Goal: Transaction & Acquisition: Book appointment/travel/reservation

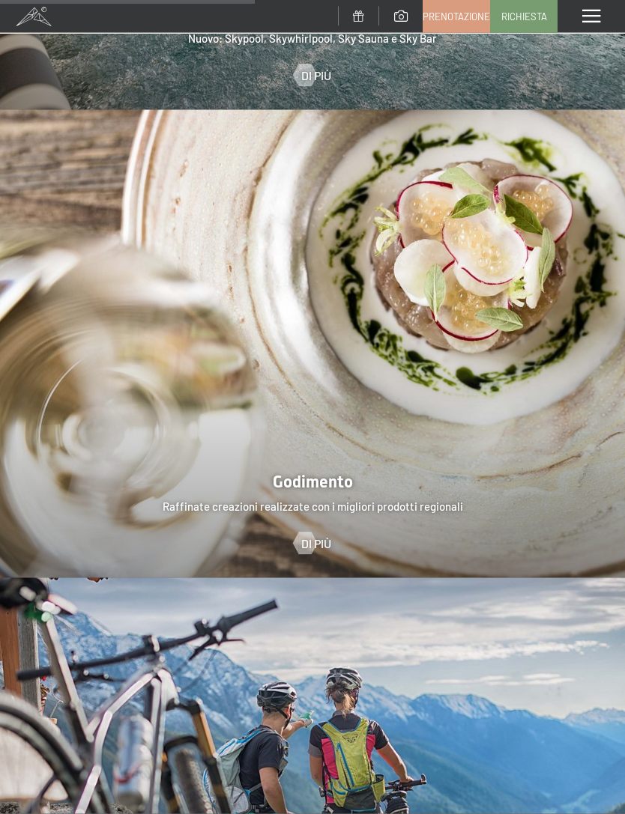
scroll to position [2291, 0]
click at [465, 13] on span "Prenotazione" at bounding box center [455, 16] width 67 height 13
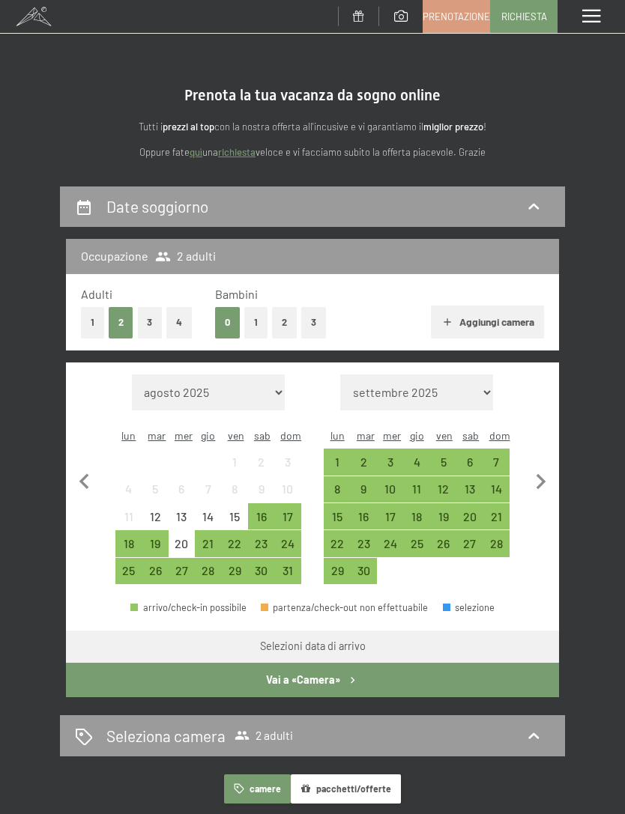
click at [159, 565] on div "26" at bounding box center [154, 576] width 23 height 23
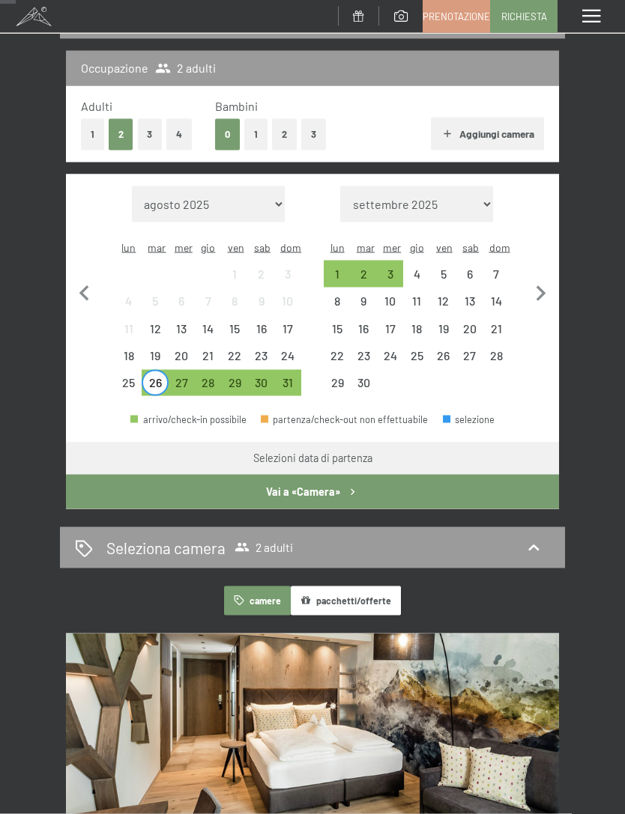
scroll to position [195, 0]
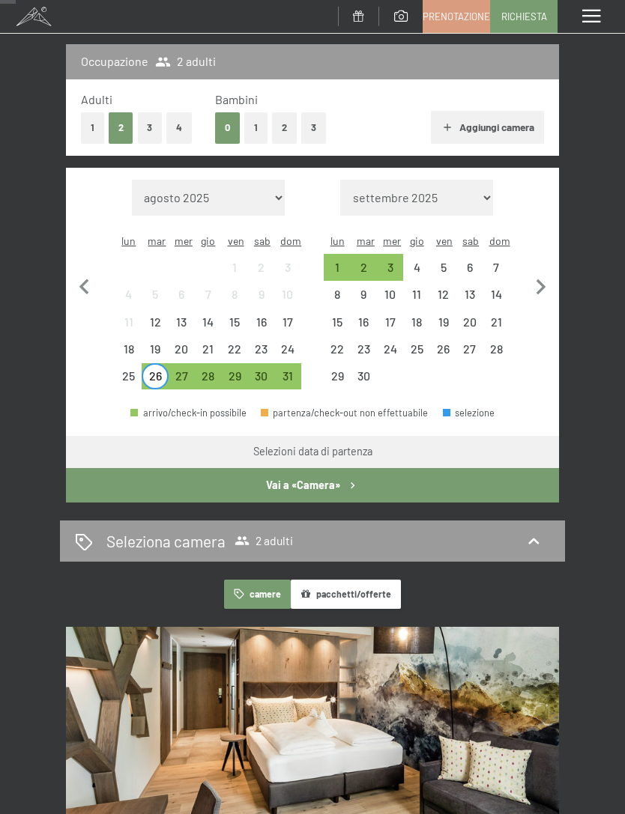
click at [171, 126] on button "4" at bounding box center [178, 127] width 25 height 31
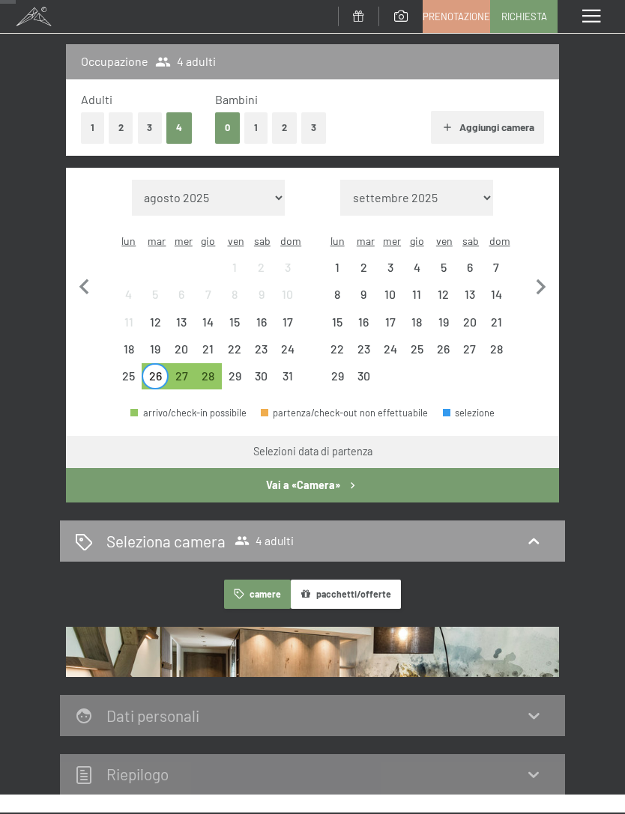
click at [397, 468] on button "Vai a «Camera»" at bounding box center [312, 485] width 493 height 34
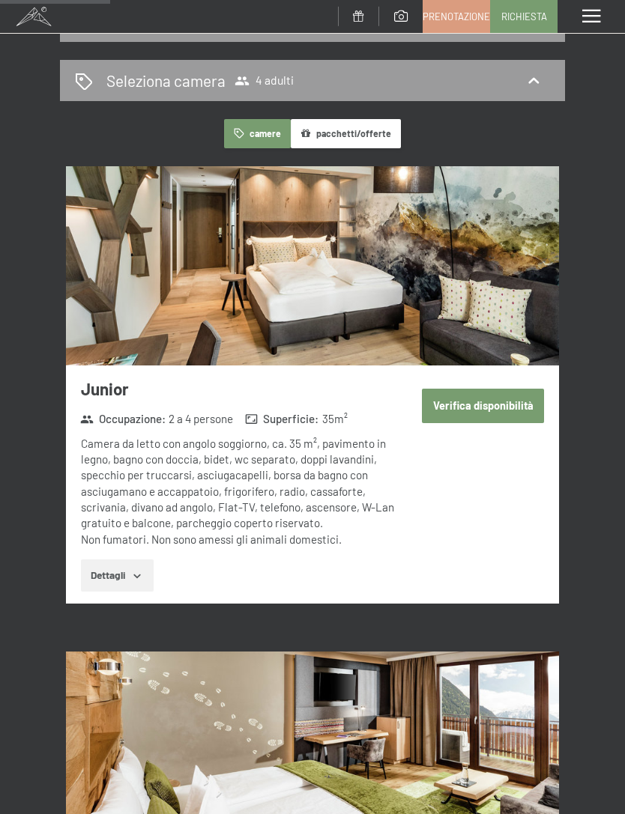
scroll to position [0, 0]
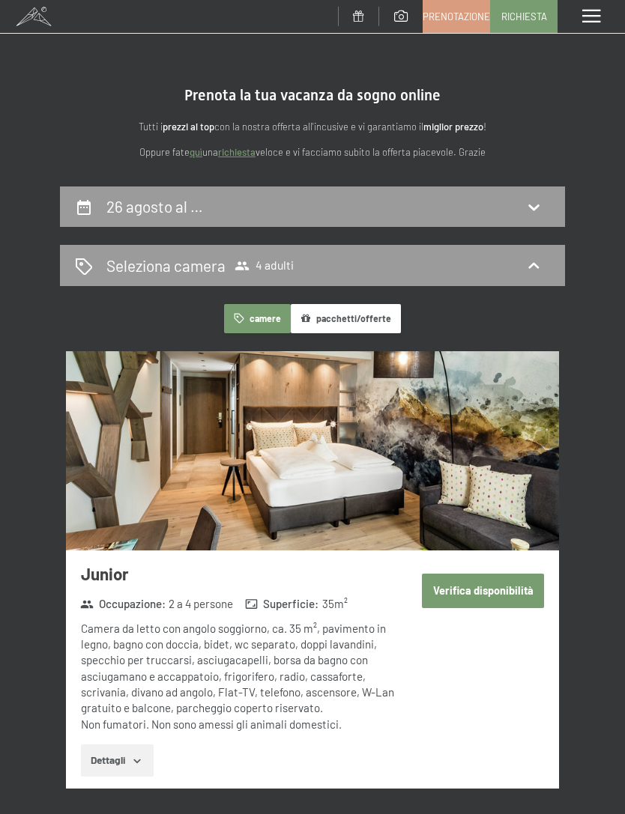
click at [532, 195] on div "26 agosto al …" at bounding box center [312, 206] width 475 height 22
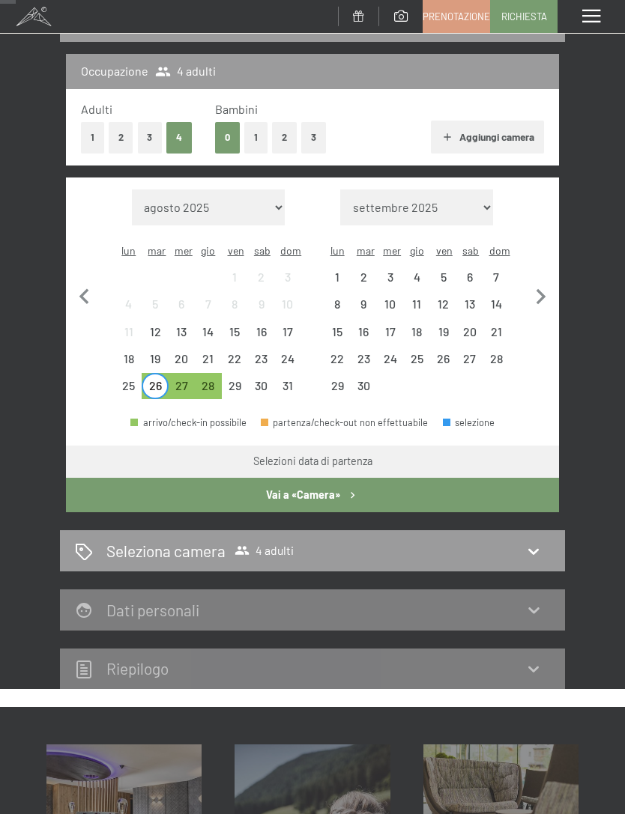
click at [265, 380] on div "30" at bounding box center [260, 391] width 23 height 23
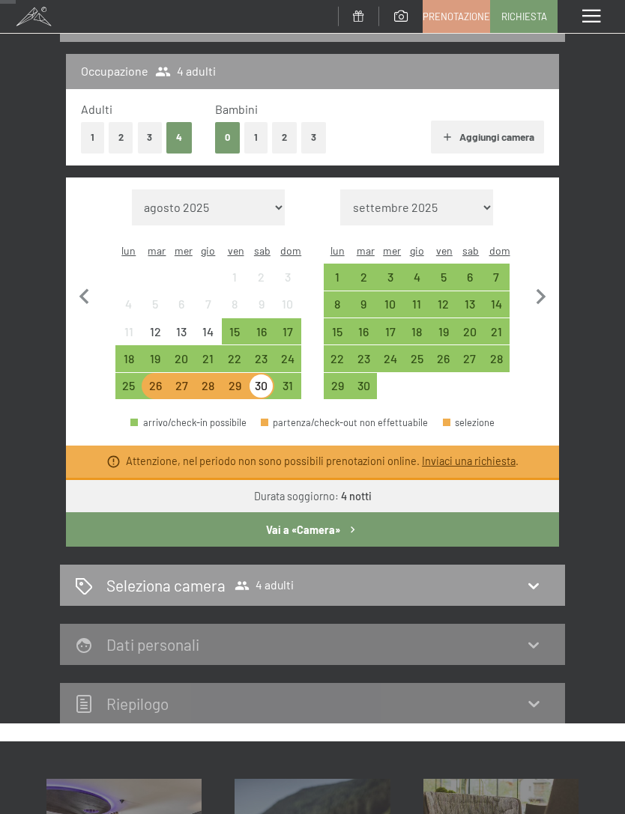
click at [170, 380] on div "27" at bounding box center [181, 391] width 23 height 23
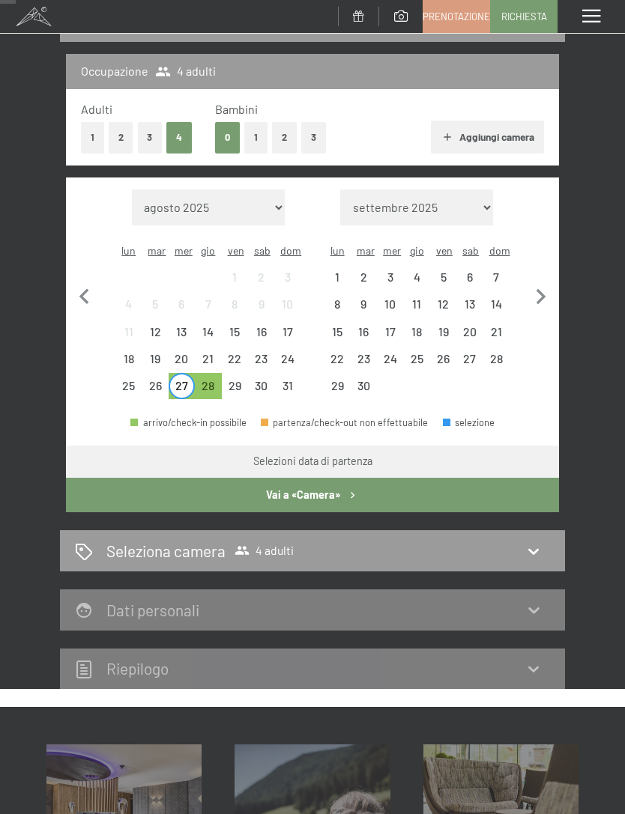
click at [152, 380] on div "26" at bounding box center [154, 391] width 23 height 23
click at [210, 380] on div "28" at bounding box center [207, 391] width 23 height 23
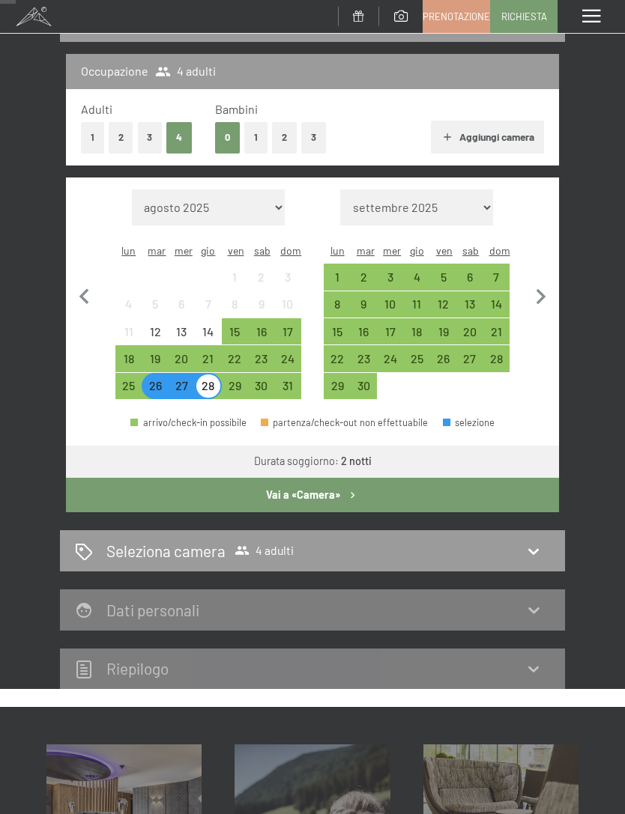
click at [216, 380] on div "28" at bounding box center [207, 391] width 23 height 23
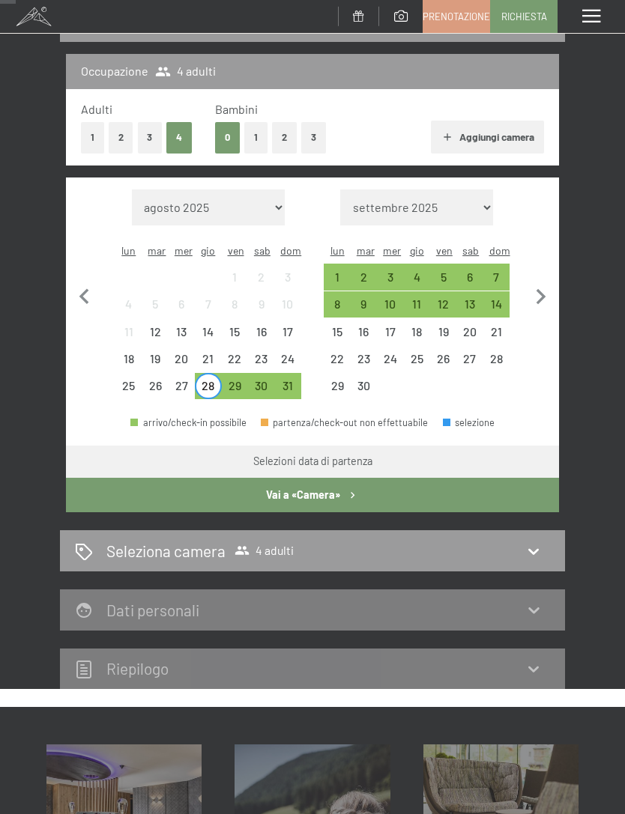
click at [269, 373] on div "30" at bounding box center [261, 386] width 26 height 26
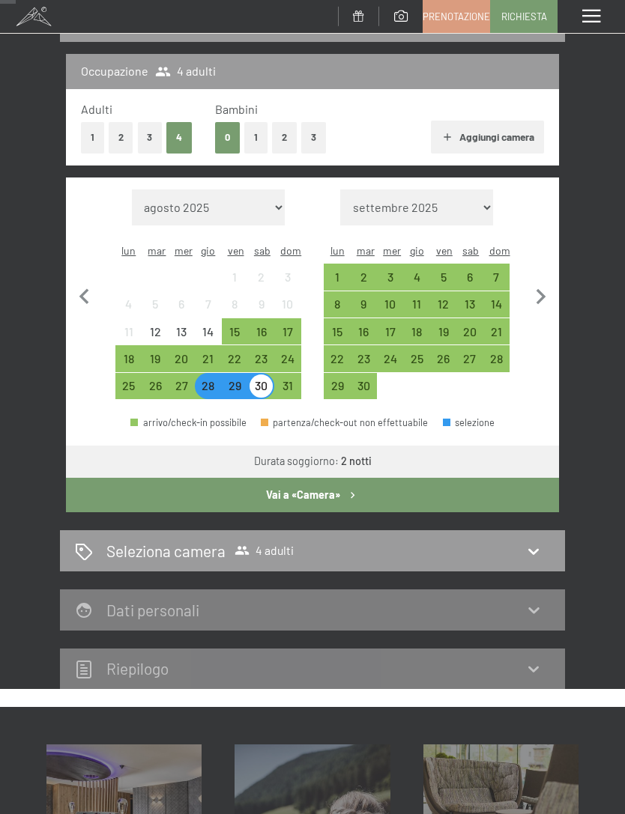
click at [416, 478] on button "Vai a «Camera»" at bounding box center [312, 495] width 493 height 34
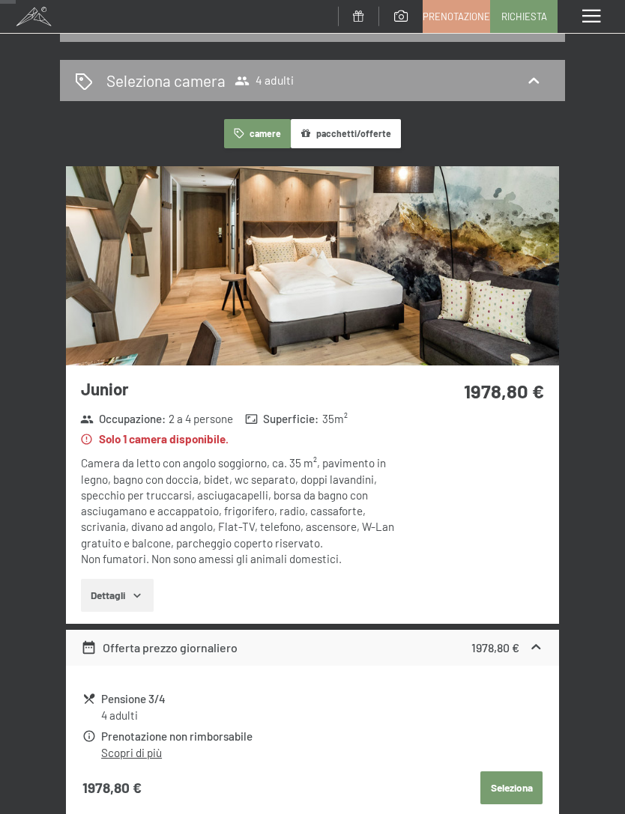
click at [536, 79] on icon at bounding box center [533, 80] width 10 height 6
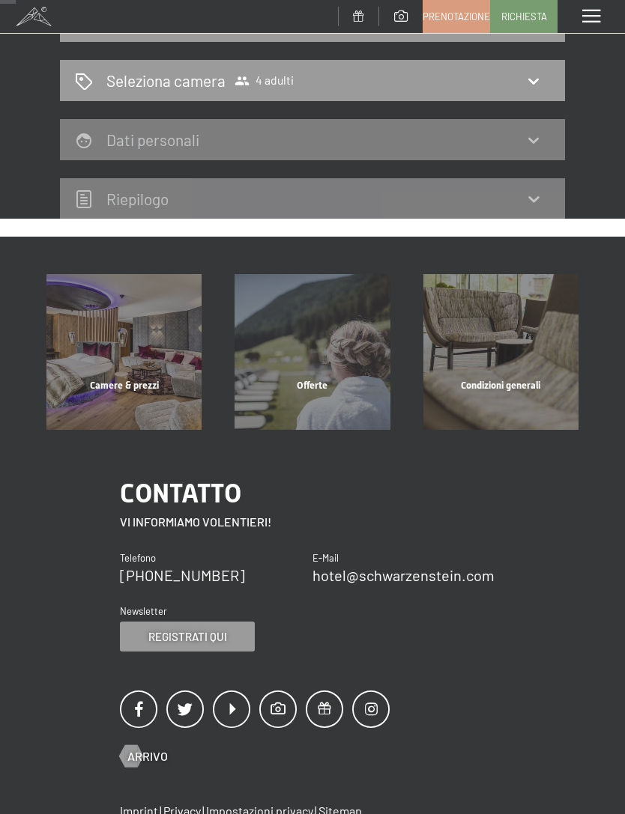
click at [603, 152] on div "28 agosto al 30 agosto 2025 Seleziona camera 4 adulti Dati personali Riepilogo" at bounding box center [312, 110] width 625 height 218
click at [498, 87] on div "Seleziona camera 4 adulti" at bounding box center [312, 81] width 475 height 22
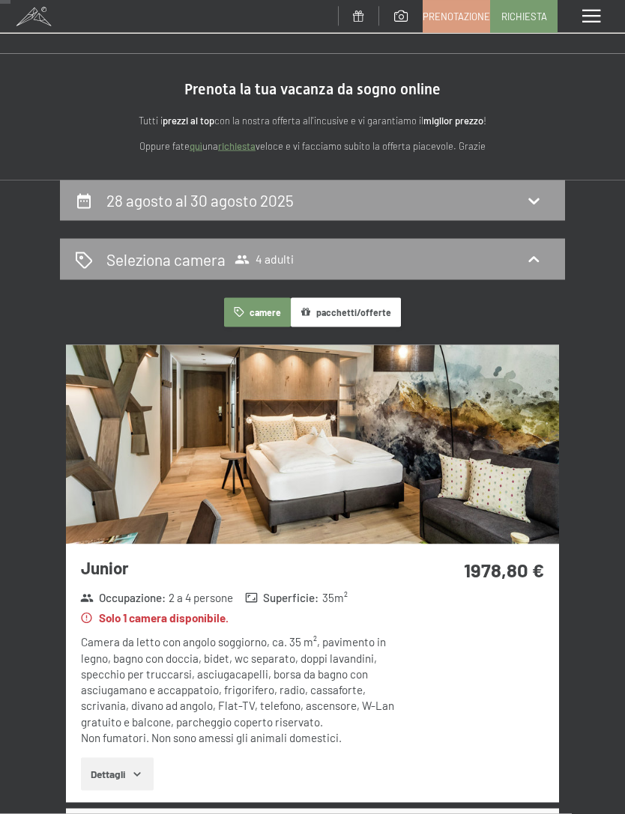
scroll to position [0, 0]
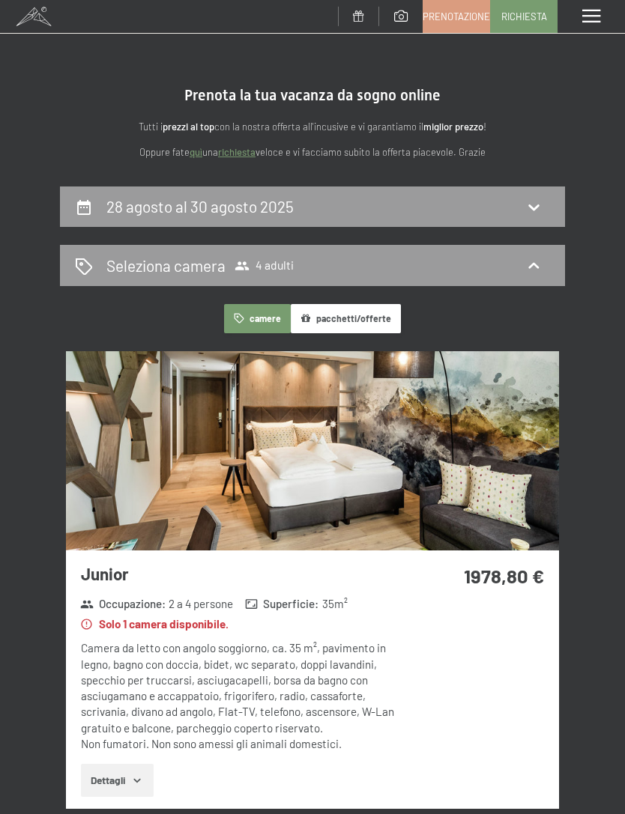
click at [542, 193] on div "28 agosto al 30 agosto 2025" at bounding box center [312, 206] width 505 height 41
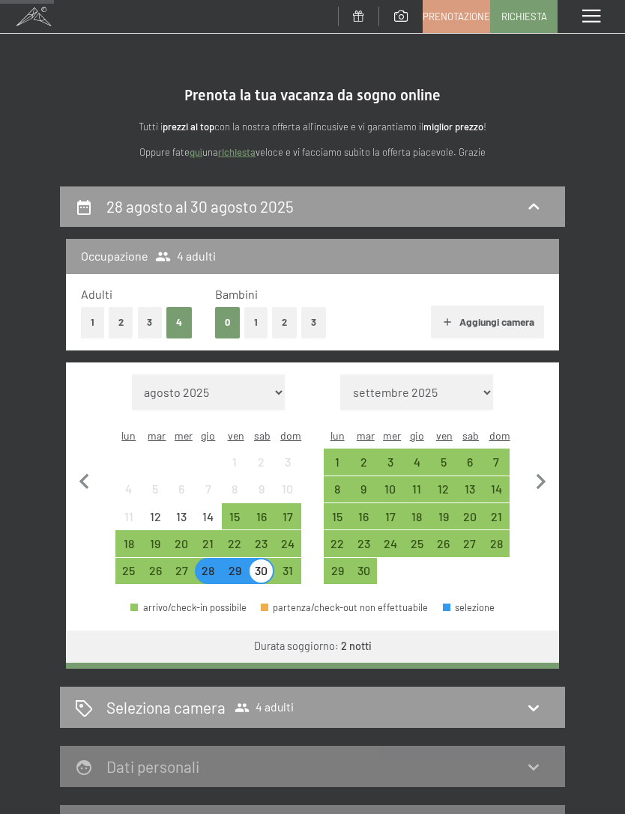
scroll to position [185, 0]
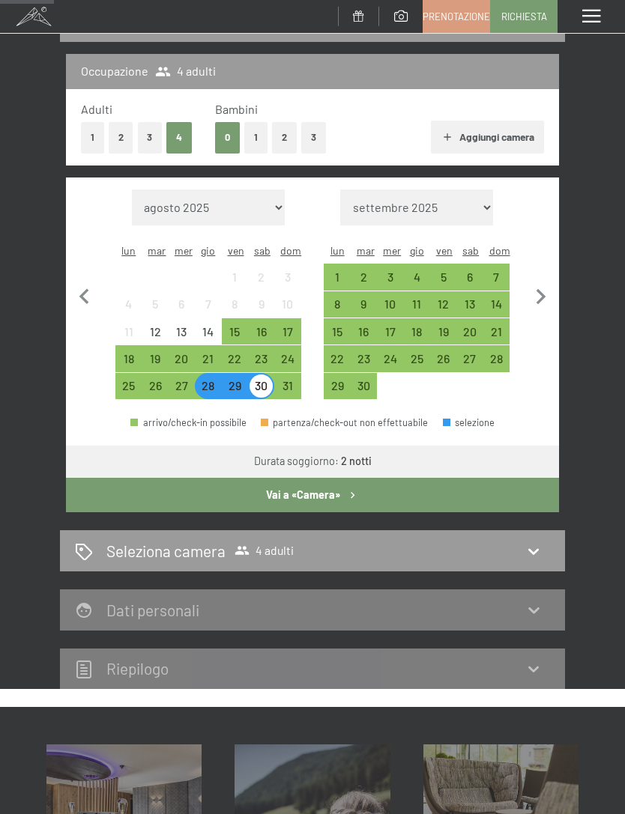
click at [155, 380] on div "26" at bounding box center [154, 391] width 23 height 23
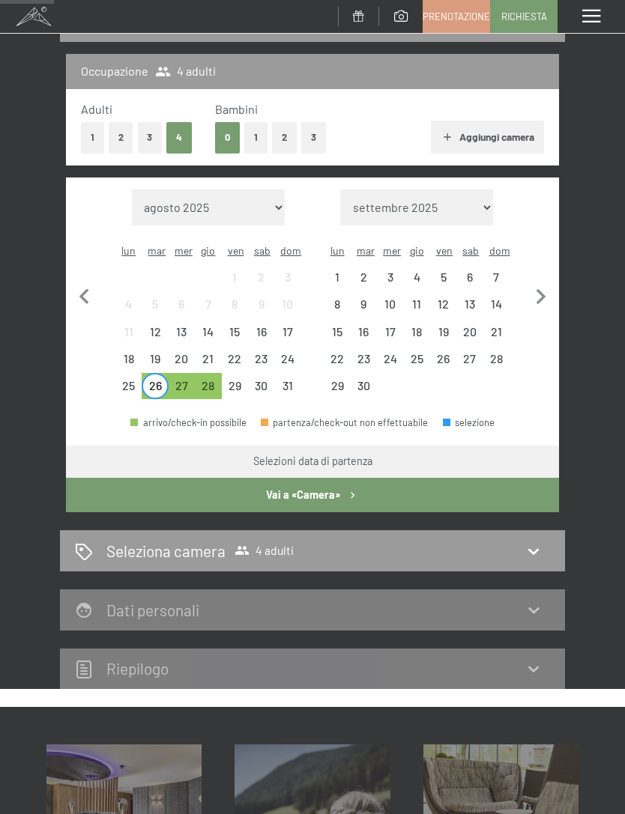
click at [205, 353] on div "21" at bounding box center [207, 364] width 23 height 23
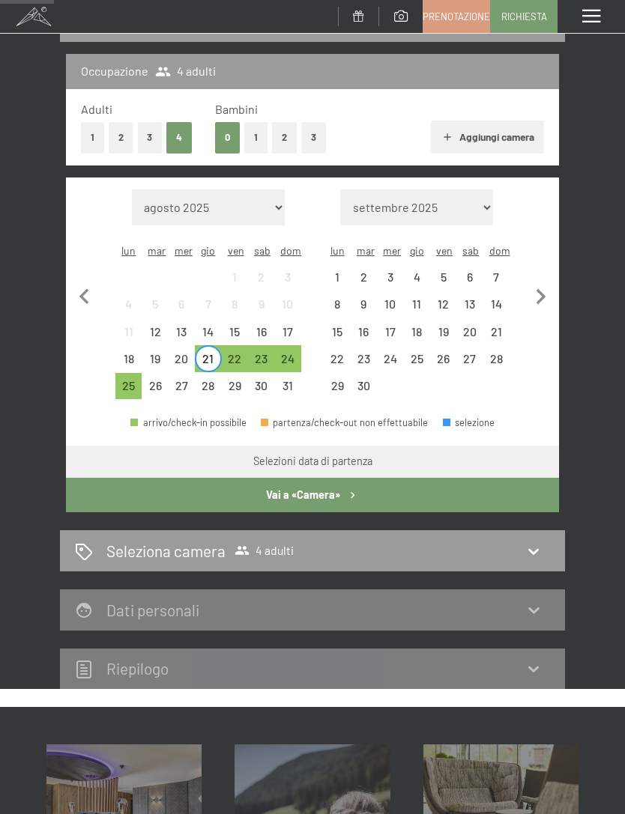
click at [162, 374] on div "26" at bounding box center [154, 385] width 23 height 23
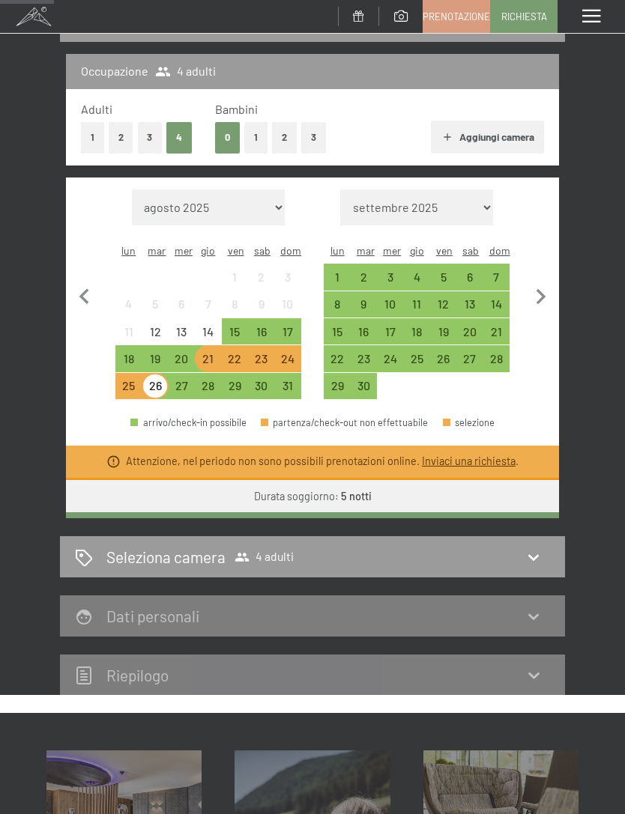
click at [200, 374] on div "28" at bounding box center [207, 385] width 23 height 23
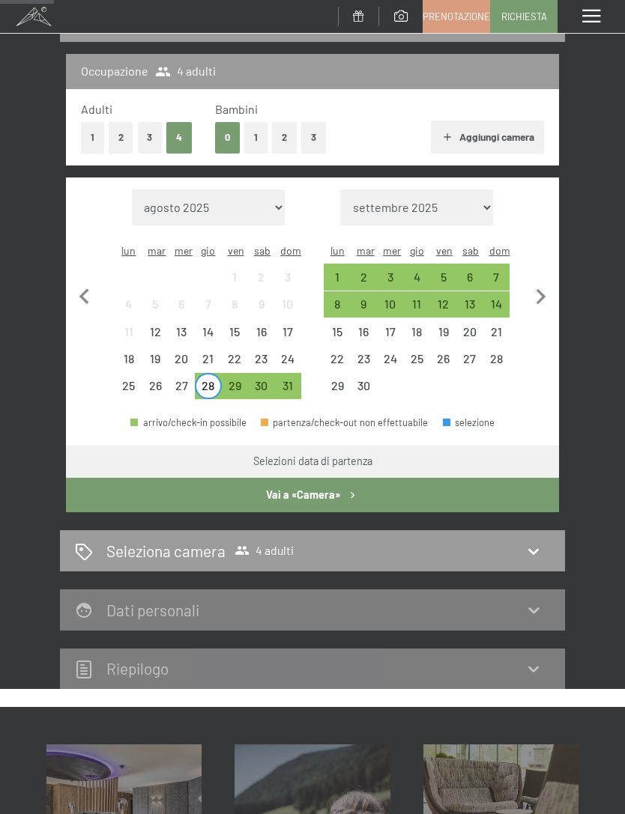
click at [162, 380] on div "26" at bounding box center [154, 391] width 23 height 23
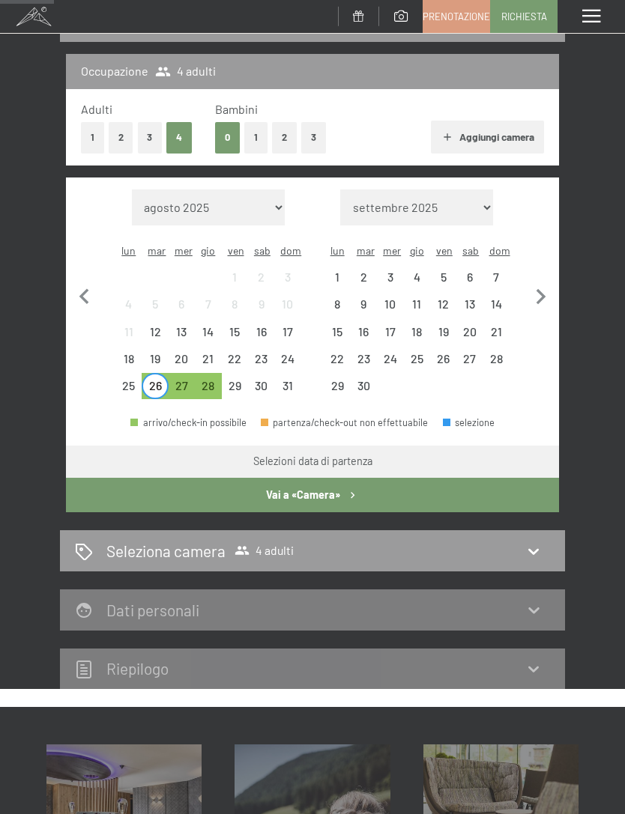
click at [237, 478] on button "Vai a «Camera»" at bounding box center [312, 495] width 493 height 34
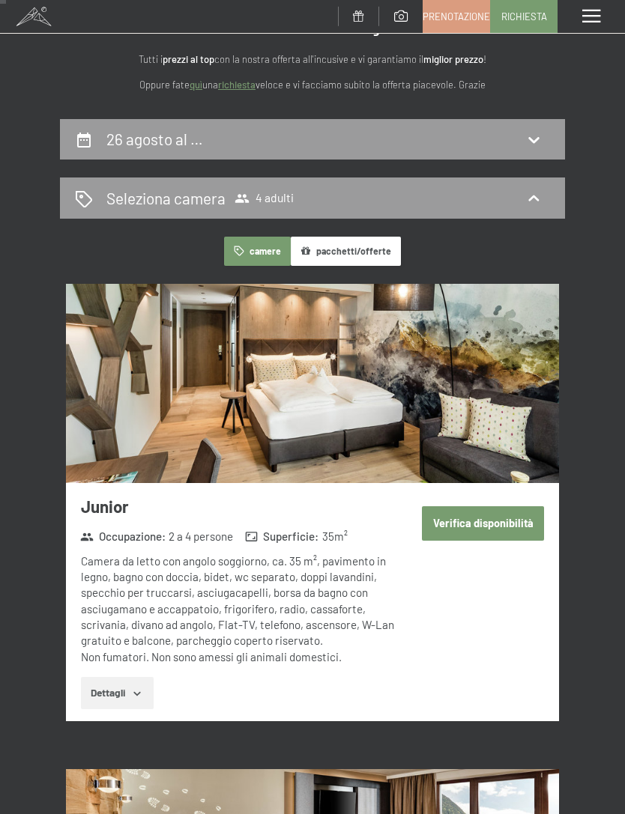
click at [137, 136] on h2 "26 agosto al …" at bounding box center [154, 139] width 97 height 19
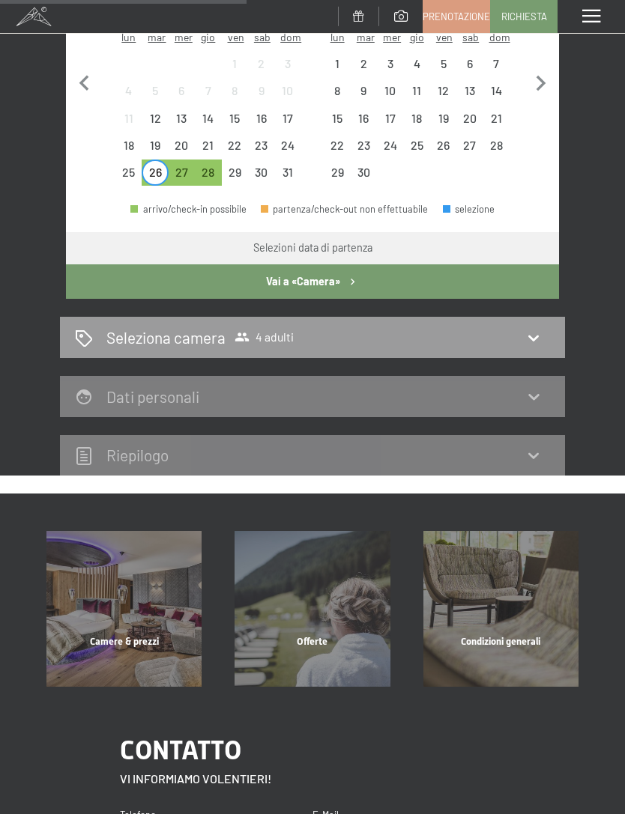
scroll to position [392, 0]
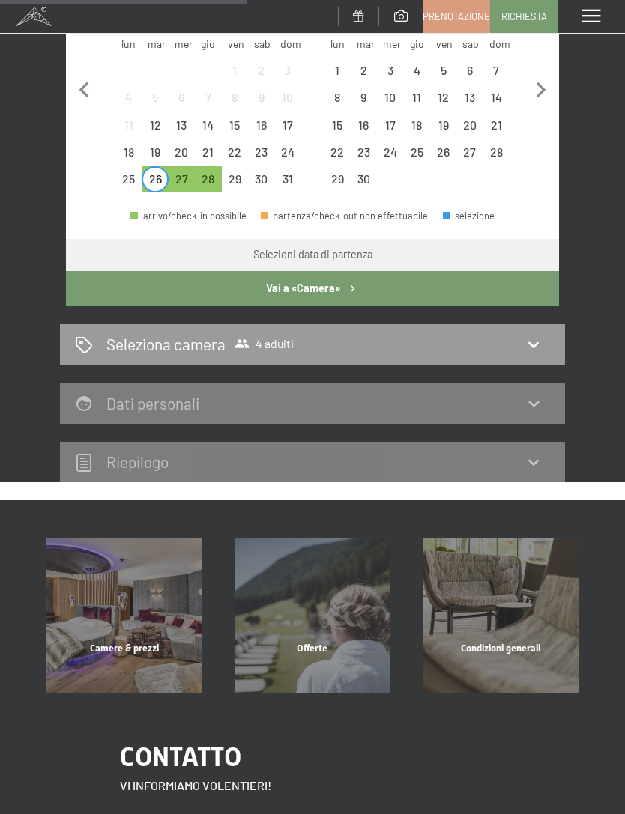
click at [264, 273] on button "Vai a «Camera»" at bounding box center [312, 288] width 493 height 34
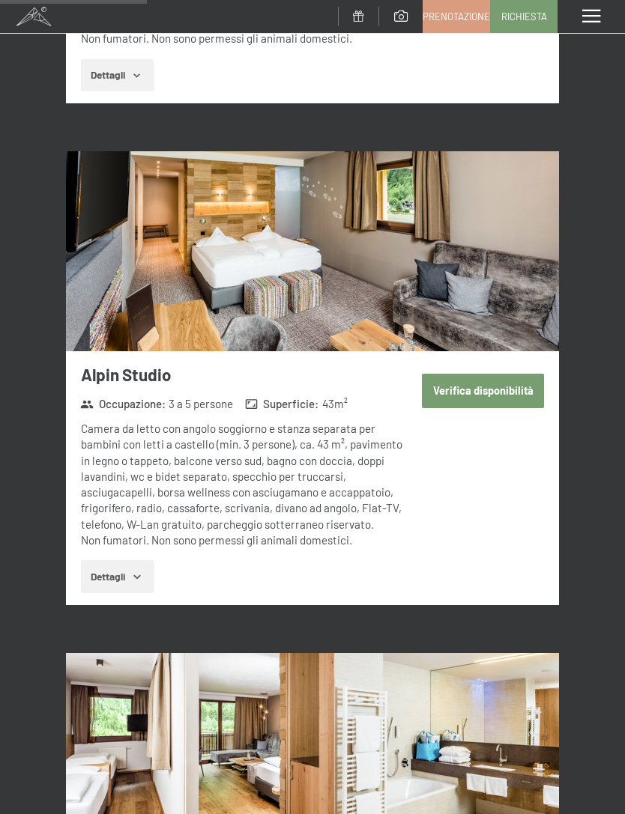
scroll to position [1689, 0]
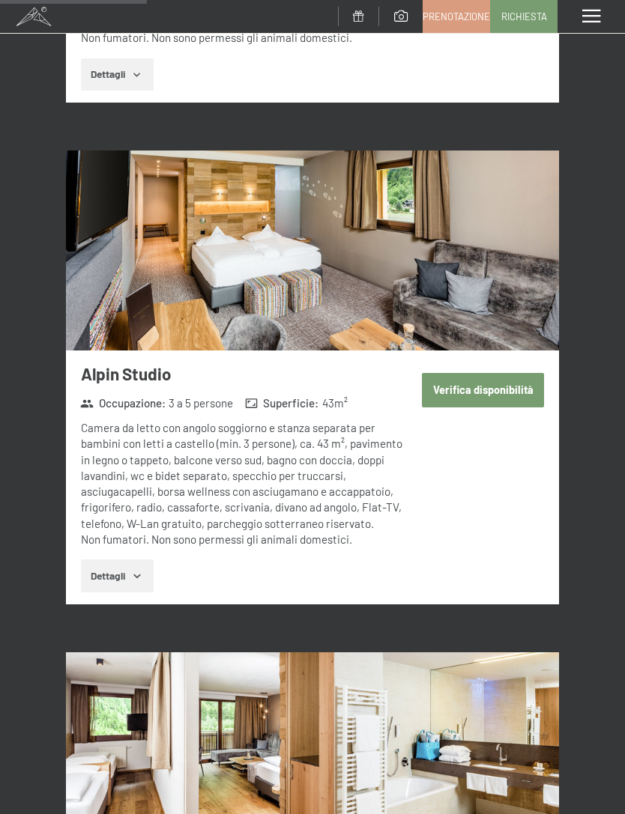
click at [234, 282] on img at bounding box center [312, 250] width 493 height 199
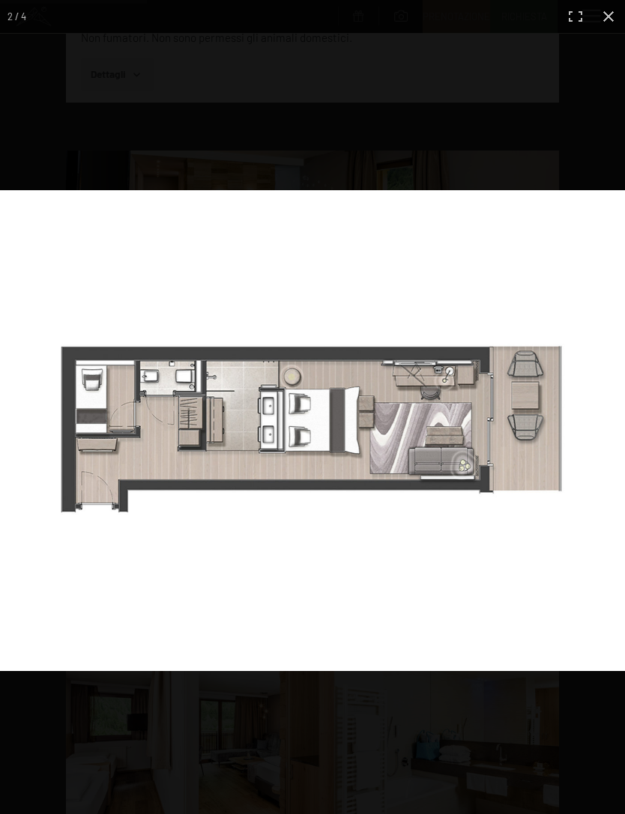
click at [196, 313] on img at bounding box center [312, 430] width 625 height 481
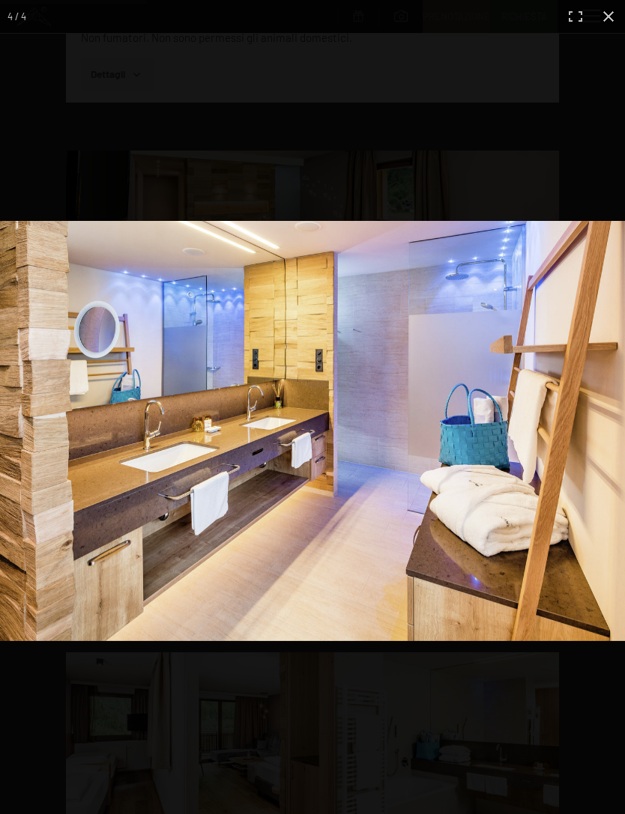
click at [154, 362] on img at bounding box center [312, 431] width 625 height 420
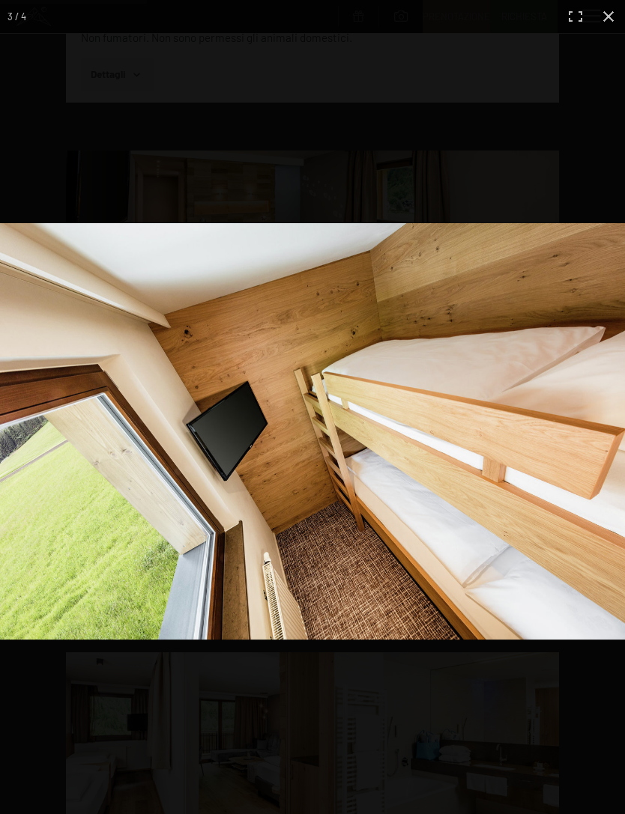
scroll to position [1737, 0]
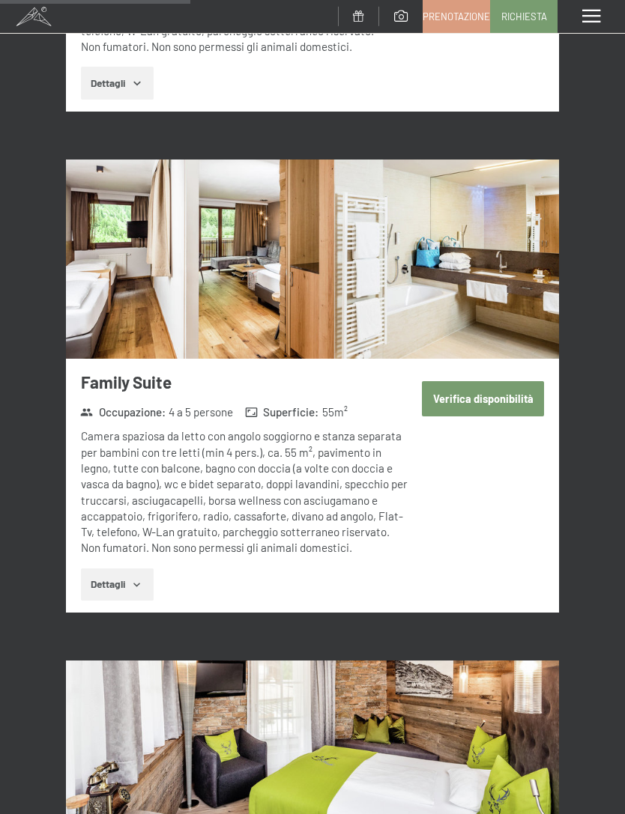
click at [493, 381] on button "Verifica disponibilità" at bounding box center [483, 398] width 122 height 34
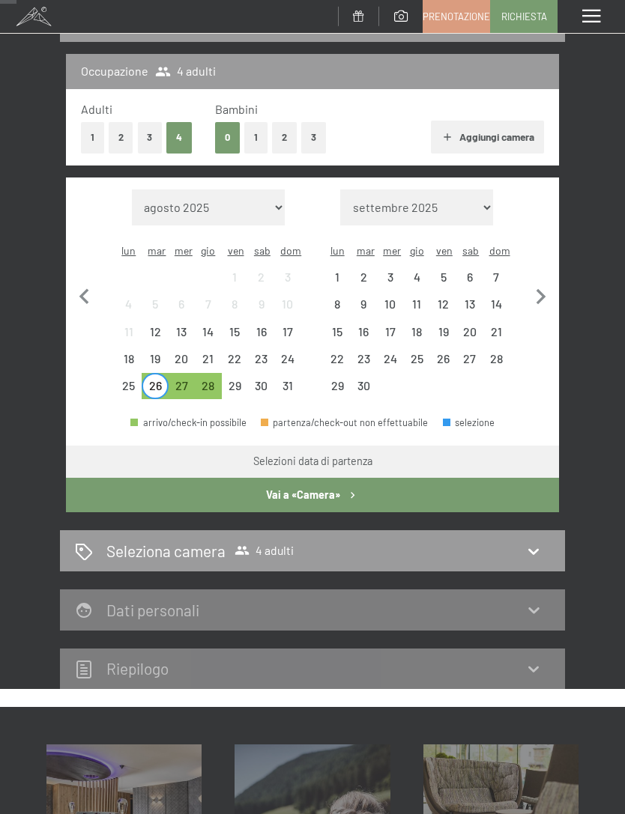
click at [214, 380] on div "28" at bounding box center [207, 391] width 23 height 23
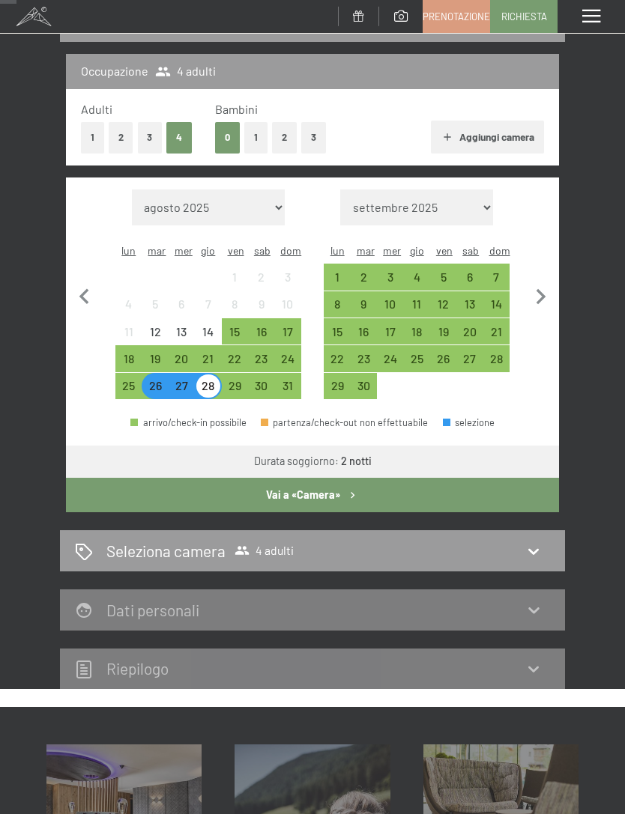
click at [265, 380] on div "30" at bounding box center [260, 391] width 23 height 23
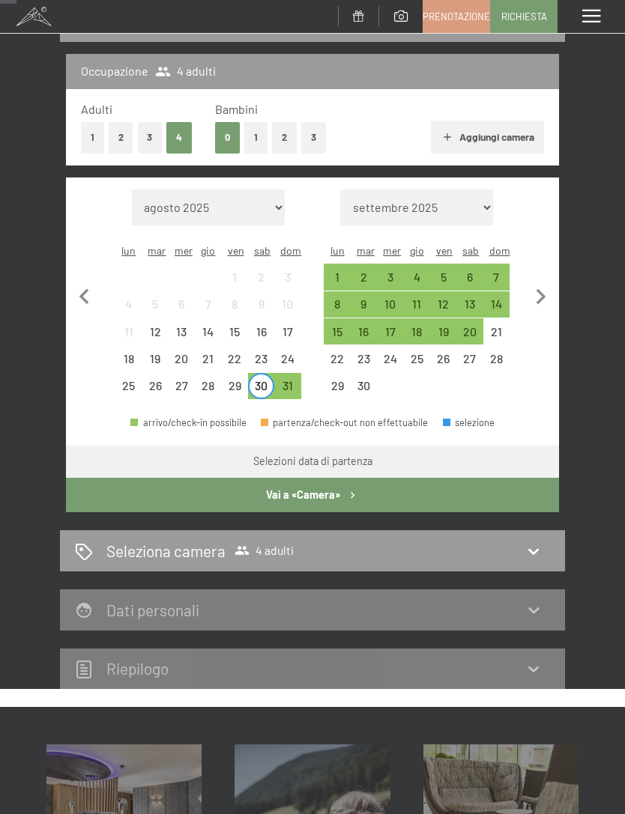
click at [212, 380] on div "28" at bounding box center [207, 391] width 23 height 23
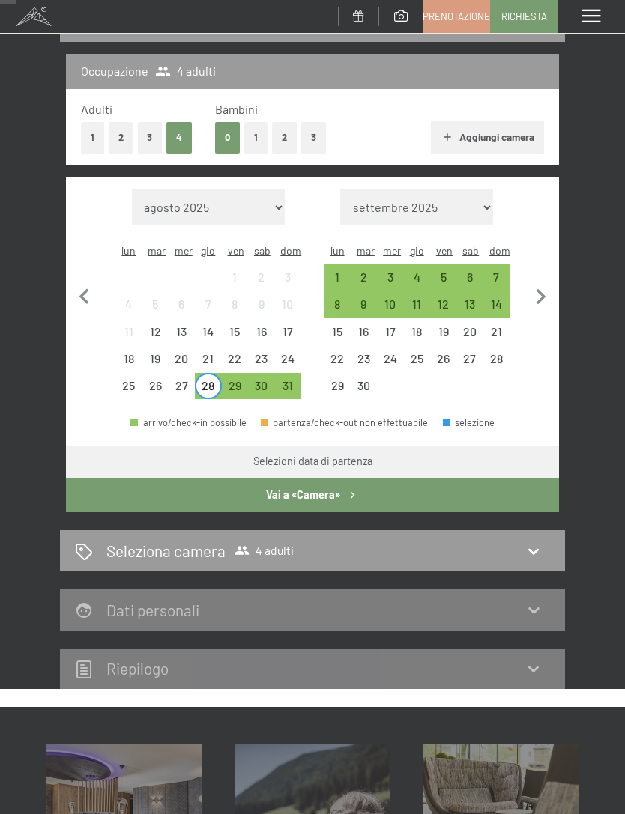
click at [264, 380] on div "30" at bounding box center [260, 391] width 23 height 23
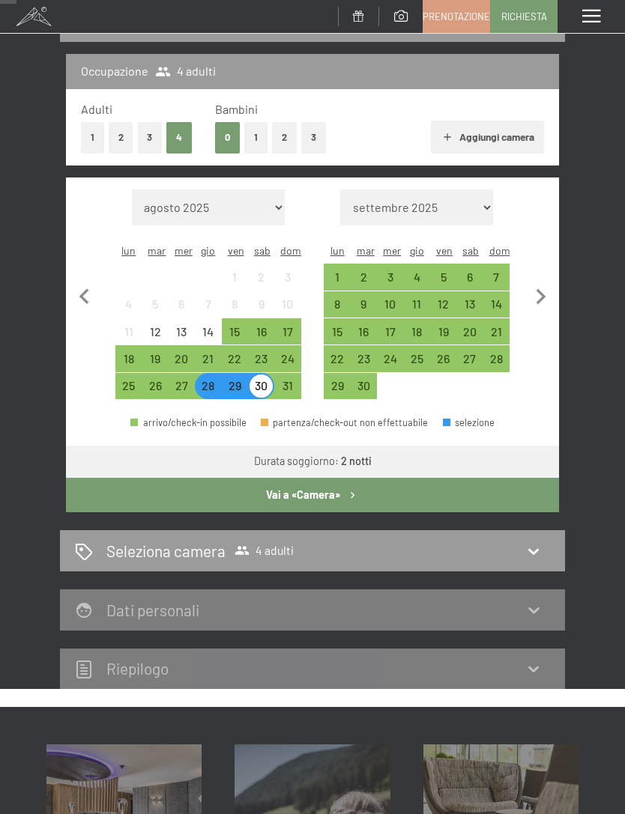
click at [466, 478] on button "Vai a «Camera»" at bounding box center [312, 495] width 493 height 34
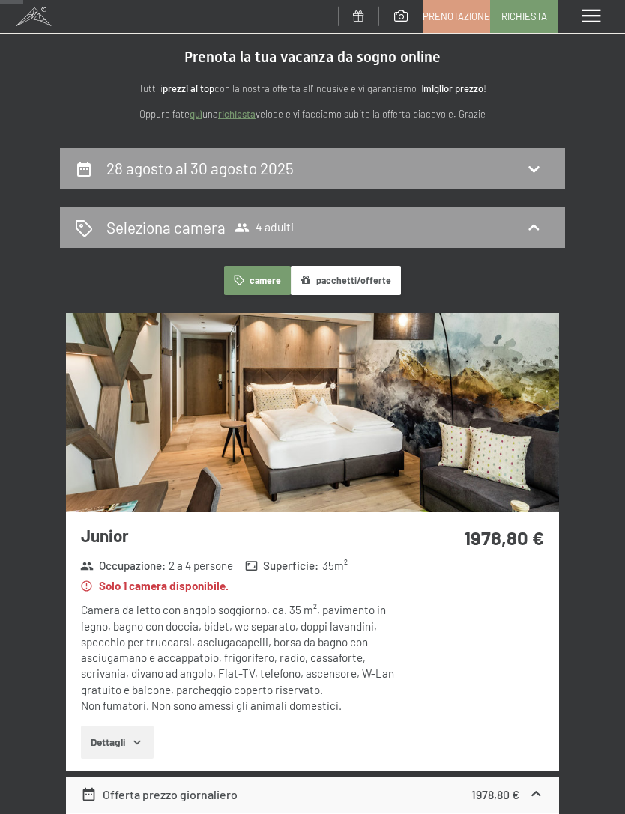
scroll to position [0, 0]
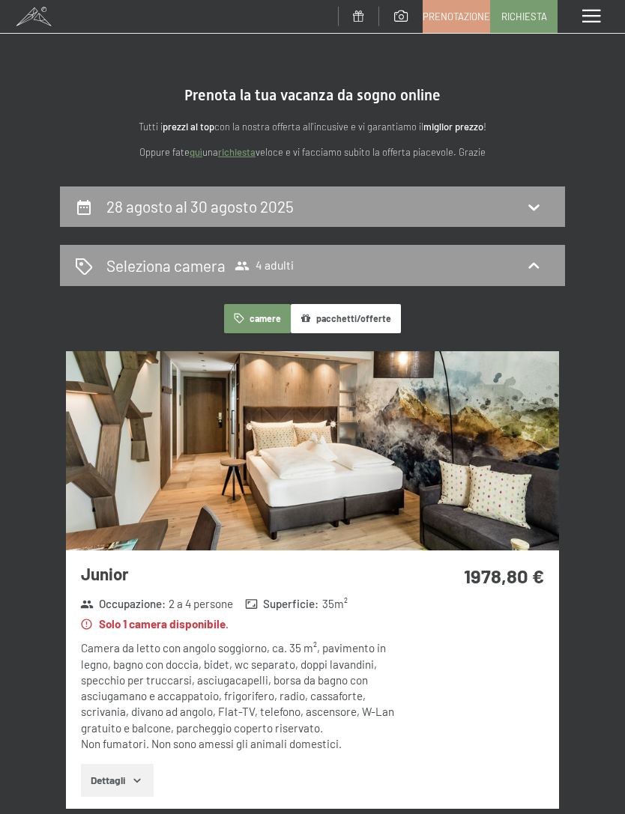
click at [470, 221] on div "28 agosto al 30 agosto 2025" at bounding box center [312, 206] width 505 height 41
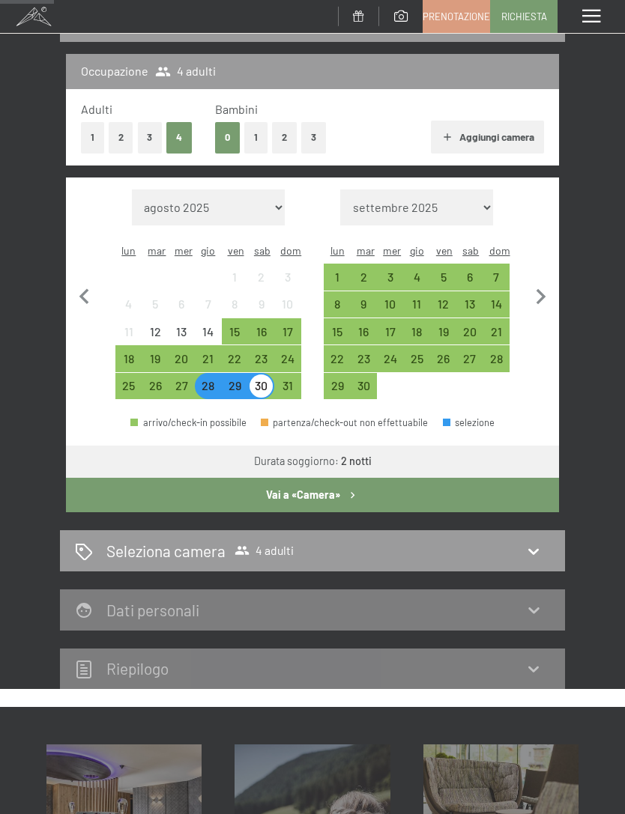
click at [186, 380] on div "27" at bounding box center [181, 391] width 23 height 23
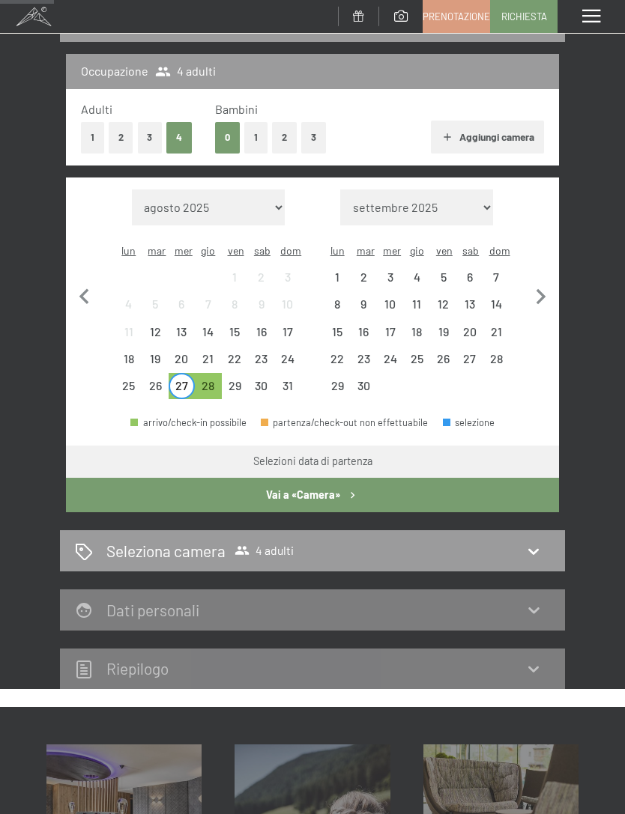
click at [289, 380] on div "31" at bounding box center [287, 391] width 23 height 23
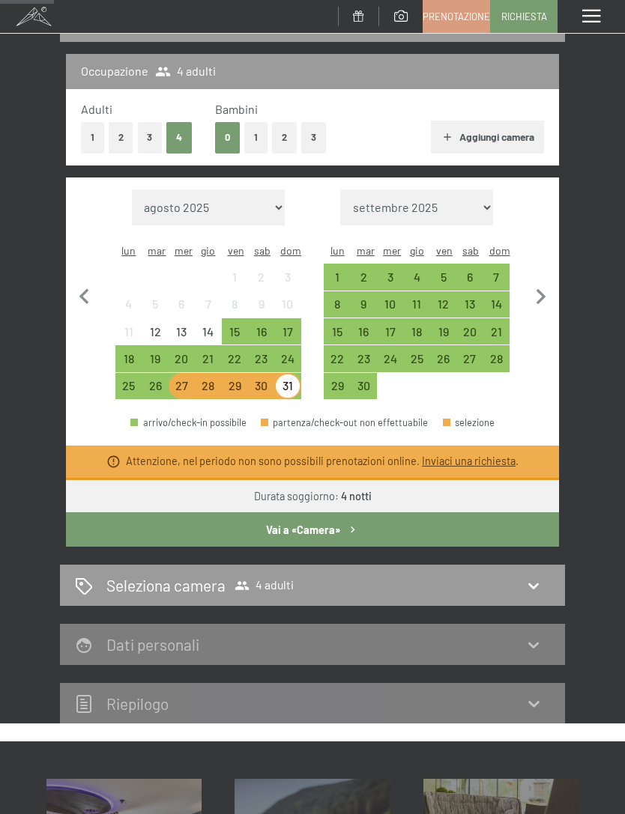
click at [184, 380] on div "27" at bounding box center [181, 391] width 23 height 23
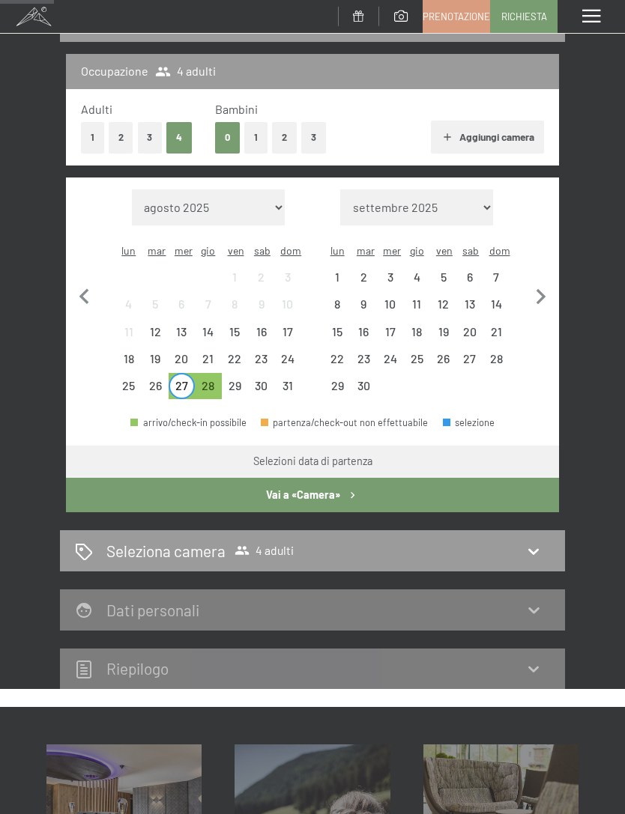
click at [258, 380] on div "30" at bounding box center [260, 391] width 23 height 23
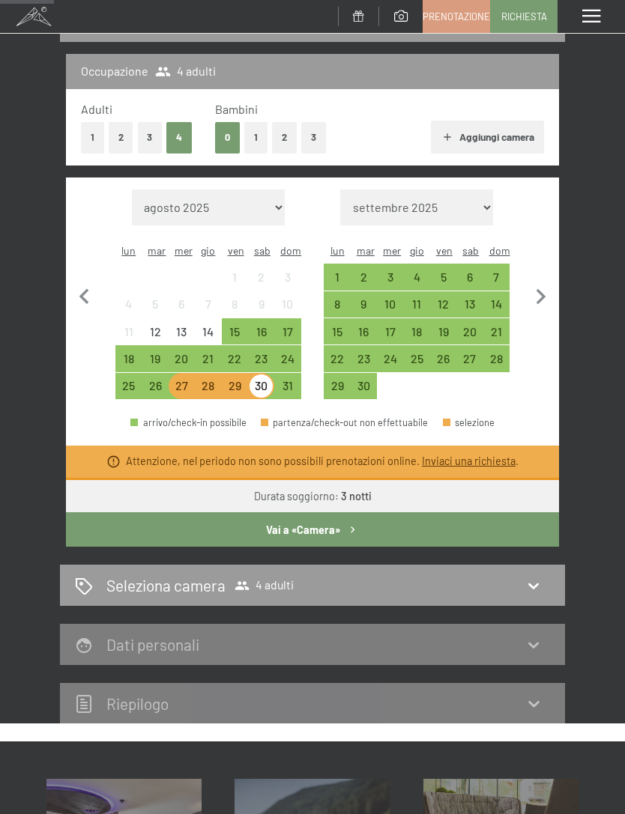
click at [162, 380] on div "26" at bounding box center [154, 391] width 23 height 23
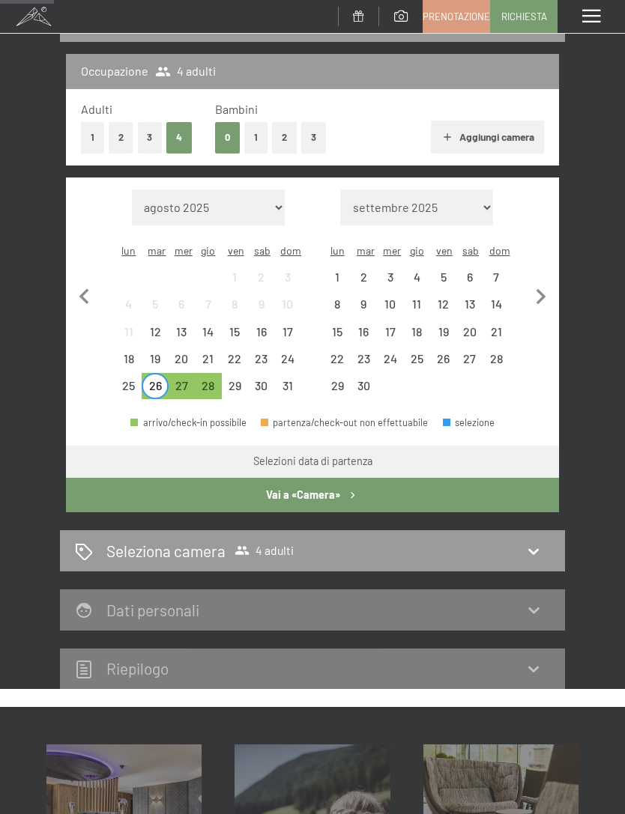
click at [238, 380] on div "29" at bounding box center [234, 391] width 23 height 23
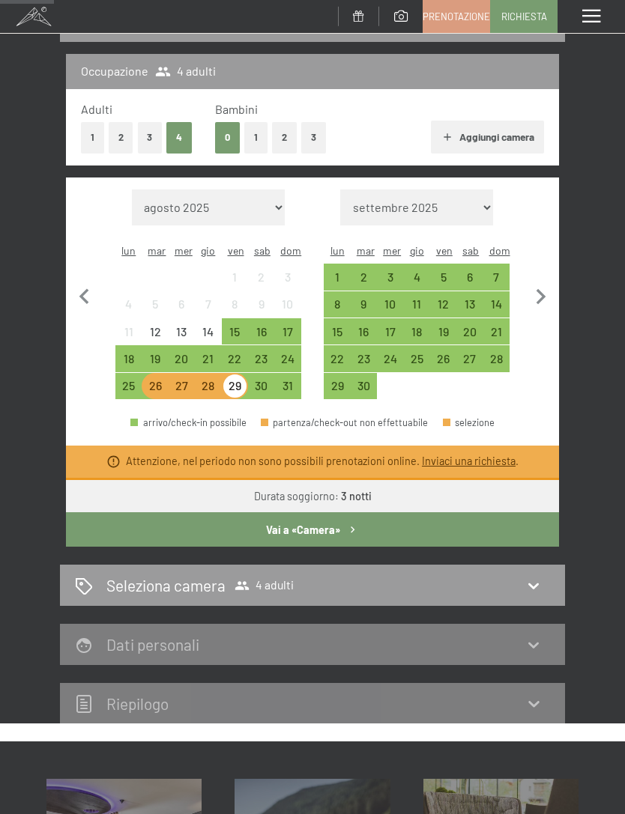
click at [183, 380] on div "27" at bounding box center [181, 391] width 23 height 23
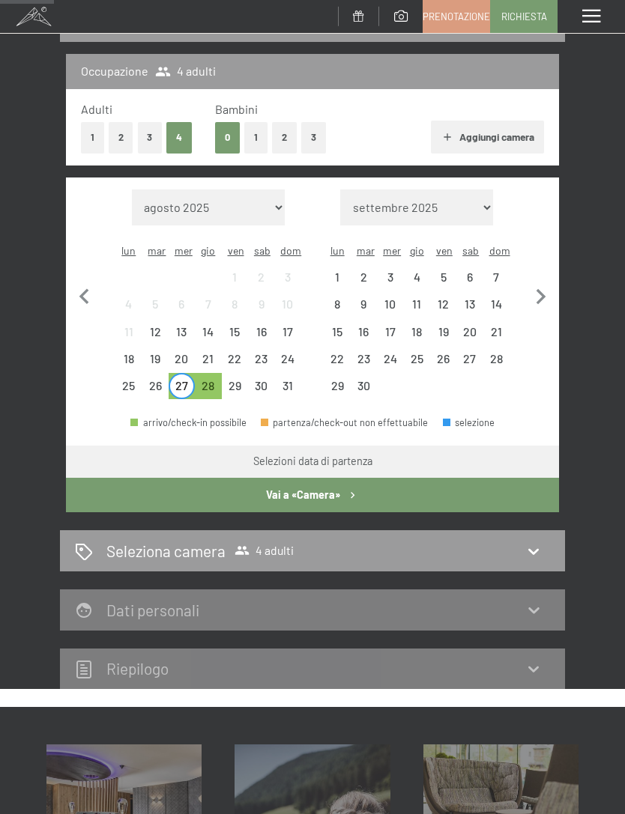
click at [258, 380] on div "30" at bounding box center [260, 391] width 23 height 23
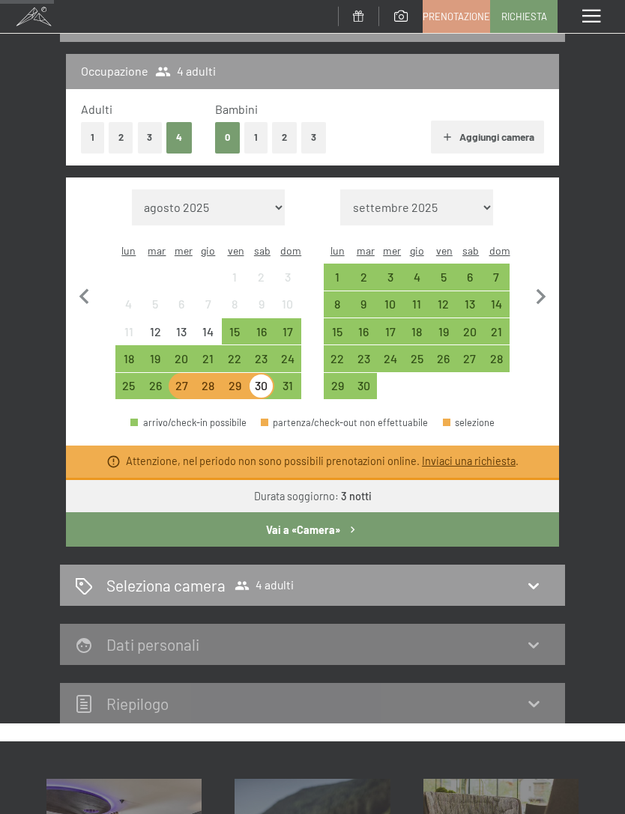
click at [176, 380] on div "27" at bounding box center [181, 391] width 23 height 23
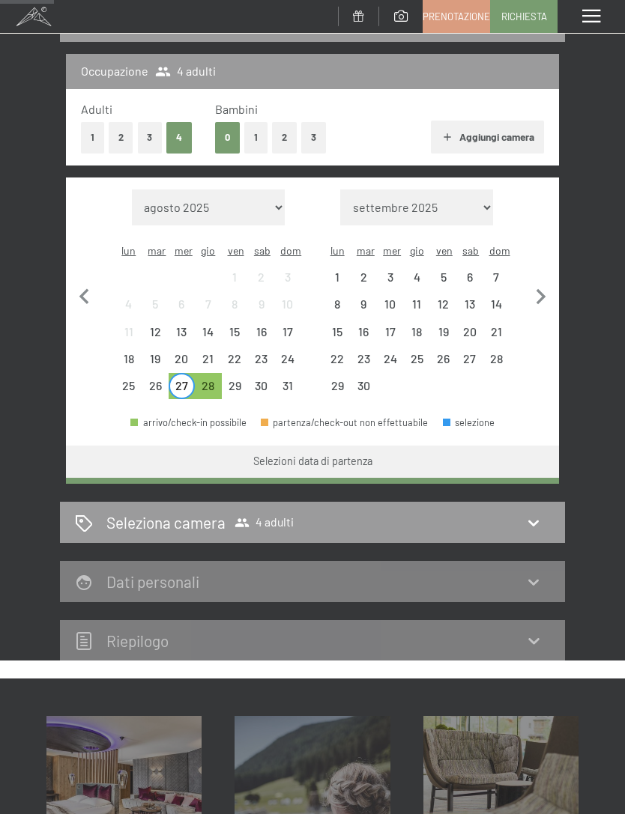
click at [288, 374] on div "31" at bounding box center [287, 385] width 23 height 23
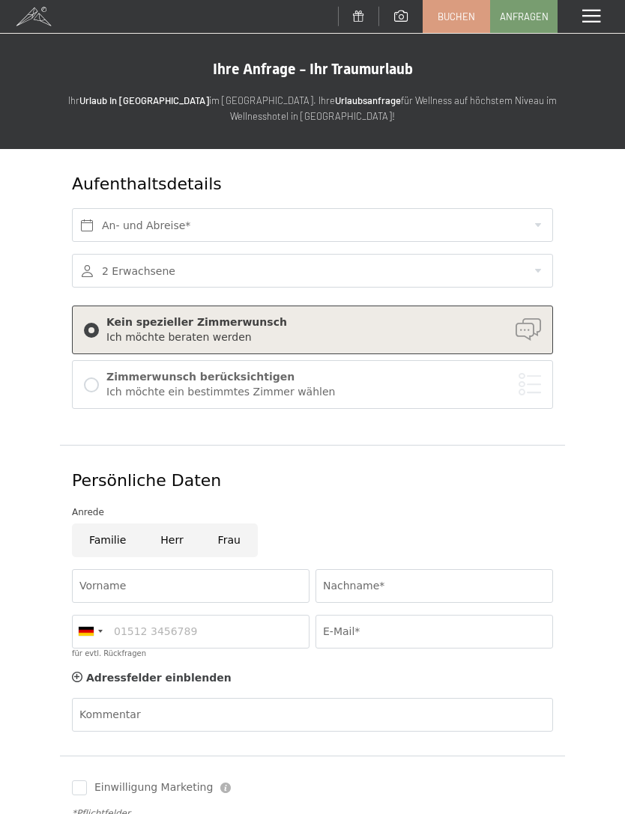
click at [522, 14] on span "Anfragen" at bounding box center [523, 16] width 49 height 13
click at [467, 12] on span "Buchen" at bounding box center [455, 16] width 37 height 13
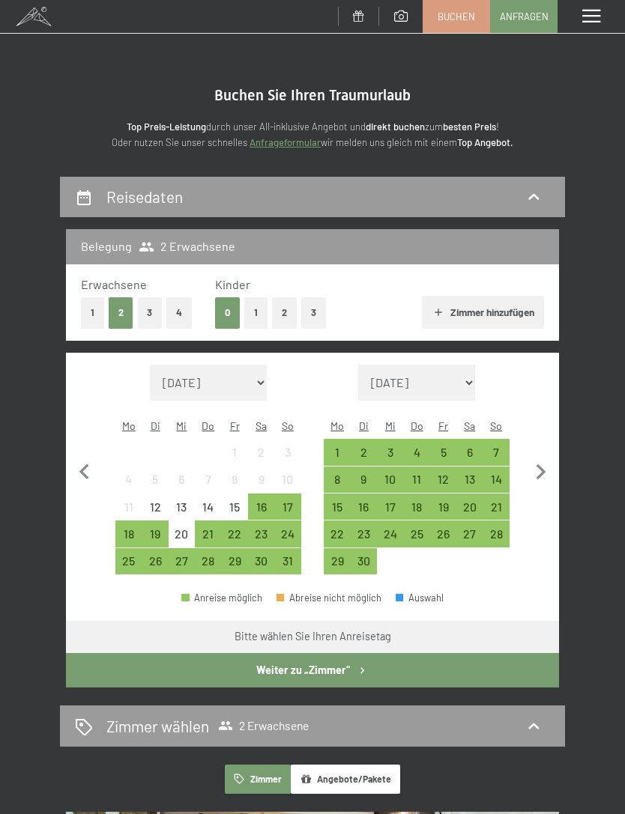
click at [157, 550] on div "26" at bounding box center [154, 561] width 23 height 23
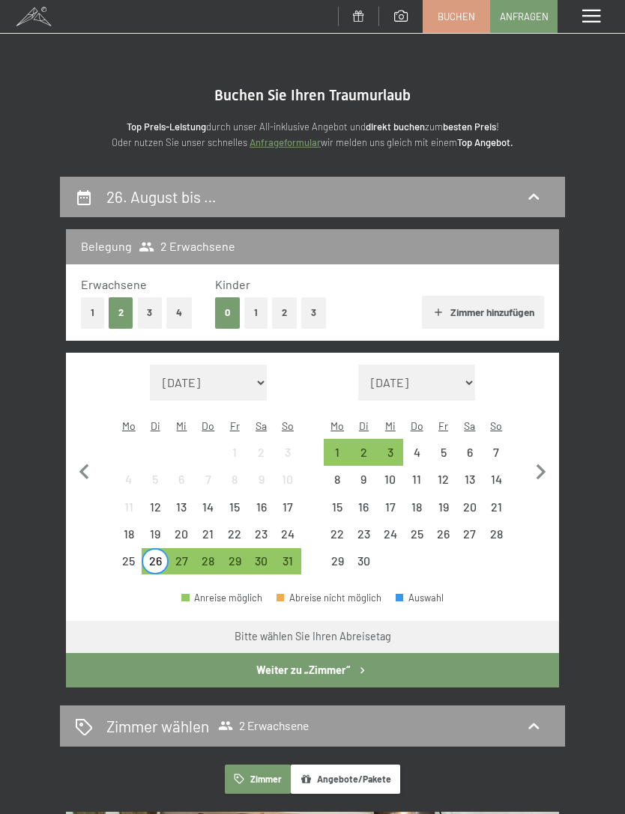
click at [268, 550] on div "30" at bounding box center [260, 561] width 23 height 23
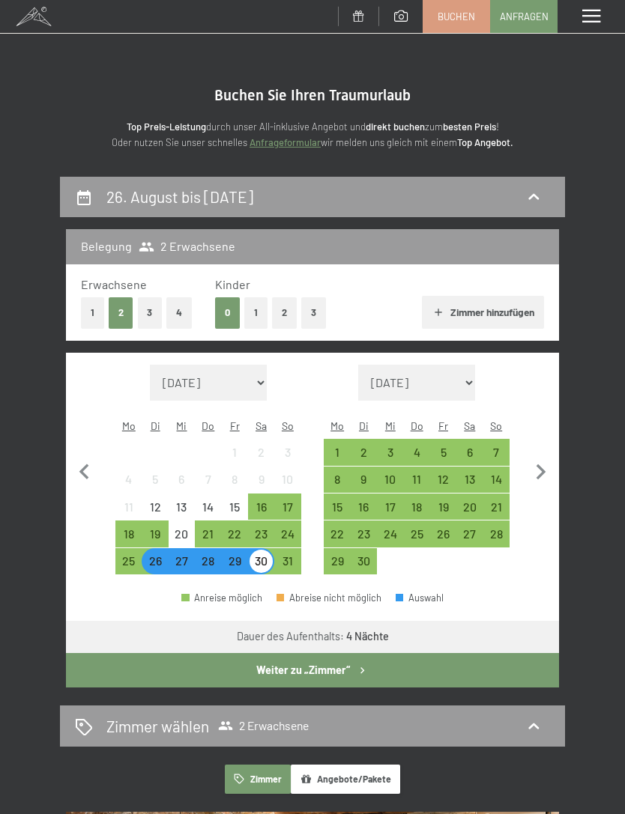
click at [524, 192] on icon at bounding box center [533, 197] width 18 height 18
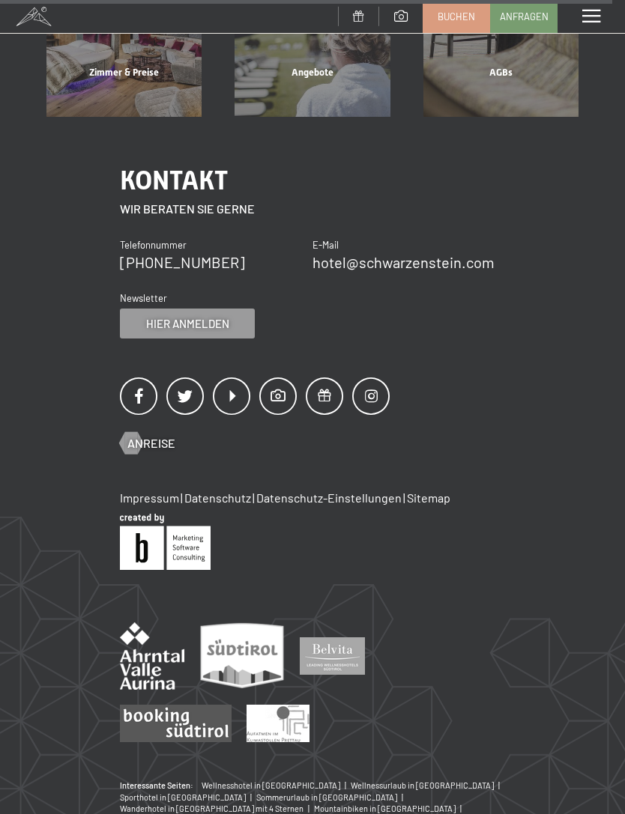
scroll to position [511, 0]
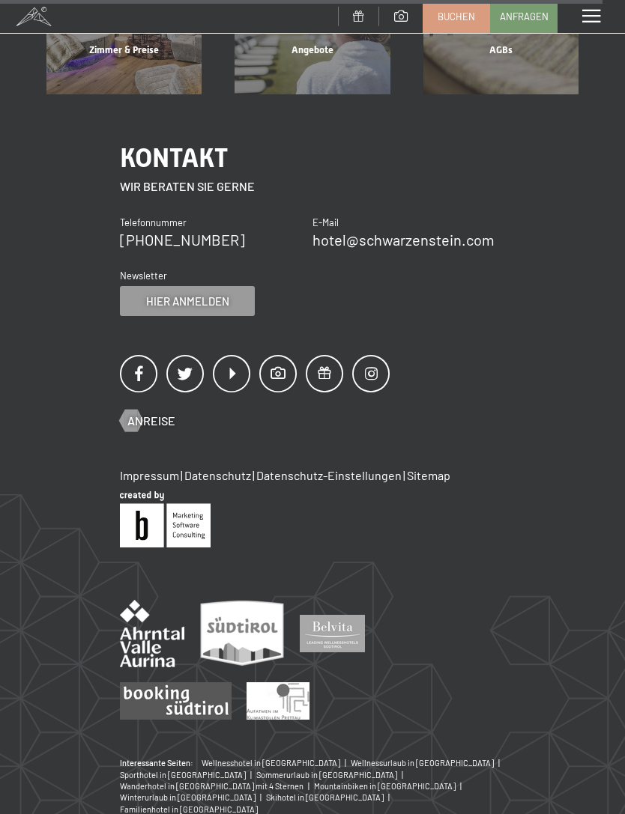
click at [583, 19] on span at bounding box center [591, 16] width 18 height 13
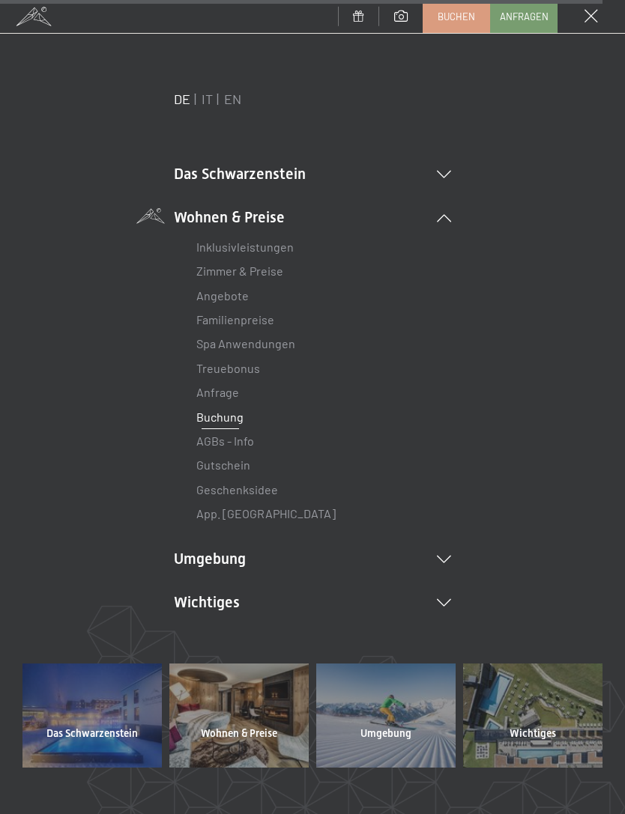
scroll to position [0, 0]
click at [326, 29] on div "Buchen Anfragen" at bounding box center [278, 16] width 557 height 33
click at [372, 93] on div "DE IT EN" at bounding box center [312, 99] width 277 height 19
click at [479, 5] on link "Buchen" at bounding box center [456, 16] width 66 height 31
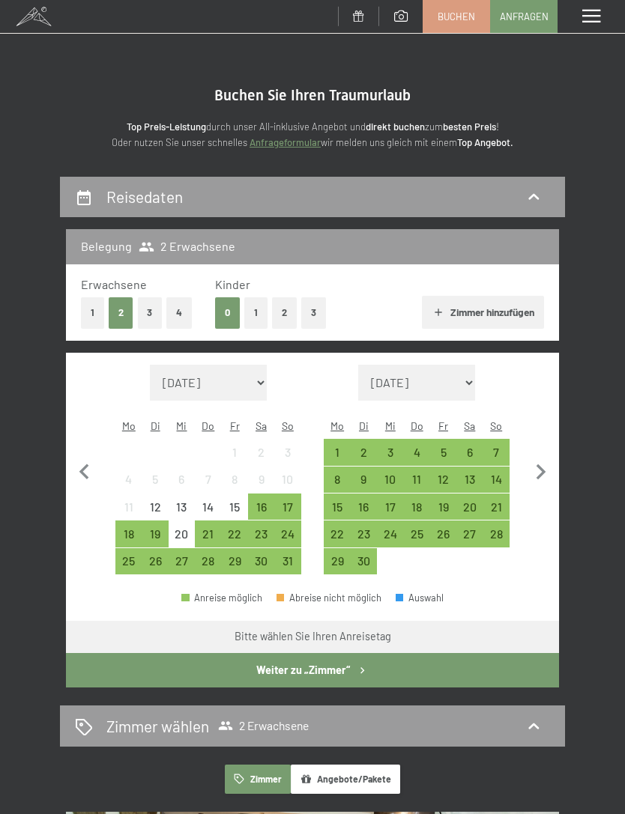
click at [111, 556] on div "Monat/Jahr [DATE] [DATE] [DATE] [DATE] [DATE] [DATE] [DATE] [PERSON_NAME][DATE]…" at bounding box center [313, 470] width 464 height 210
click at [161, 530] on div "19" at bounding box center [154, 539] width 23 height 23
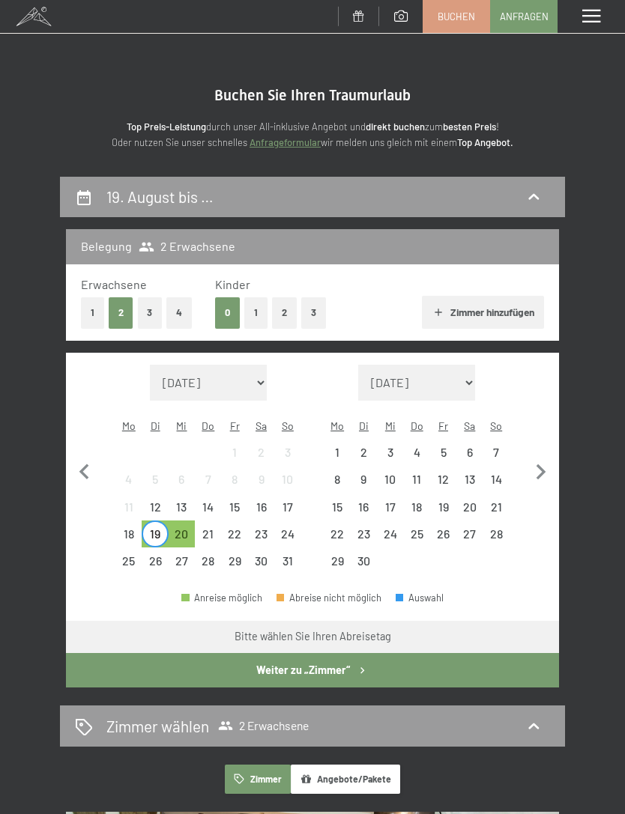
click at [153, 555] on div "26" at bounding box center [154, 566] width 23 height 23
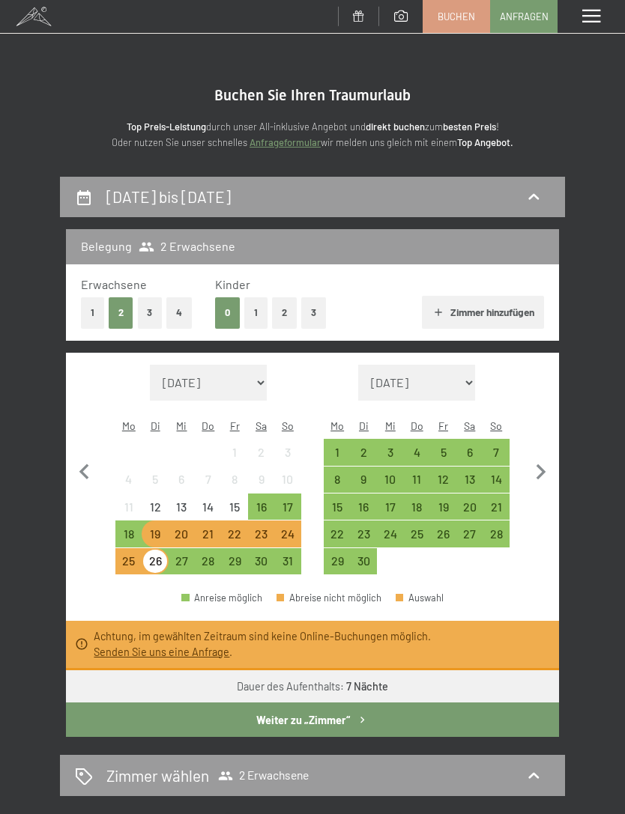
click at [158, 555] on div "26" at bounding box center [154, 566] width 23 height 23
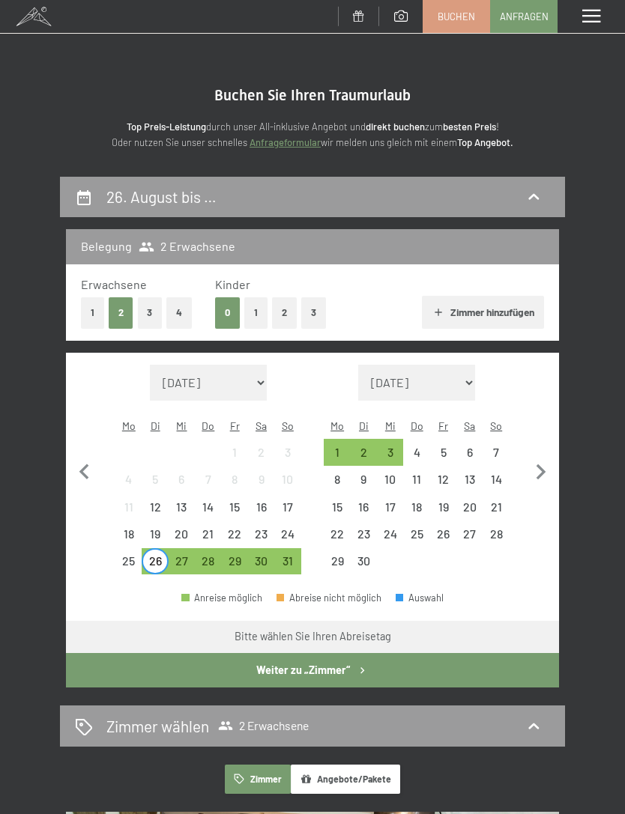
click at [594, 22] on span at bounding box center [591, 16] width 18 height 13
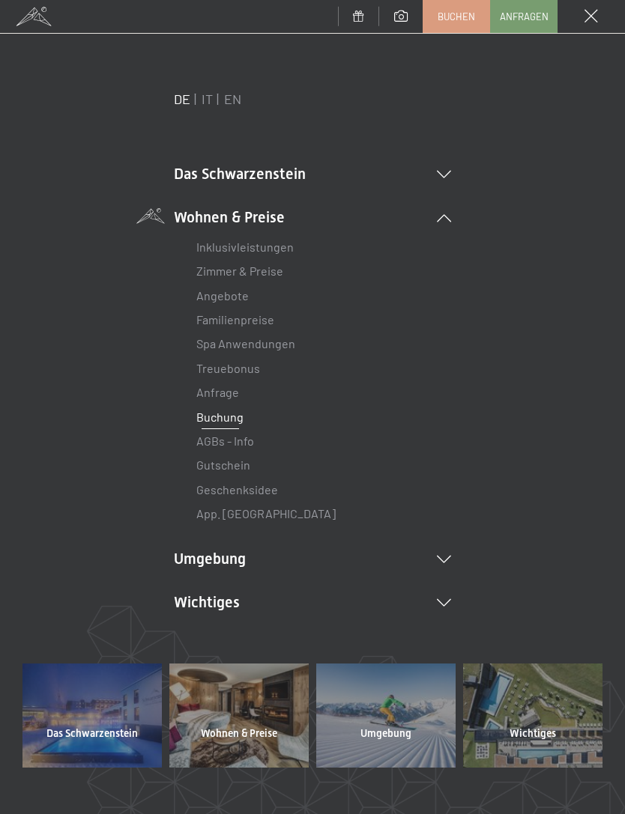
click at [204, 97] on link "IT" at bounding box center [206, 99] width 11 height 16
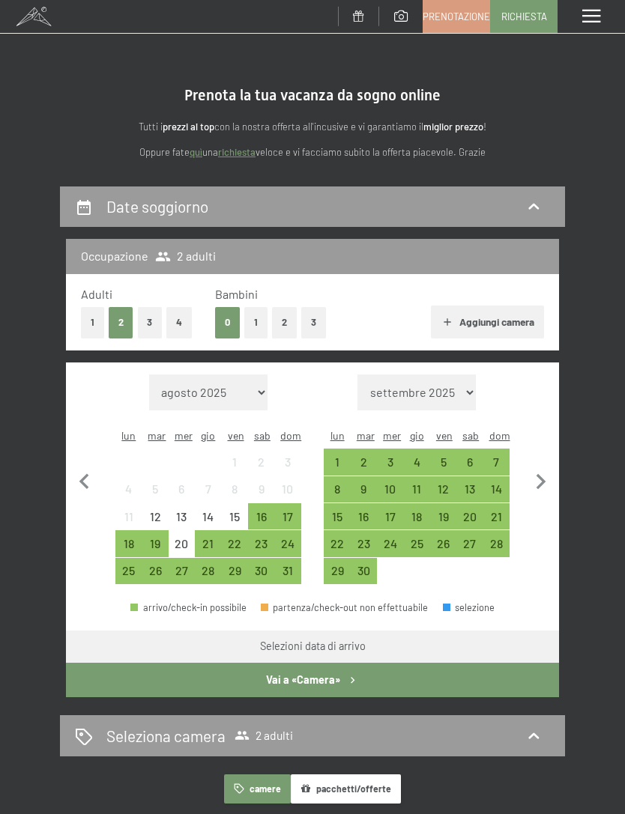
click at [154, 565] on div "26" at bounding box center [154, 576] width 23 height 23
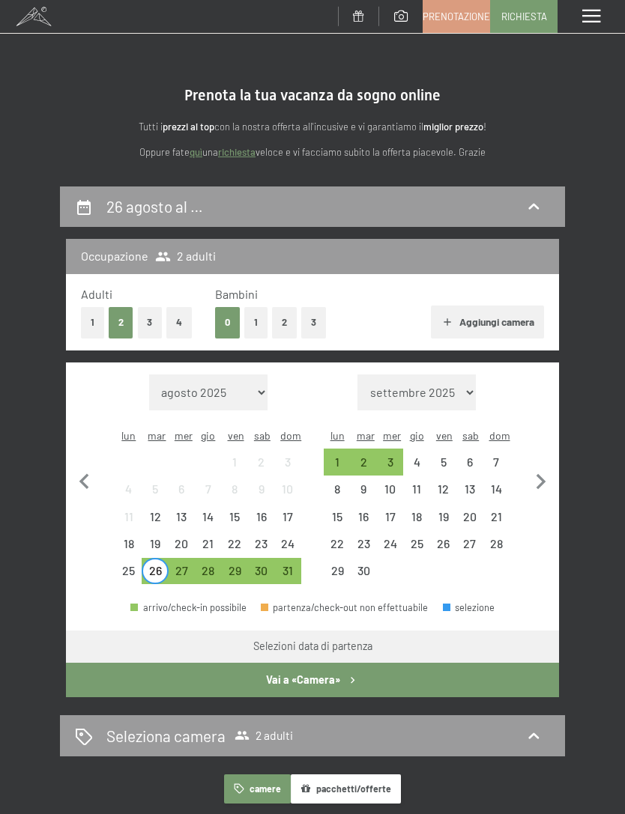
click at [249, 565] on div "30" at bounding box center [260, 576] width 23 height 23
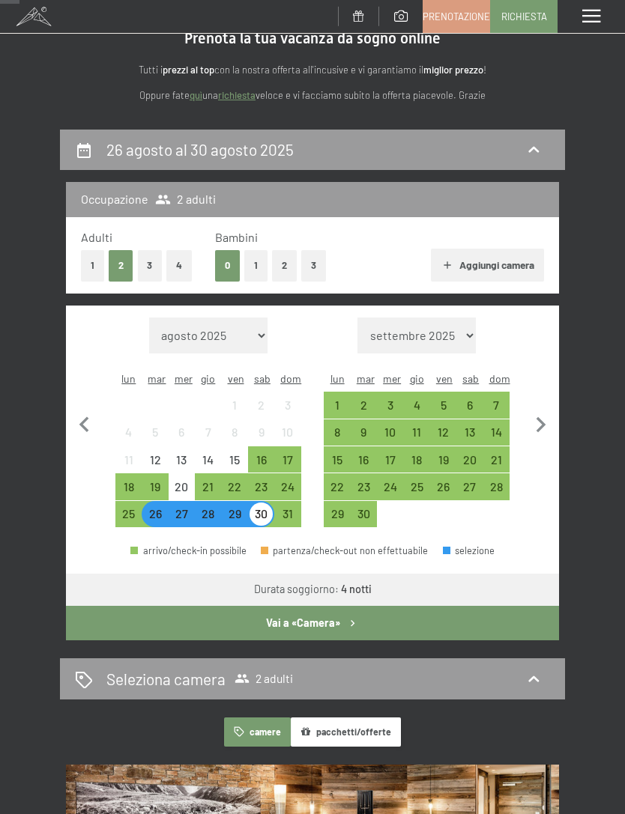
click at [369, 608] on button "Vai a «Camera»" at bounding box center [312, 623] width 493 height 34
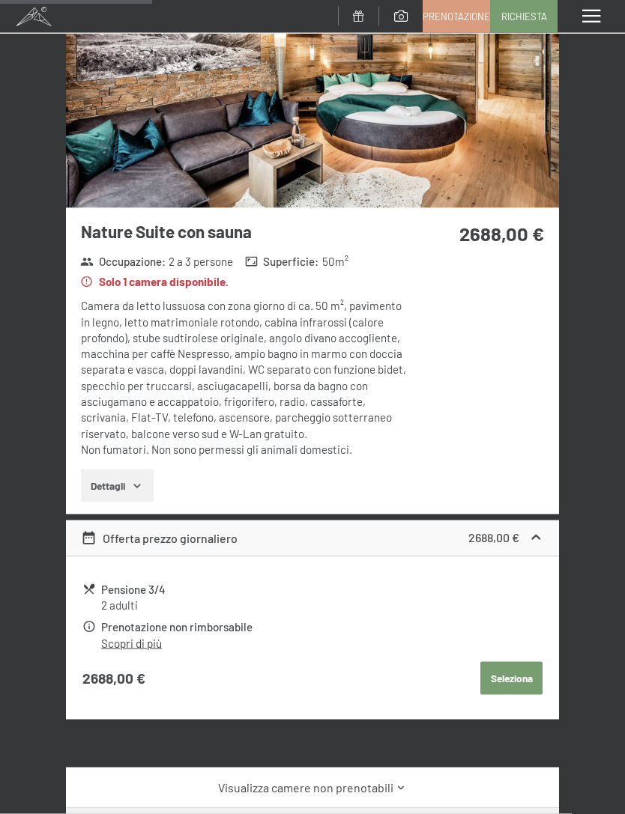
scroll to position [344, 0]
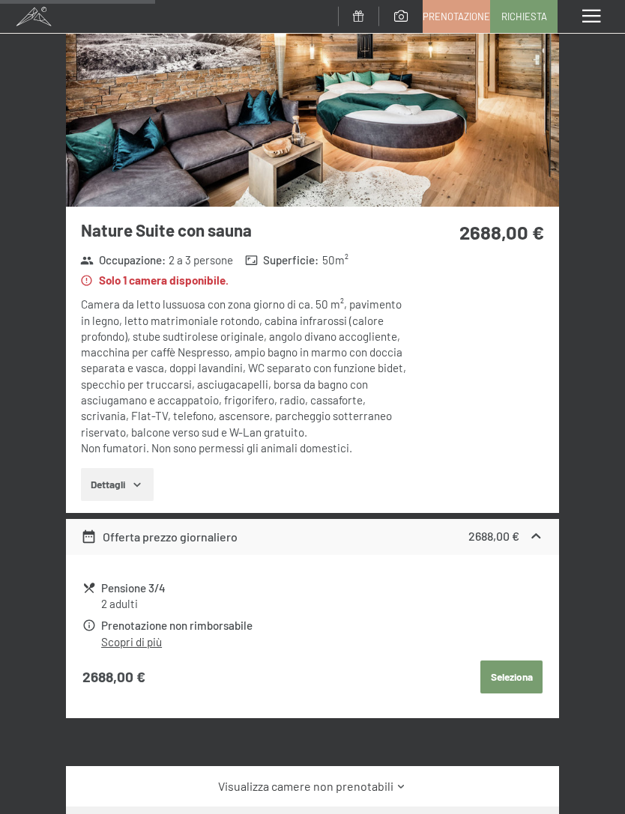
click at [125, 468] on button "Dettagli" at bounding box center [117, 484] width 73 height 33
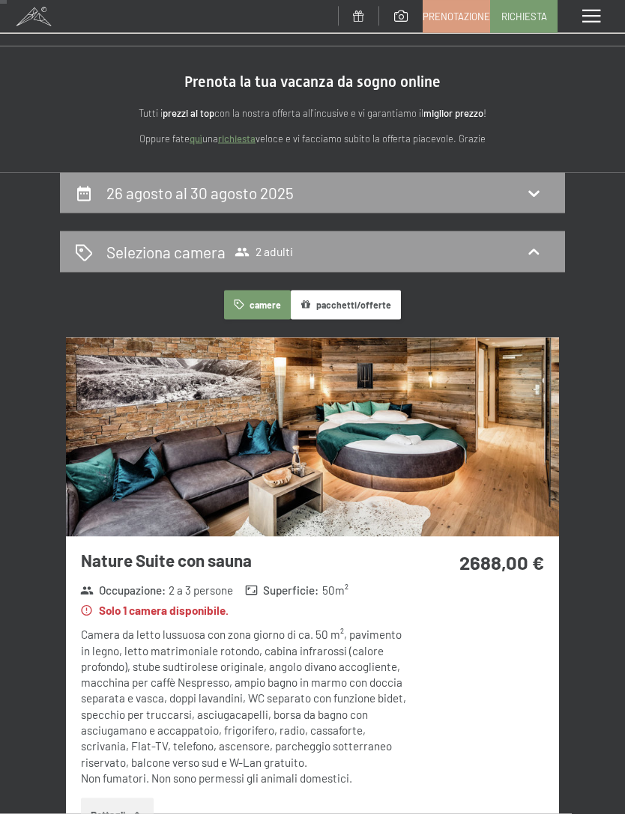
scroll to position [0, 0]
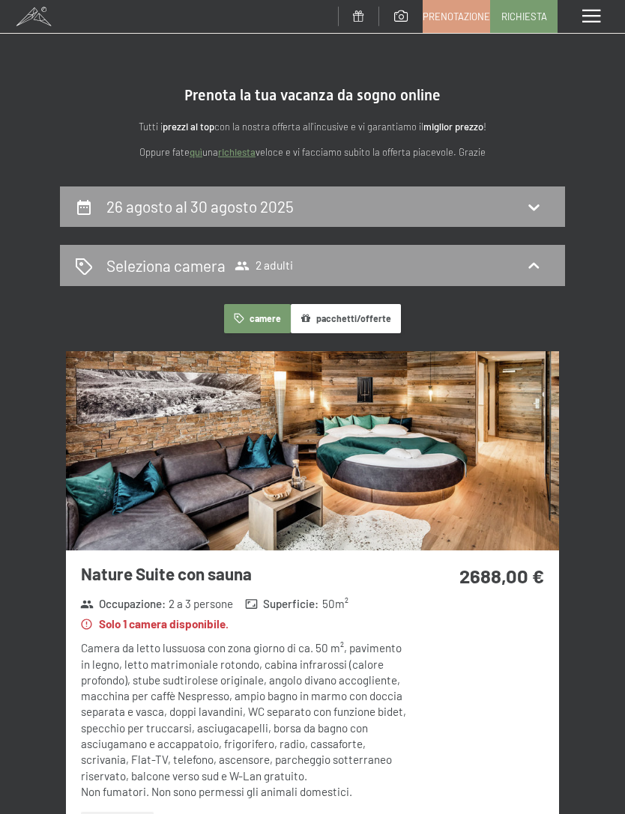
click at [540, 257] on icon at bounding box center [533, 266] width 18 height 18
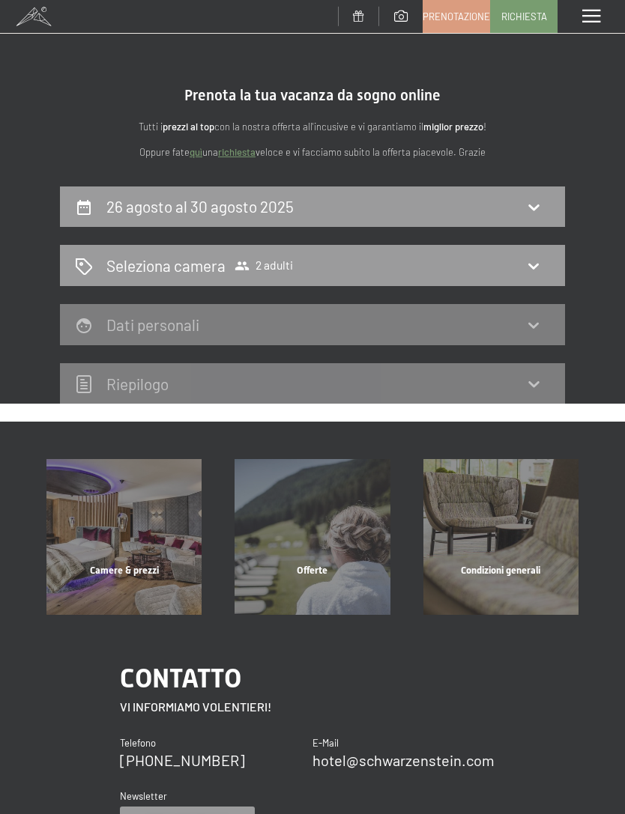
click at [538, 265] on icon at bounding box center [533, 266] width 18 height 18
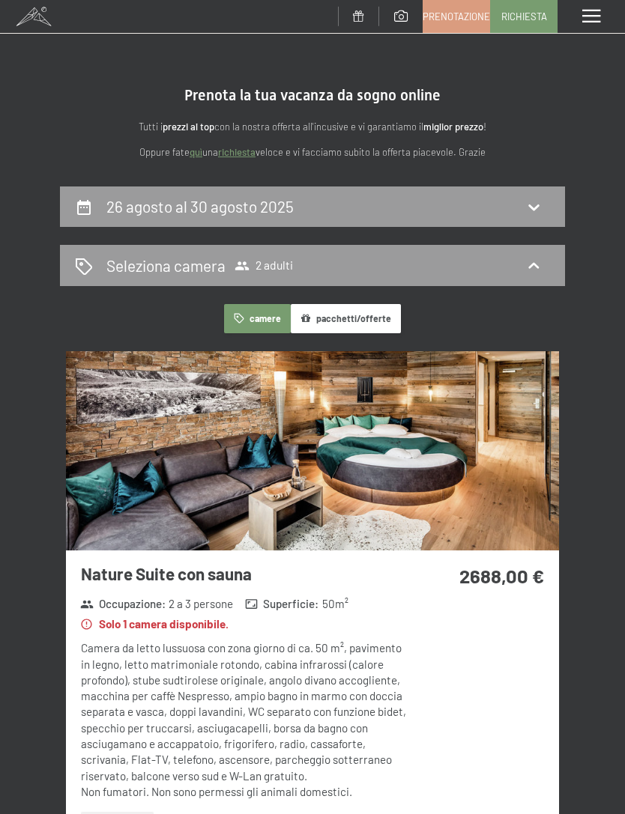
click at [389, 204] on div "26 agosto al 30 agosto 2025" at bounding box center [312, 206] width 475 height 22
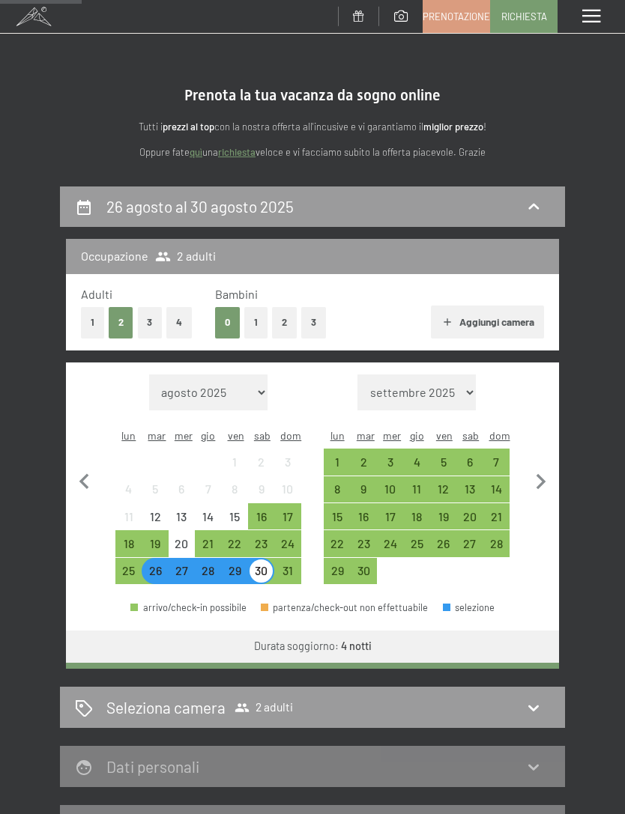
scroll to position [185, 0]
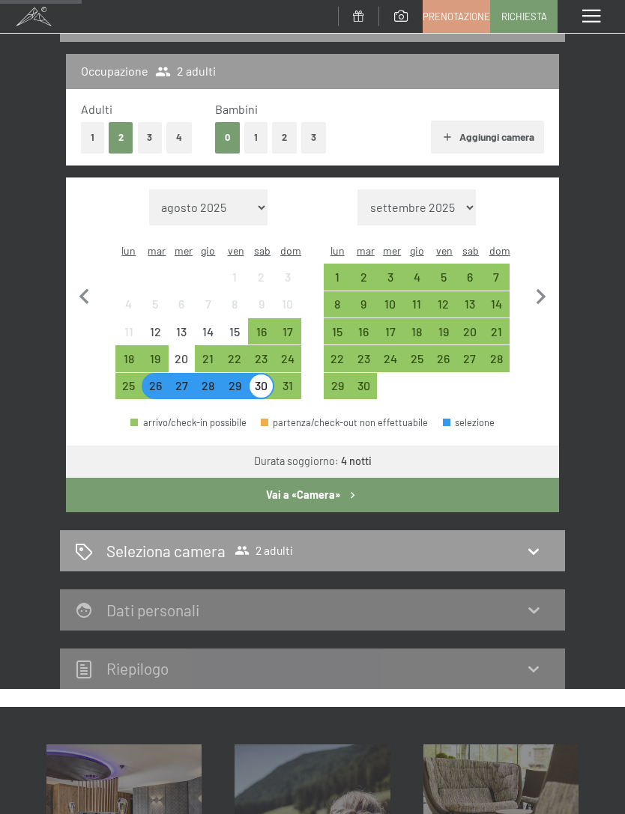
click at [169, 139] on button "4" at bounding box center [178, 137] width 25 height 31
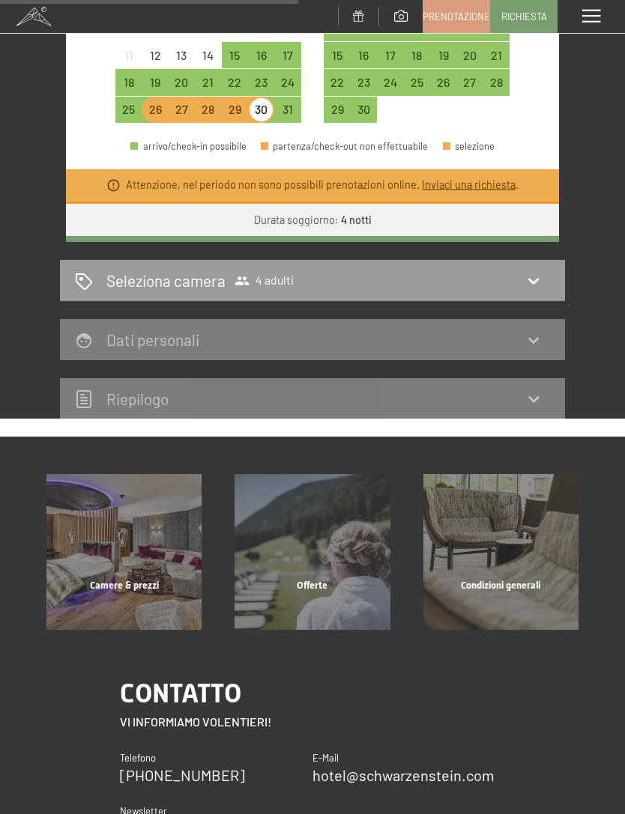
scroll to position [464, 0]
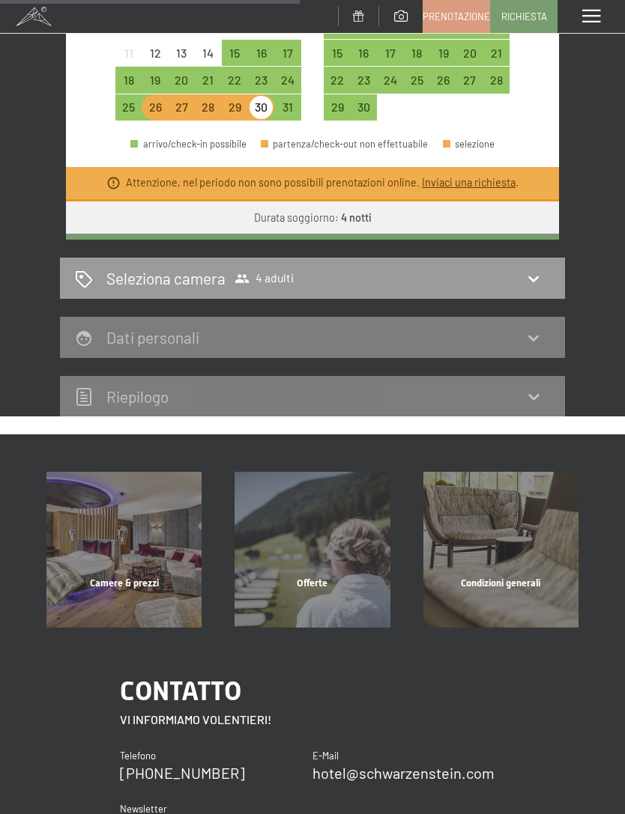
click at [119, 527] on div "Camere & prezzi mostra altro" at bounding box center [124, 549] width 188 height 155
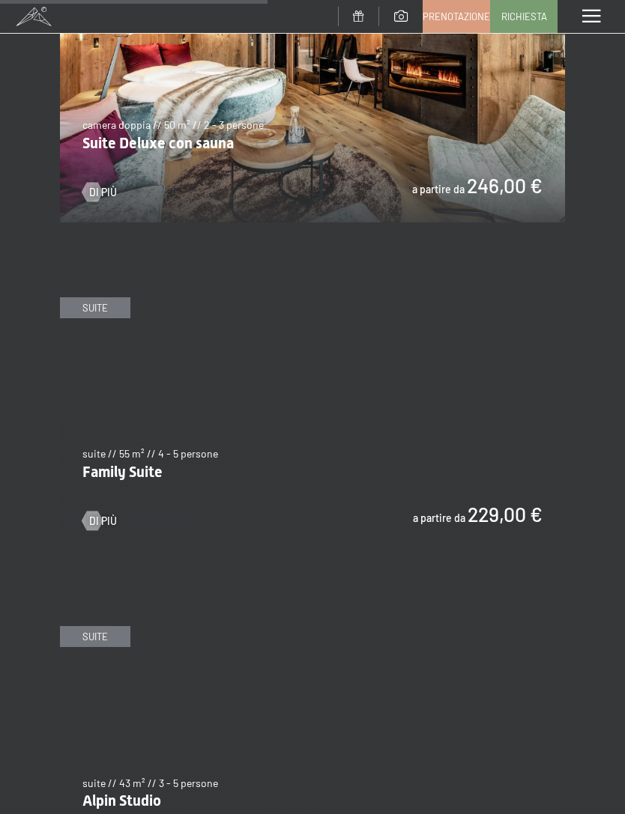
scroll to position [2454, 0]
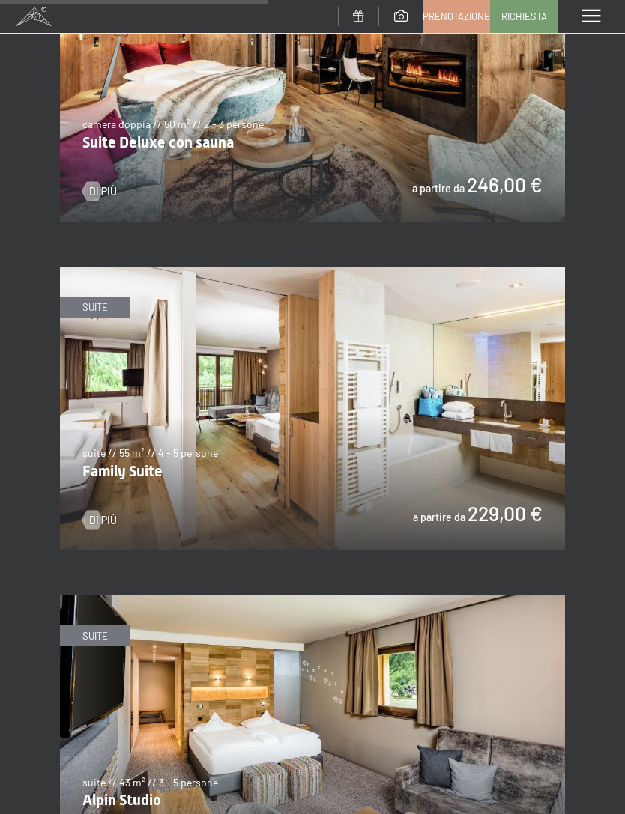
click at [104, 513] on link "Di più" at bounding box center [99, 520] width 34 height 15
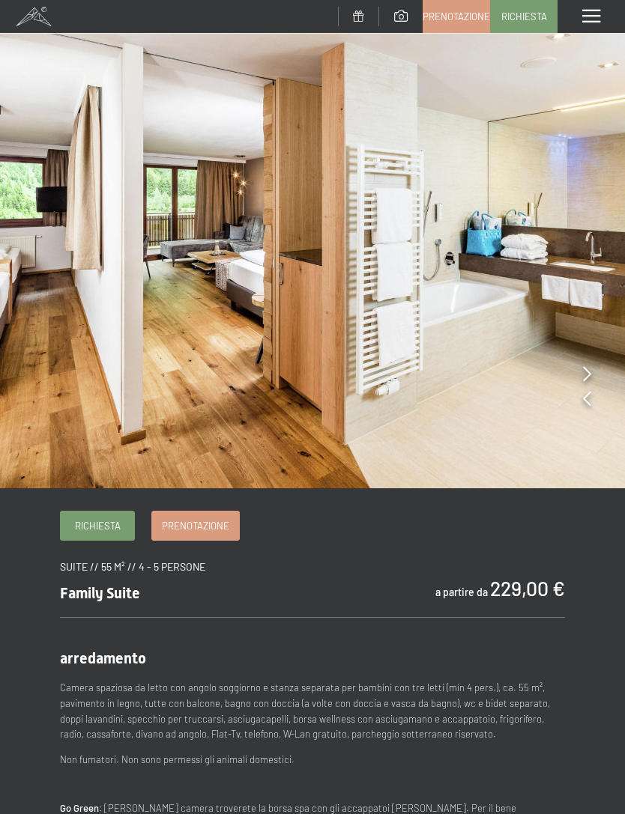
click at [592, 366] on img at bounding box center [312, 244] width 625 height 488
click at [574, 399] on img at bounding box center [312, 244] width 625 height 488
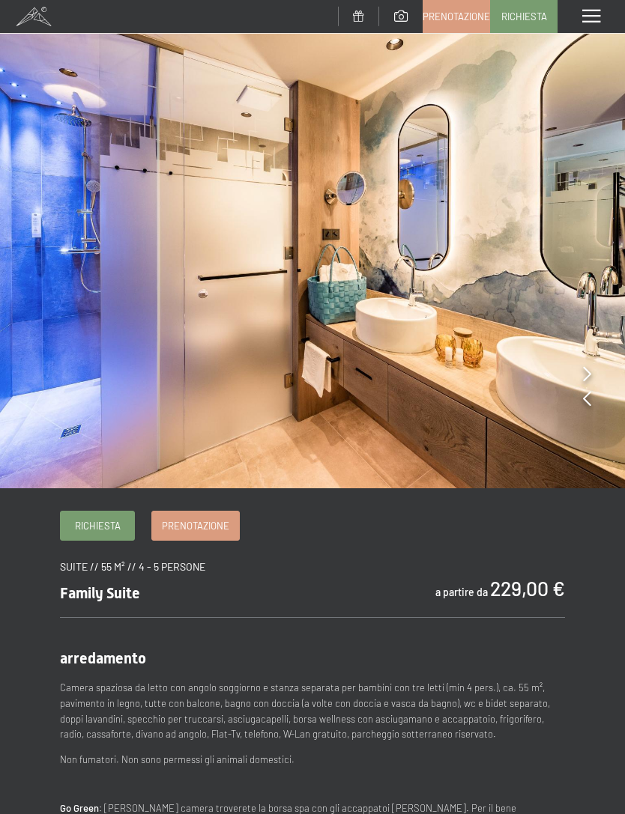
click at [586, 369] on icon at bounding box center [587, 373] width 8 height 15
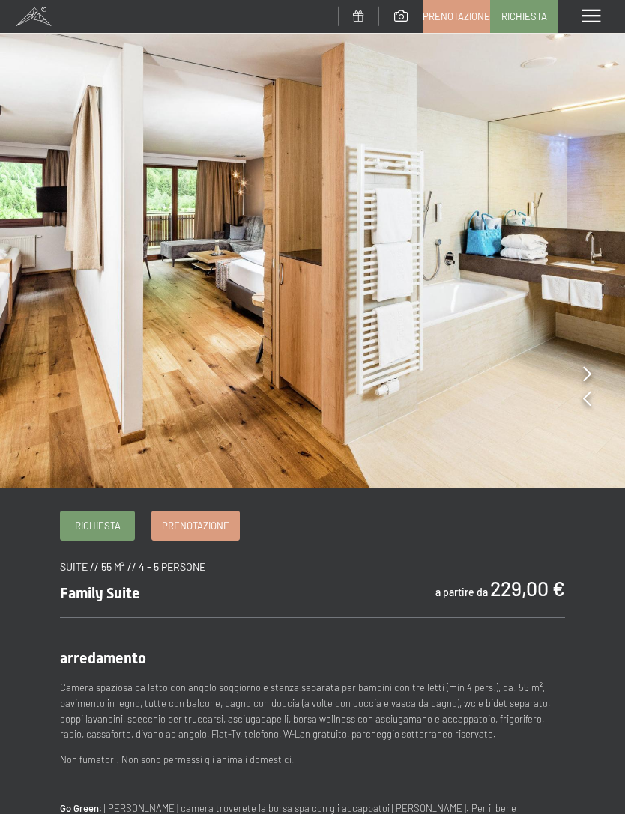
click at [581, 400] on img at bounding box center [312, 244] width 625 height 488
click at [583, 409] on div at bounding box center [587, 399] width 8 height 21
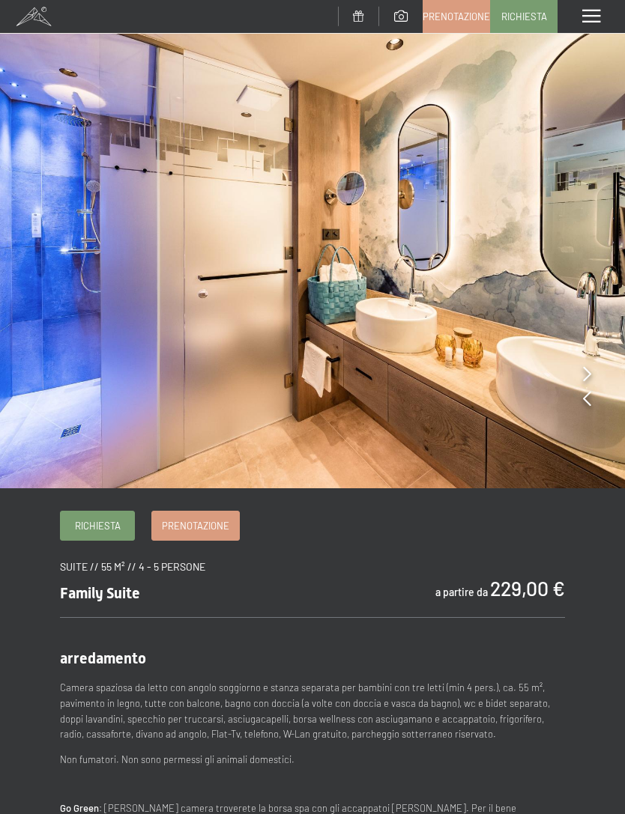
click at [586, 405] on icon at bounding box center [587, 398] width 8 height 15
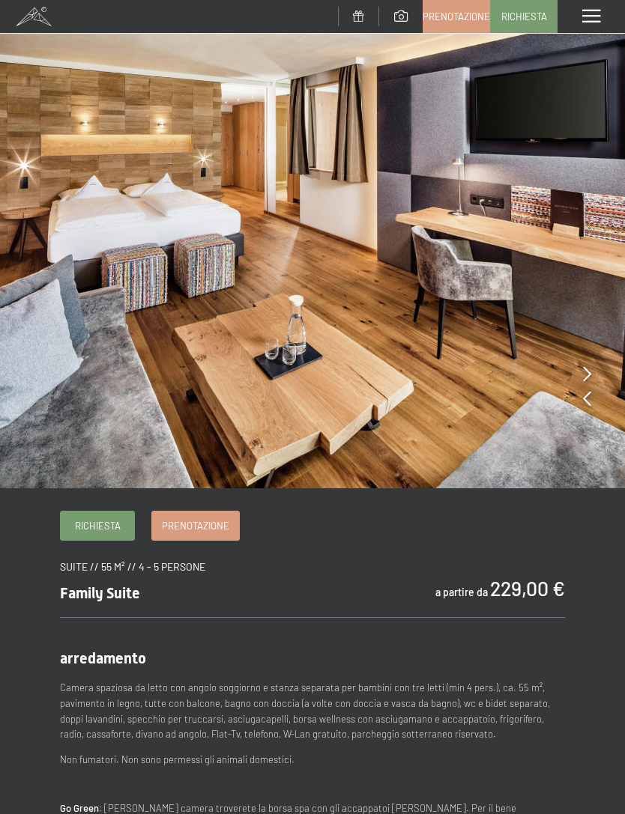
click at [586, 405] on icon at bounding box center [587, 398] width 8 height 15
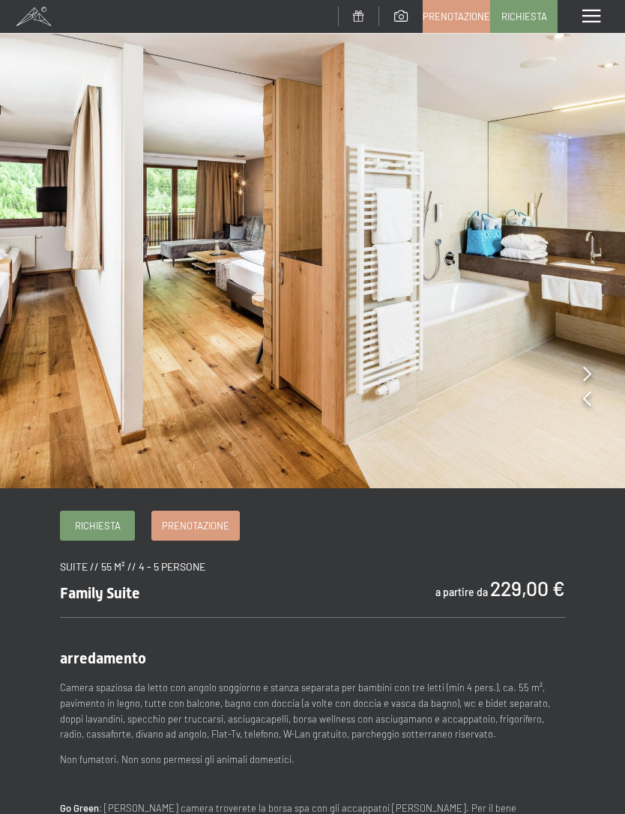
click at [583, 404] on icon at bounding box center [587, 398] width 8 height 15
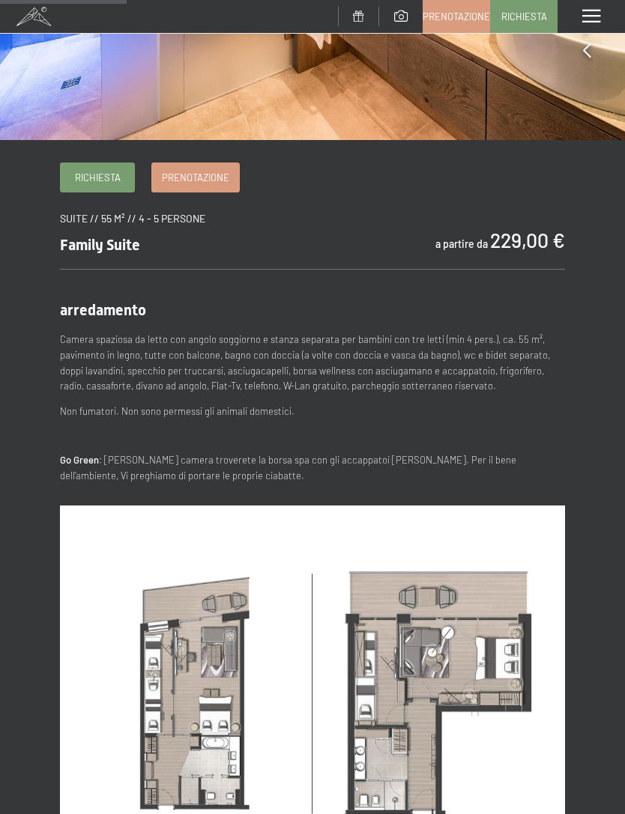
scroll to position [349, 0]
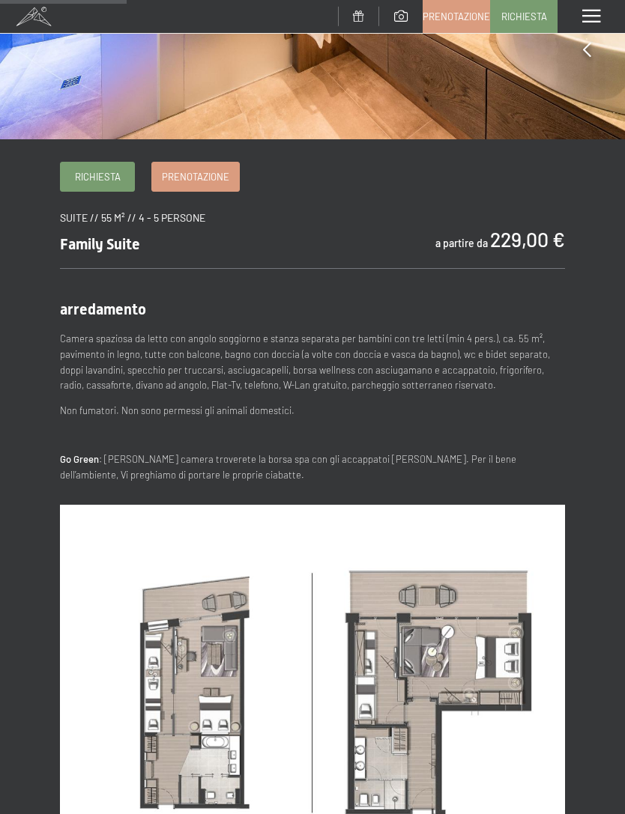
click at [216, 174] on span "Prenotazione" at bounding box center [195, 176] width 67 height 13
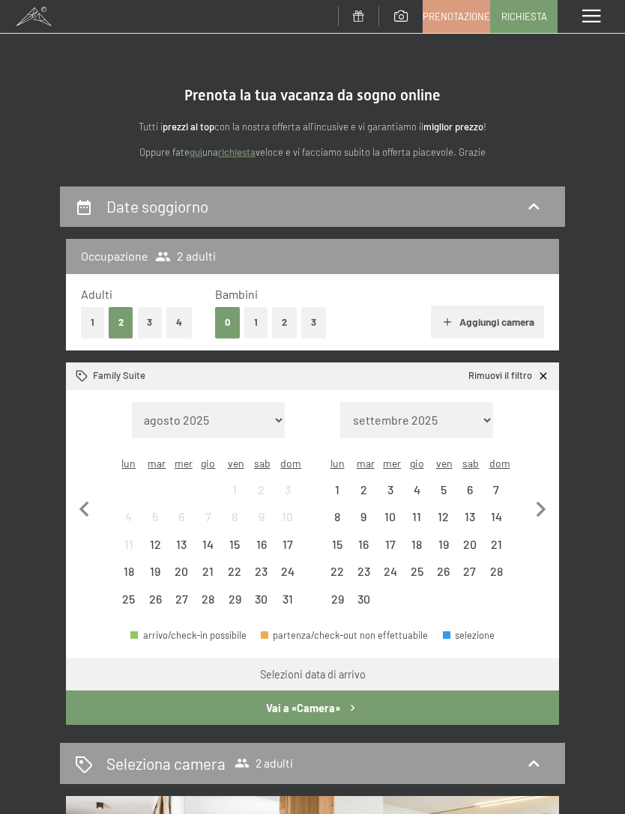
click at [157, 593] on div "26" at bounding box center [154, 604] width 23 height 23
click at [260, 593] on div "30" at bounding box center [260, 604] width 23 height 23
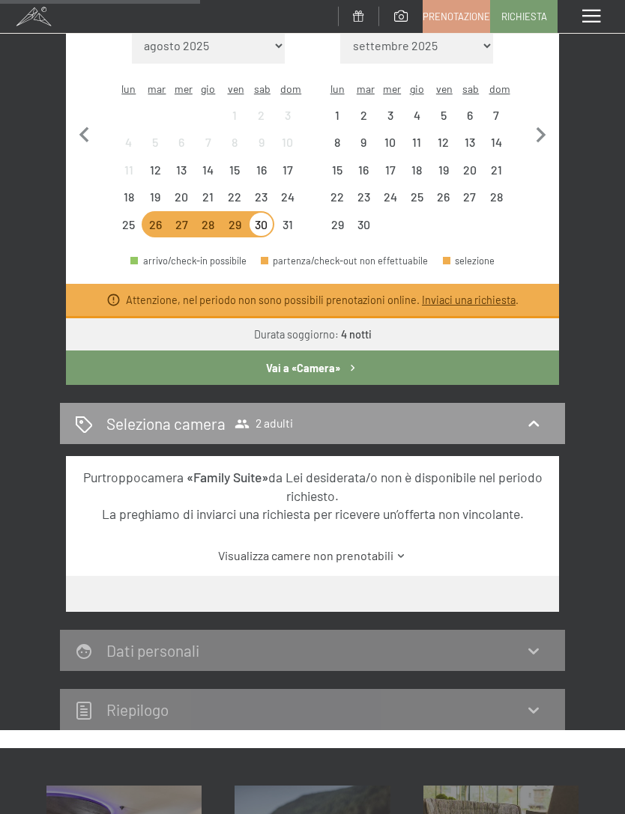
scroll to position [376, 0]
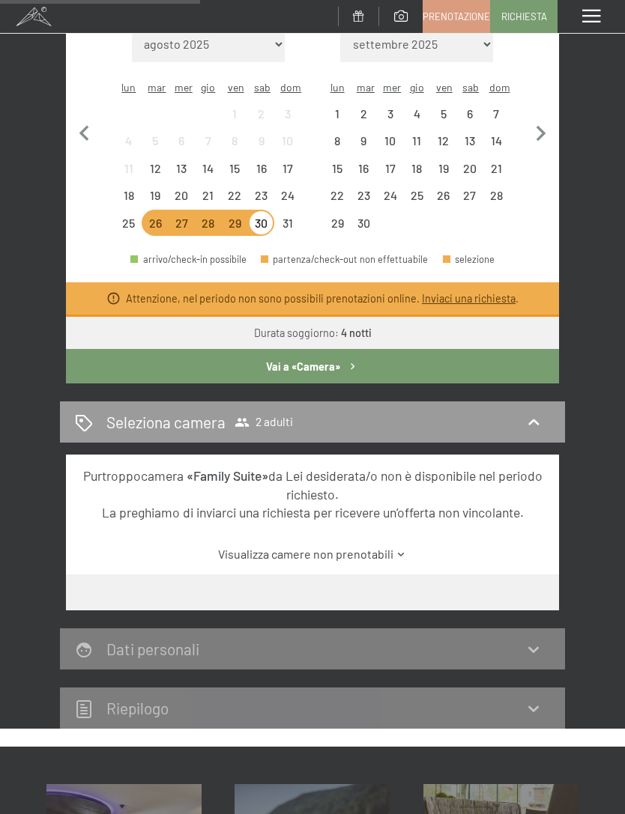
click at [590, 317] on div "26 agosto al 30 agosto 2025 Occupazione 2 adulti Adulti 1 2 3 4 Bambini 0 1 2 3…" at bounding box center [312, 270] width 625 height 918
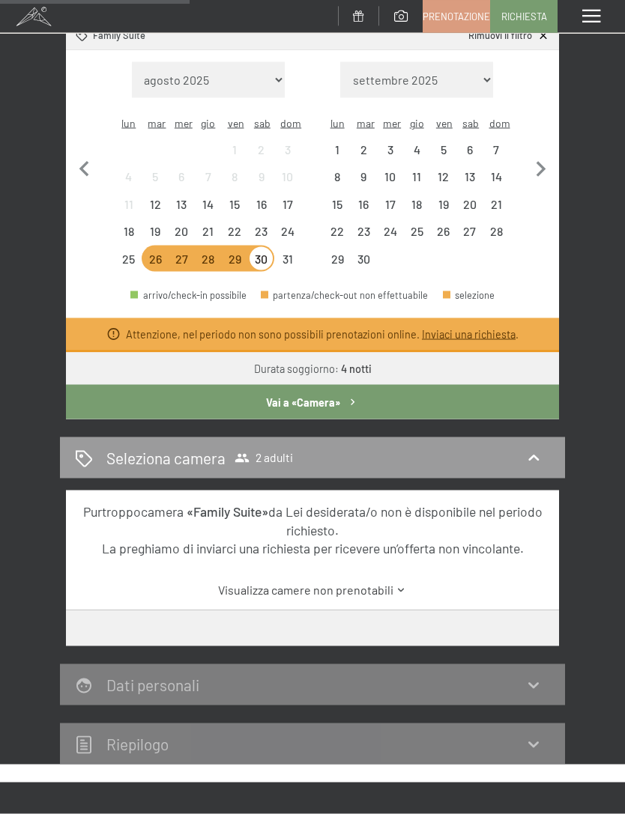
scroll to position [289, 0]
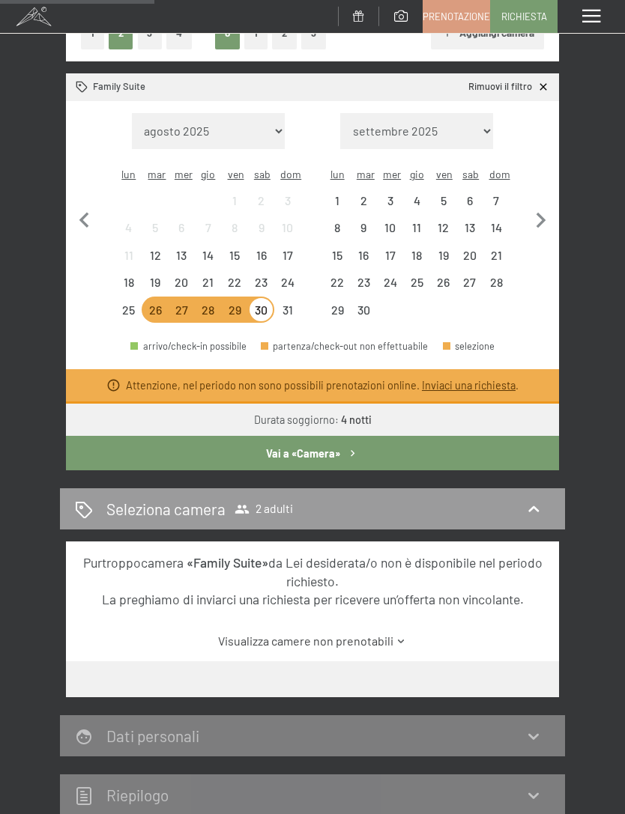
click at [372, 195] on div "2" at bounding box center [363, 206] width 23 height 23
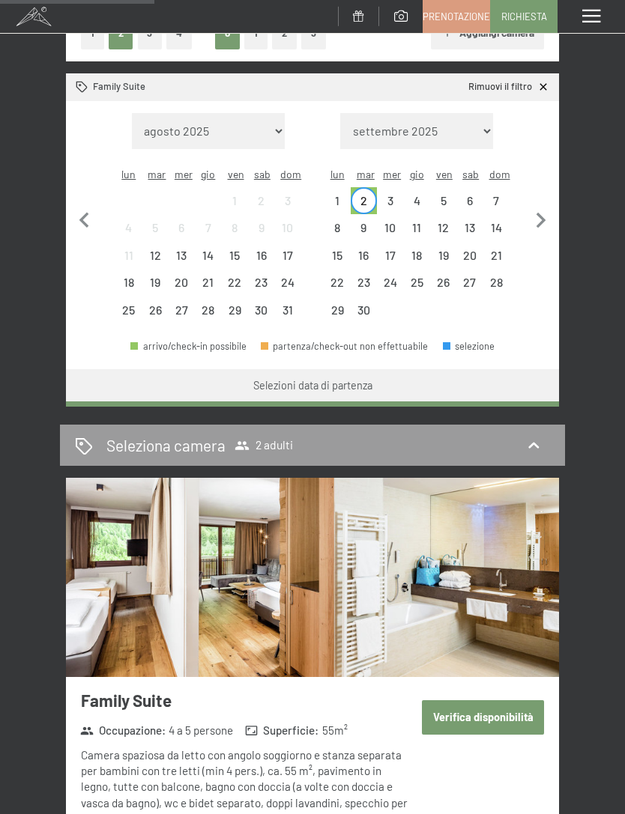
click at [475, 195] on div "6" at bounding box center [469, 206] width 23 height 23
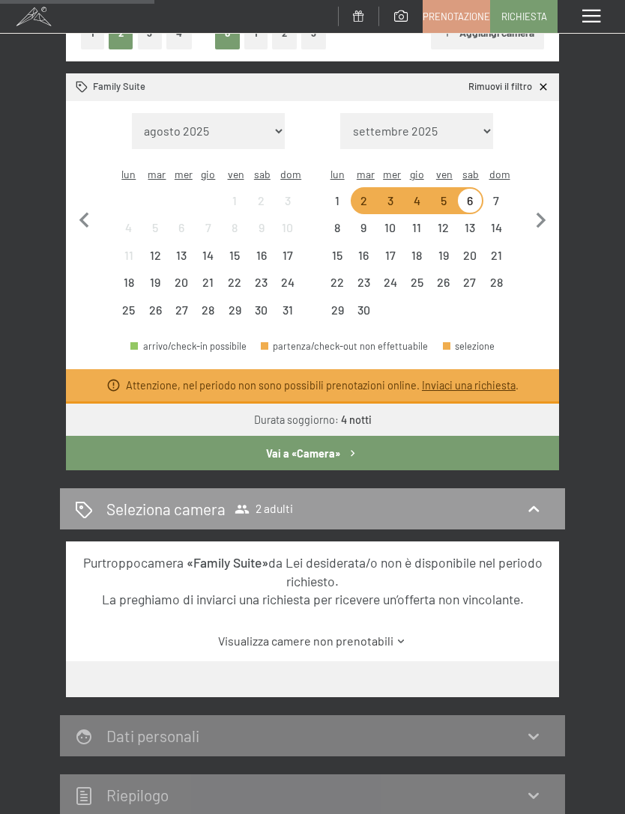
click at [368, 222] on div "9" at bounding box center [363, 233] width 23 height 23
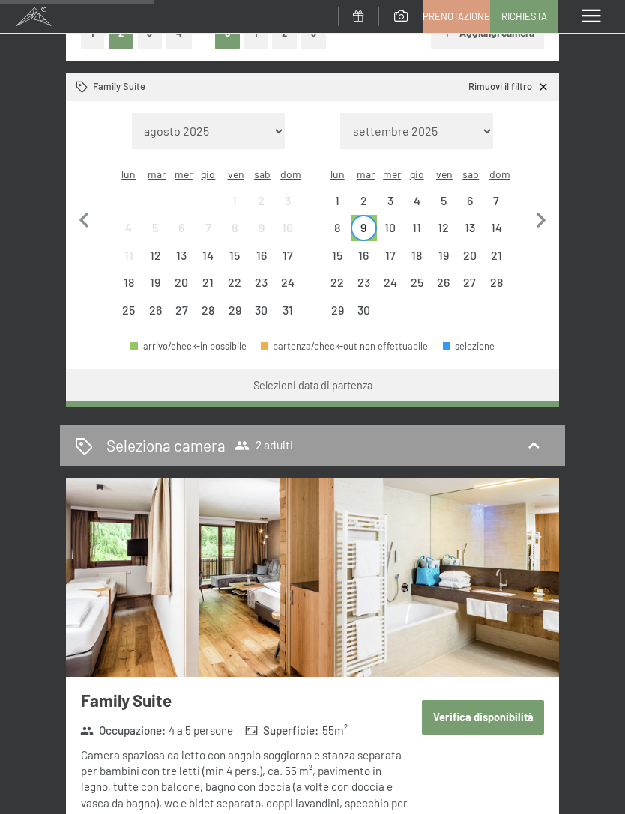
click at [464, 222] on div "13" at bounding box center [469, 233] width 23 height 23
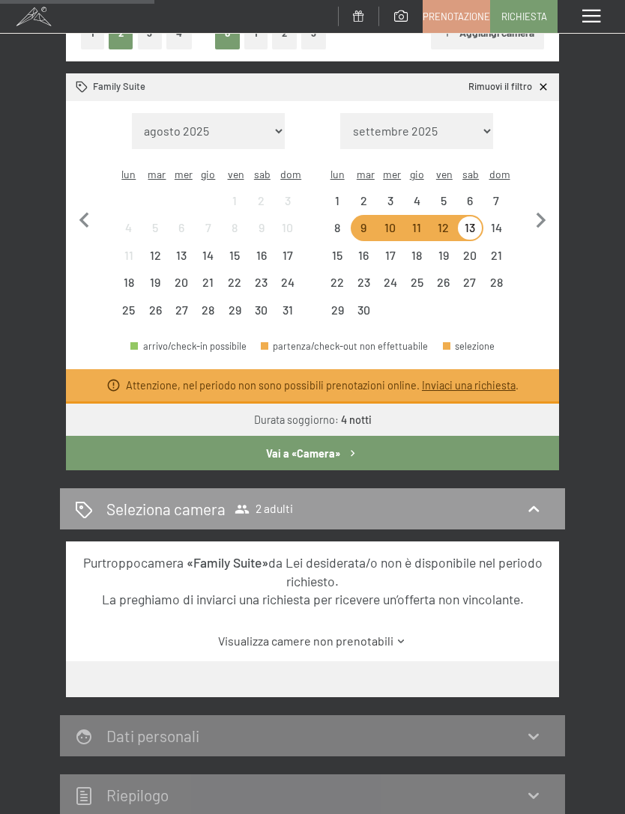
click at [362, 249] on div "16" at bounding box center [363, 260] width 23 height 23
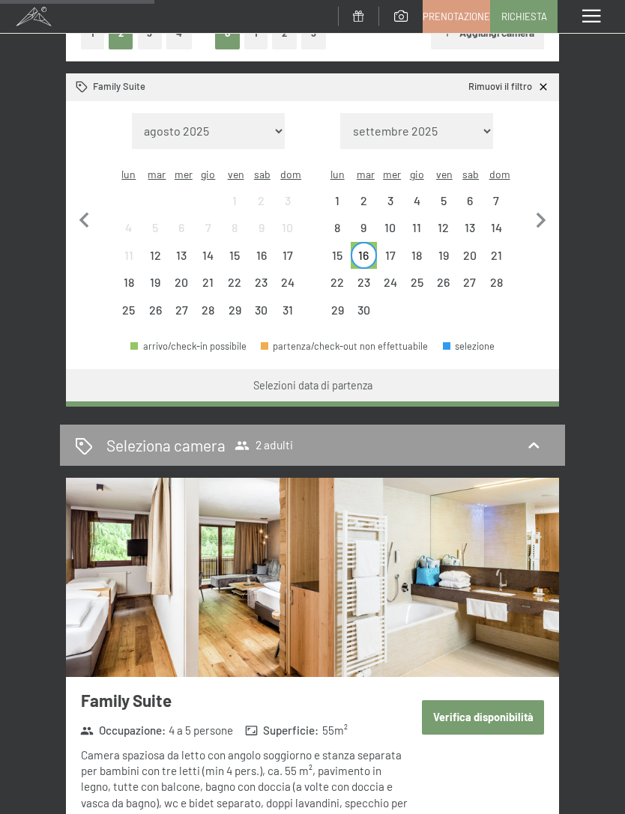
click at [470, 249] on div "20" at bounding box center [469, 260] width 23 height 23
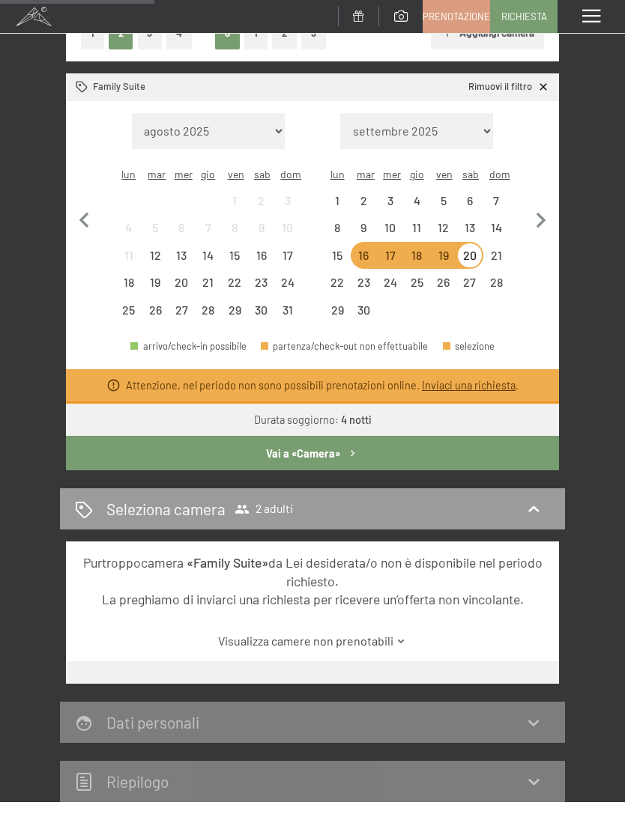
click at [368, 276] on div "23" at bounding box center [363, 287] width 23 height 23
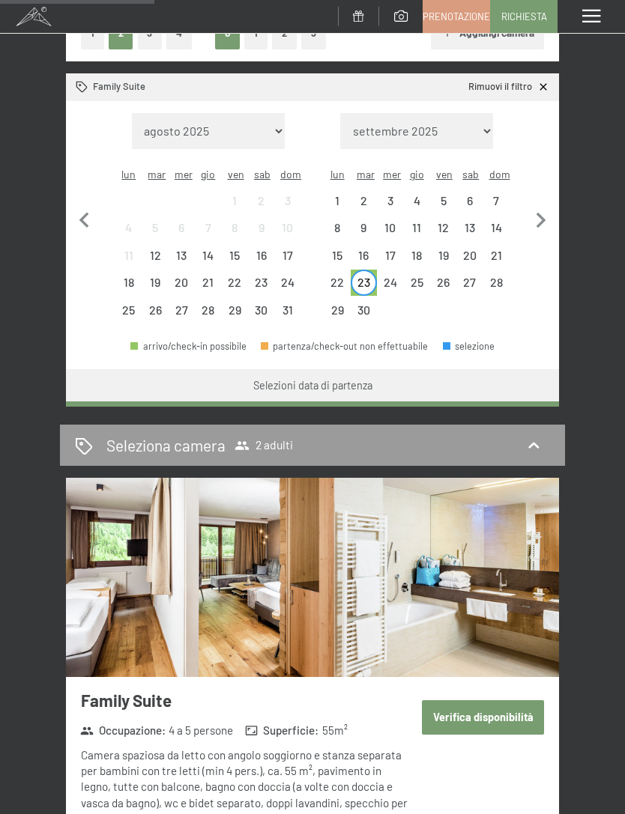
click at [473, 276] on div "27" at bounding box center [469, 287] width 23 height 23
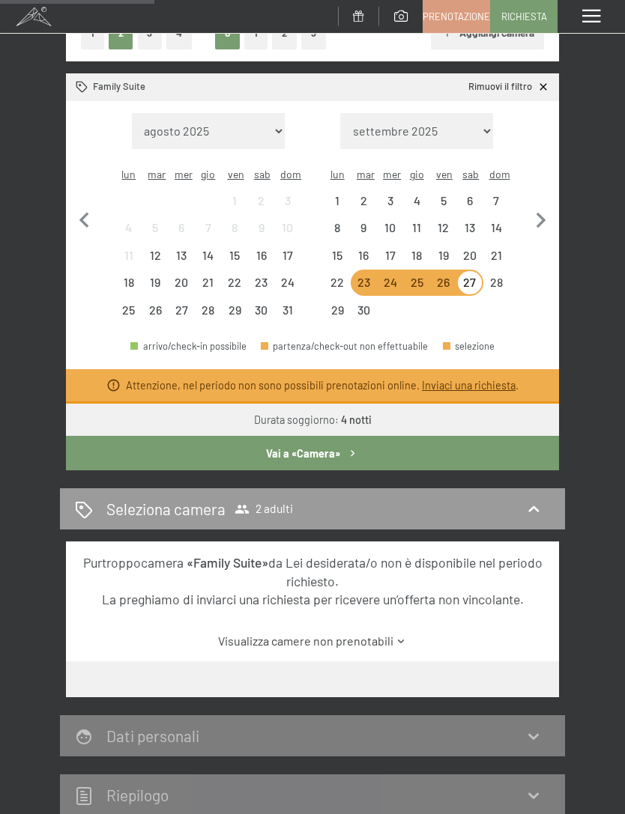
click at [334, 276] on div "22" at bounding box center [336, 287] width 23 height 23
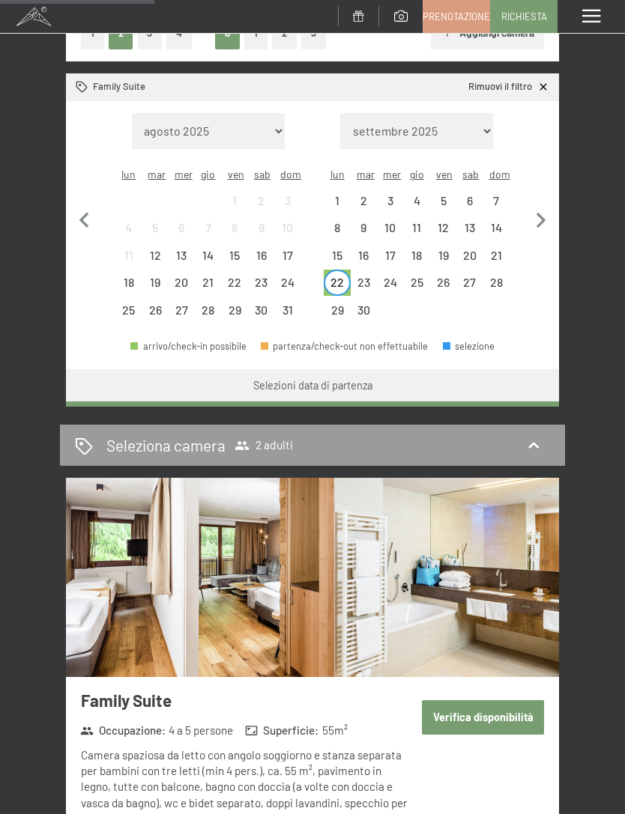
click at [437, 271] on div "26" at bounding box center [442, 282] width 23 height 23
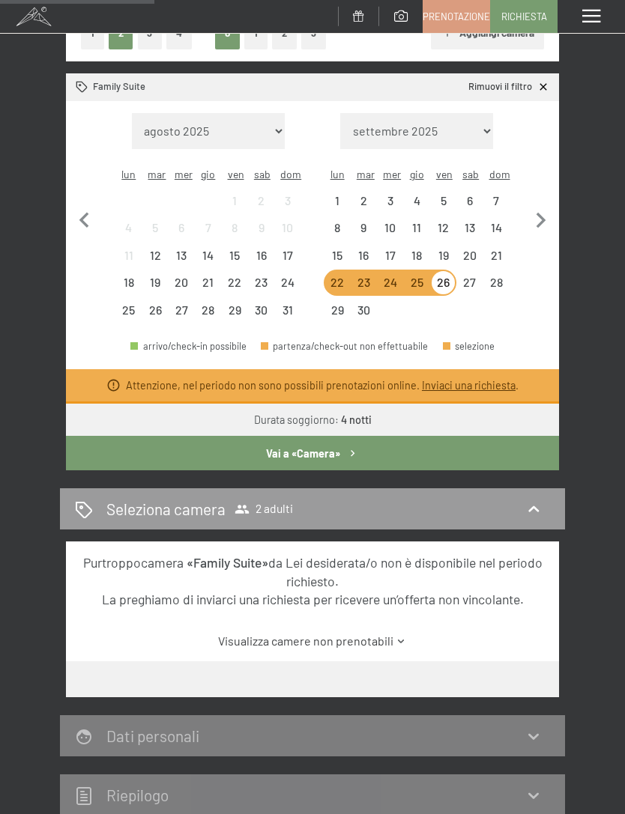
click at [371, 222] on div "9" at bounding box center [363, 233] width 23 height 23
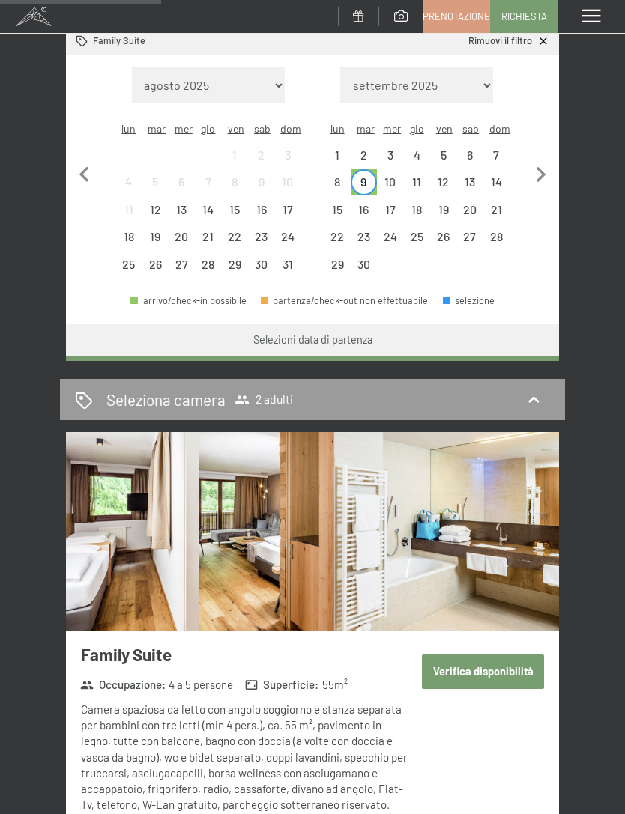
click at [444, 198] on div "19" at bounding box center [442, 209] width 23 height 23
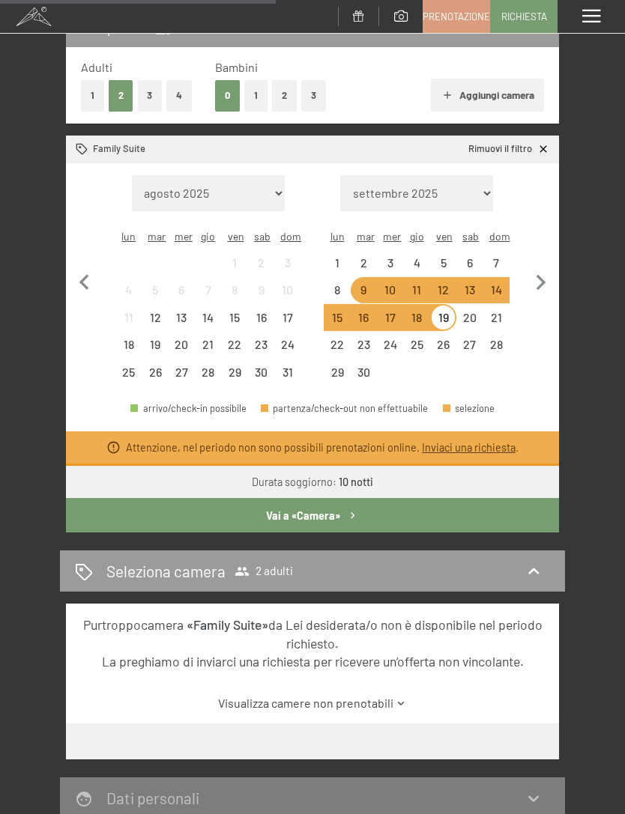
scroll to position [0, 0]
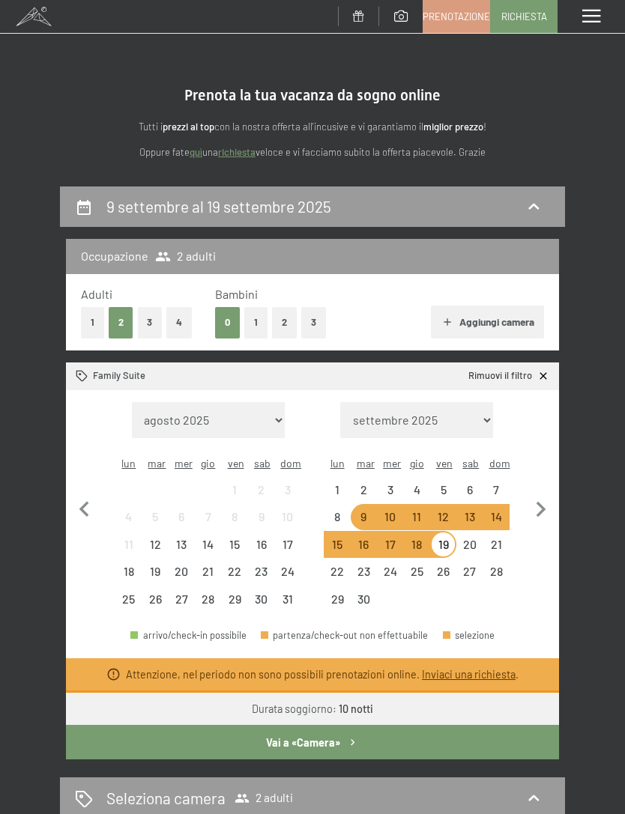
click at [464, 16] on span "Prenotazione" at bounding box center [455, 16] width 67 height 13
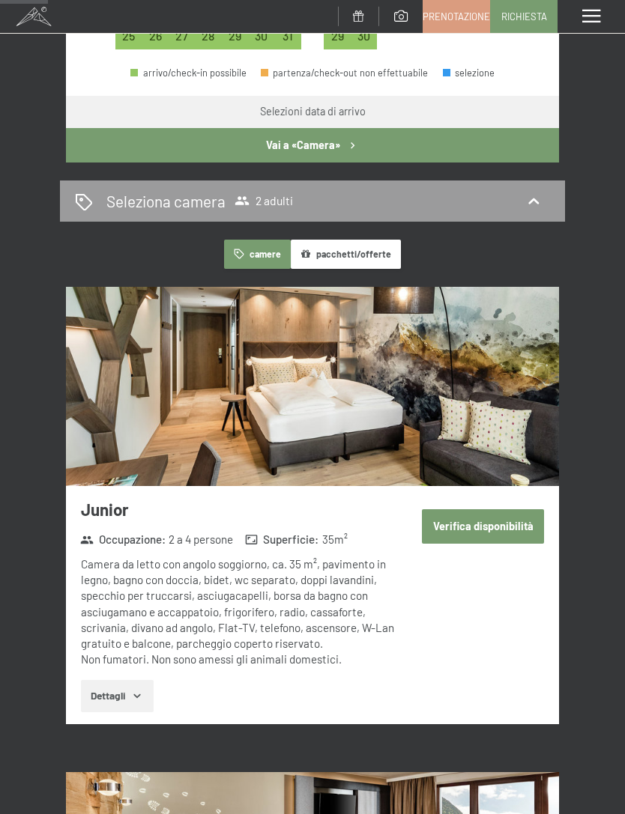
scroll to position [533, 0]
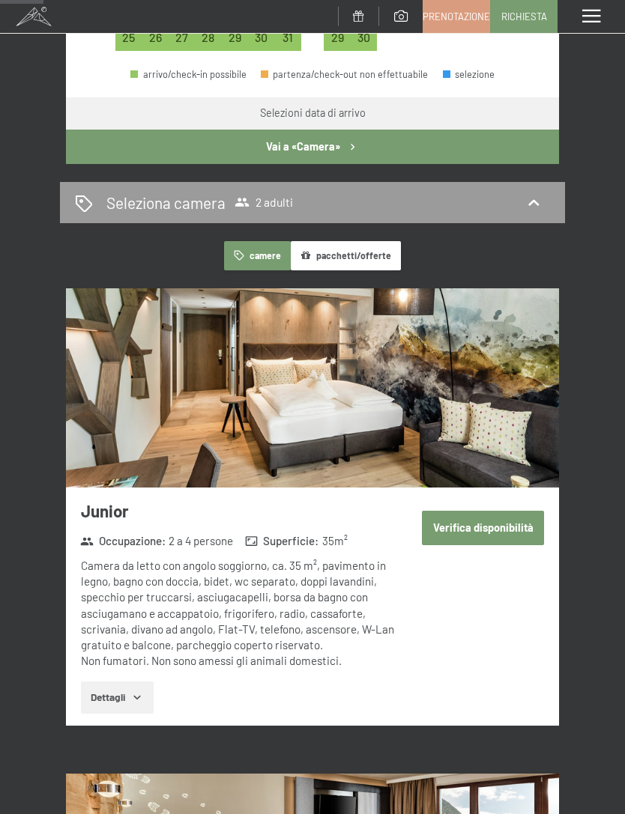
click at [513, 511] on button "Verifica disponibilità" at bounding box center [483, 528] width 122 height 34
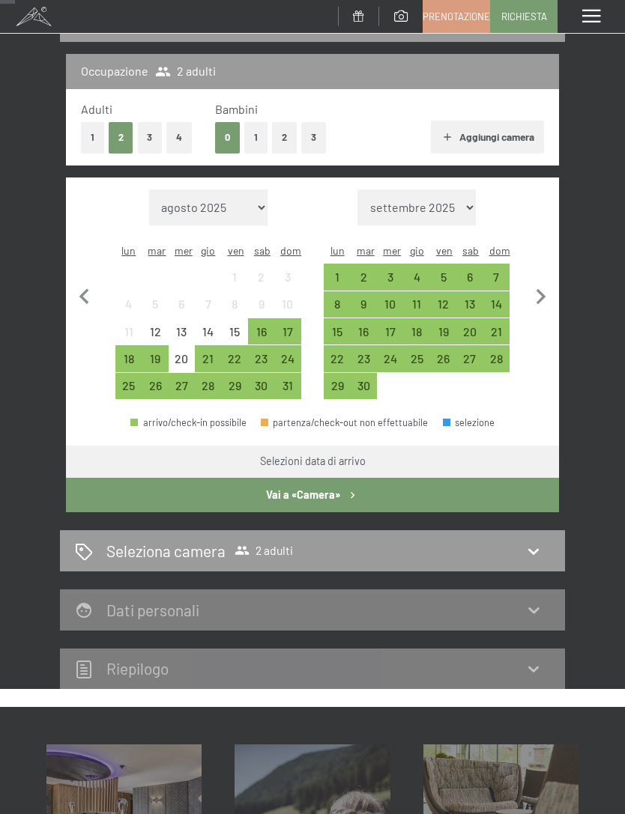
click at [168, 373] on div "27" at bounding box center [181, 386] width 26 height 26
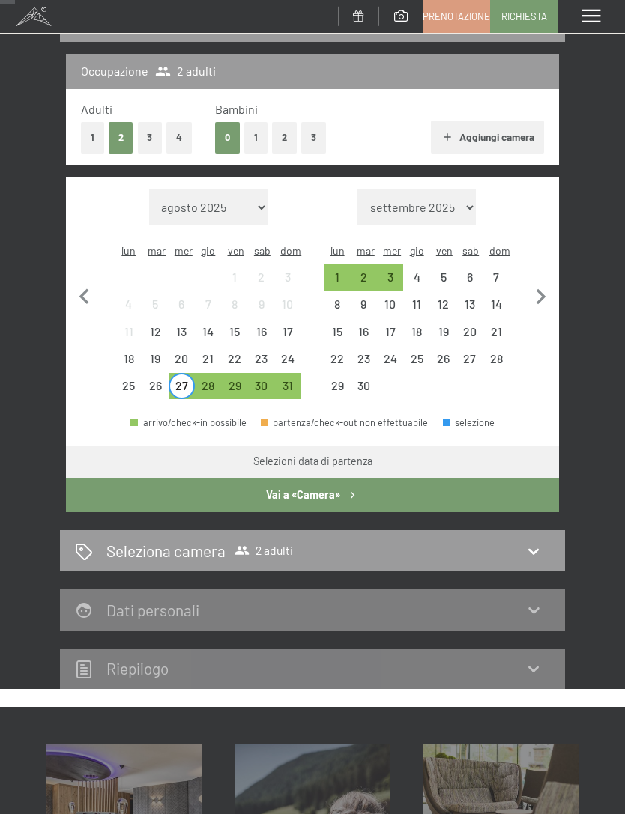
click at [150, 380] on div "26" at bounding box center [154, 391] width 23 height 23
click at [213, 373] on div "28" at bounding box center [208, 386] width 26 height 26
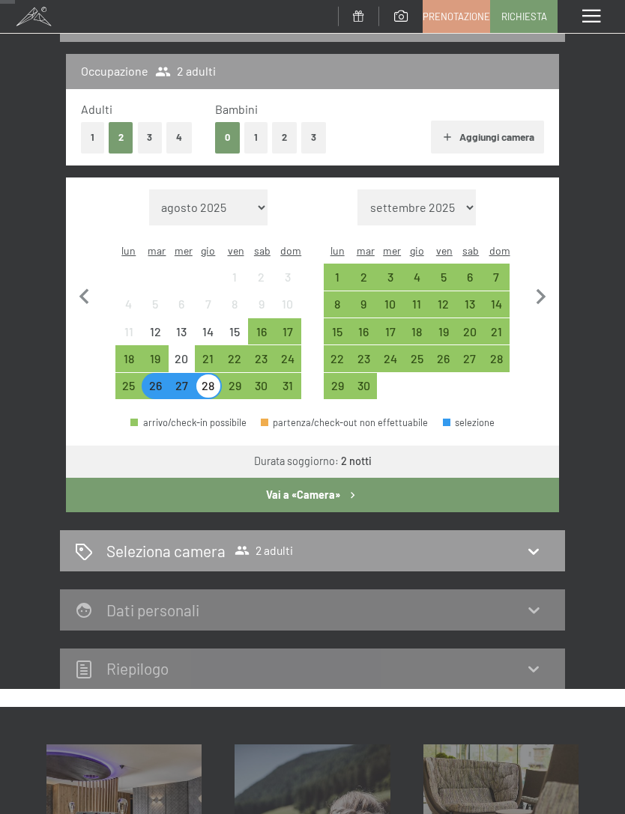
click at [535, 542] on icon at bounding box center [533, 551] width 18 height 18
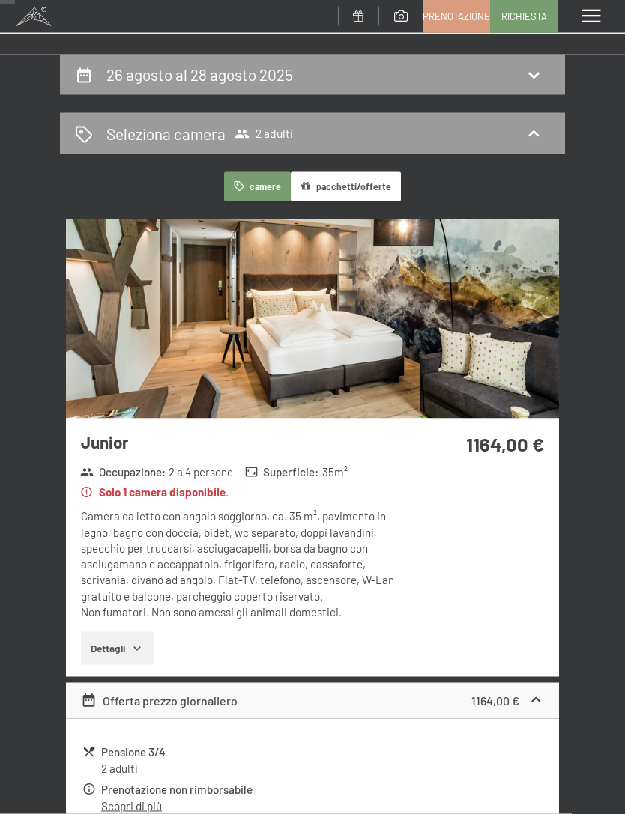
scroll to position [0, 0]
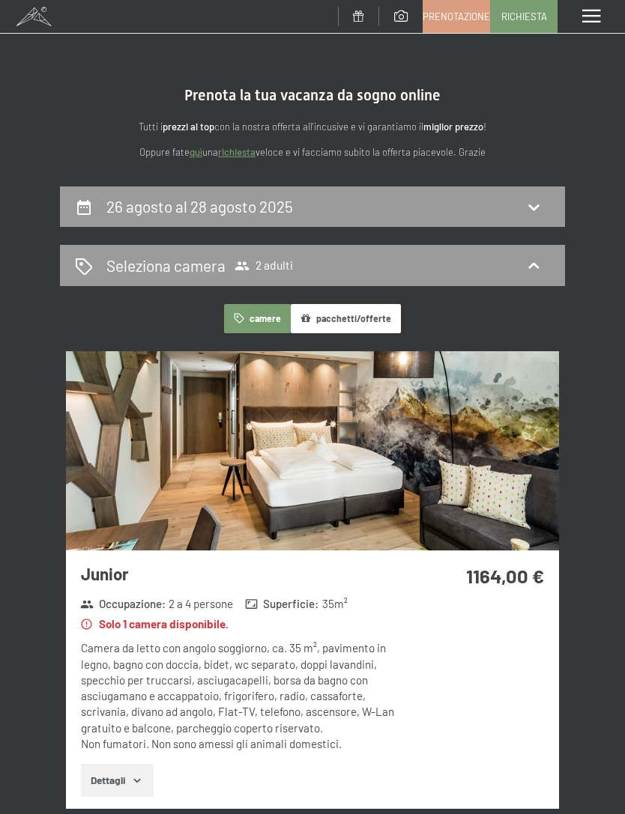
click at [539, 200] on icon at bounding box center [533, 207] width 18 height 18
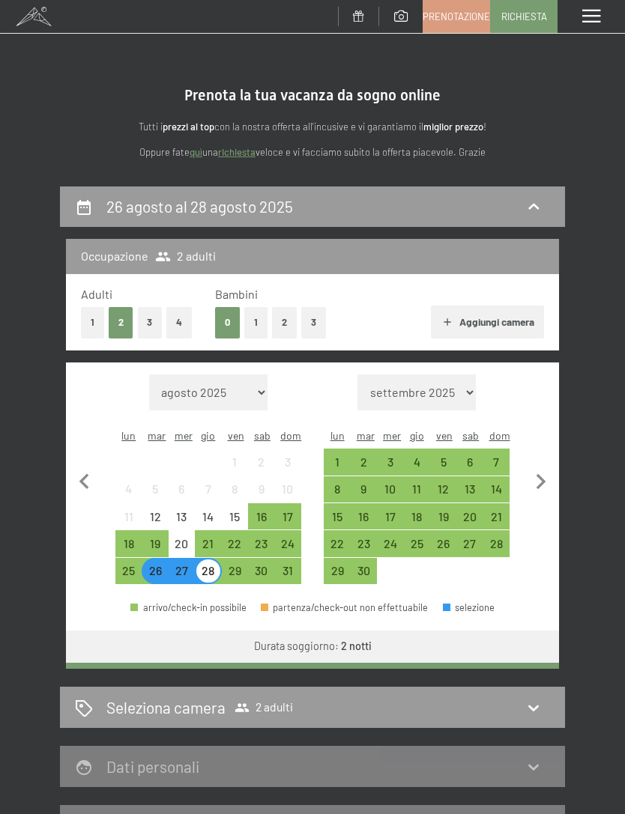
scroll to position [185, 0]
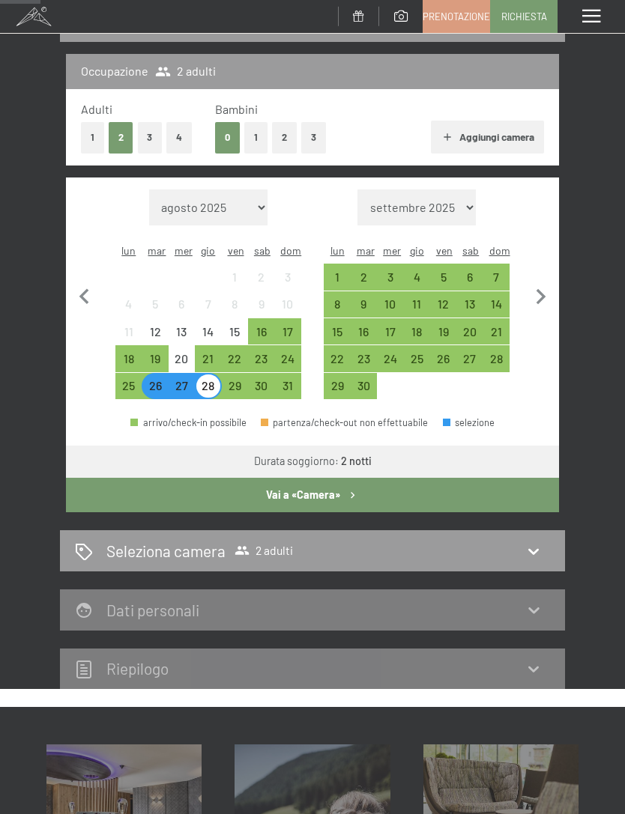
click at [169, 148] on button "4" at bounding box center [178, 137] width 25 height 31
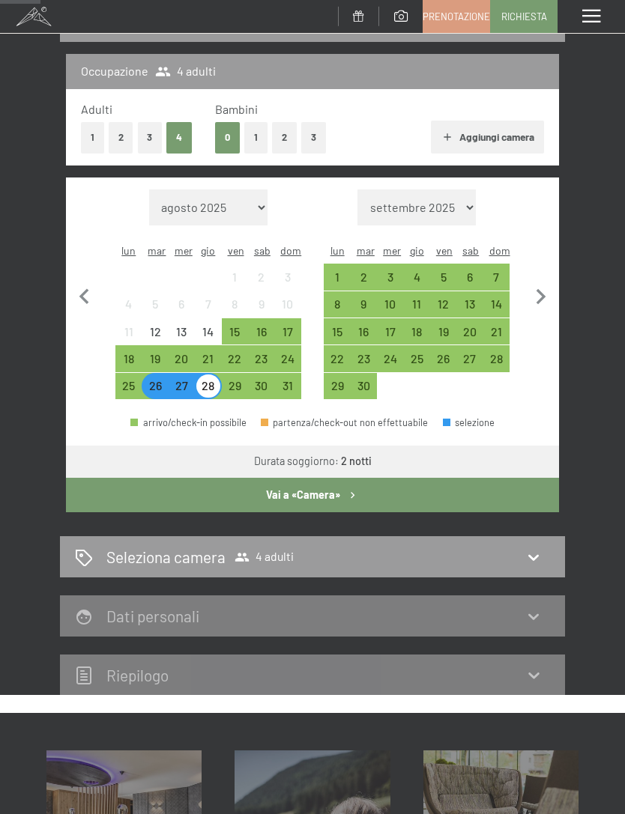
click at [404, 486] on button "Vai a «Camera»" at bounding box center [312, 495] width 493 height 34
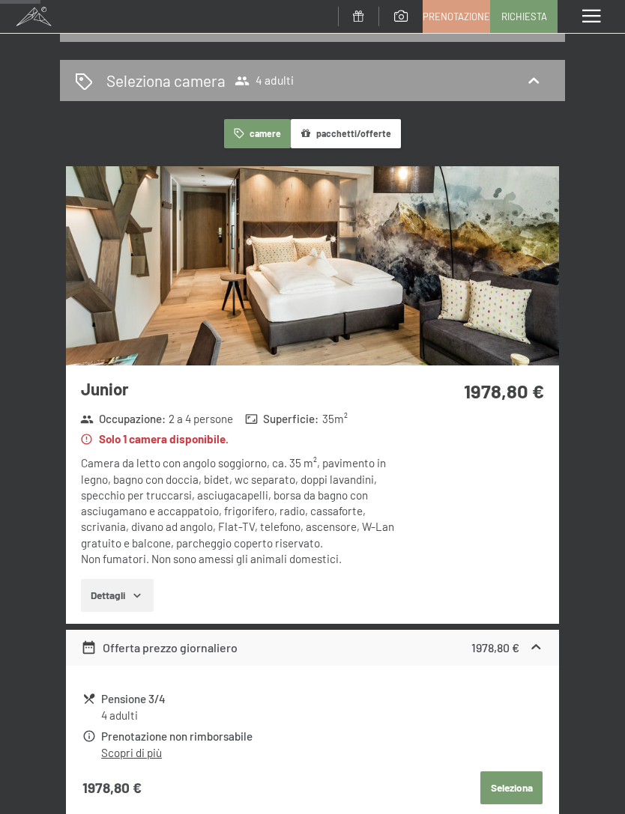
click at [121, 599] on button "Dettagli" at bounding box center [117, 595] width 73 height 33
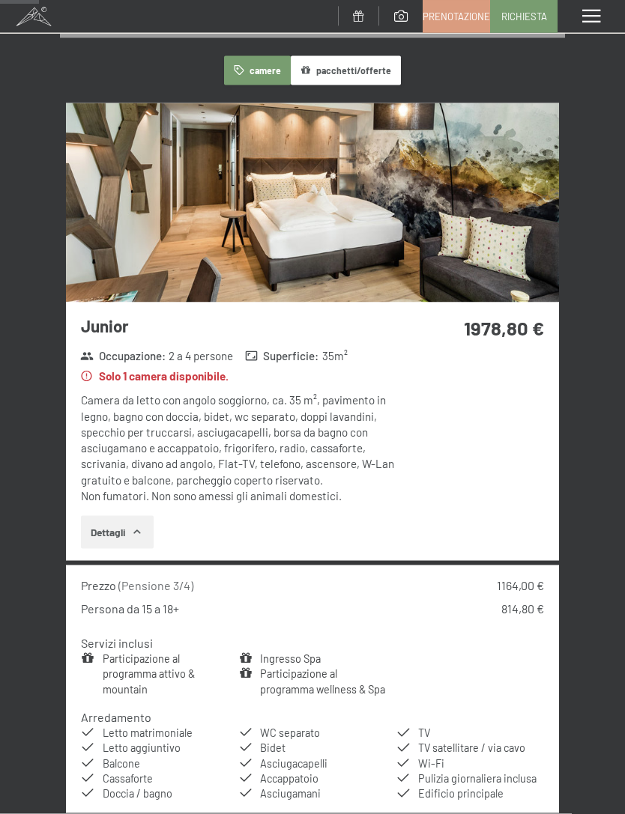
scroll to position [0, 0]
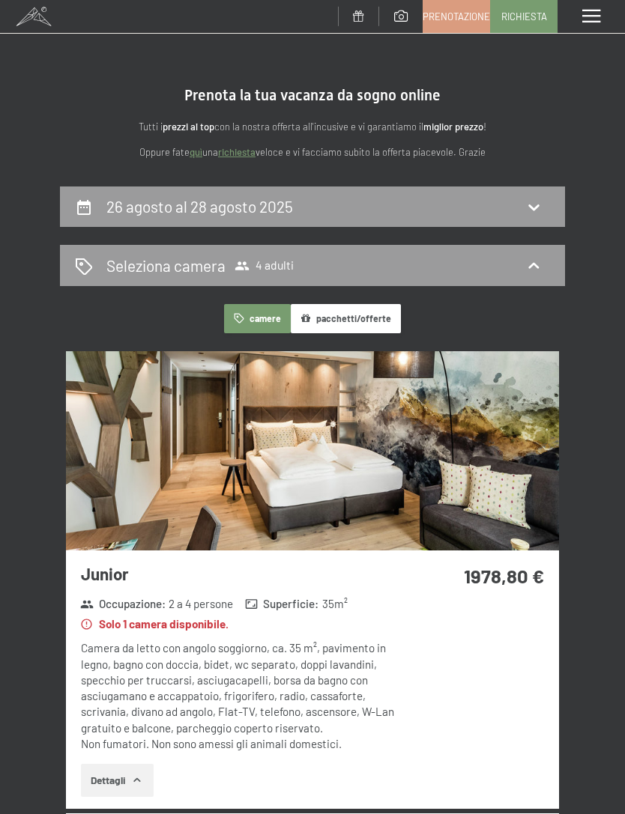
click at [529, 204] on icon at bounding box center [533, 207] width 10 height 6
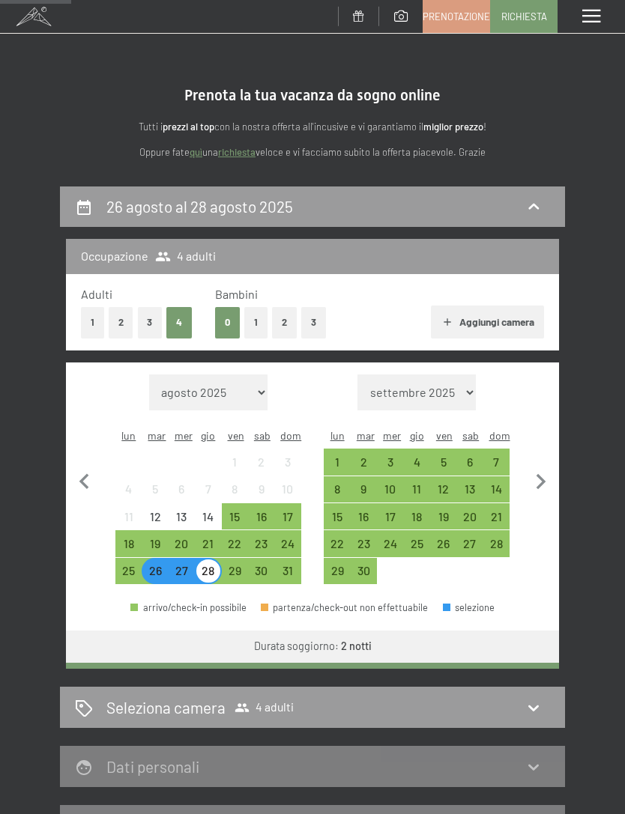
scroll to position [185, 0]
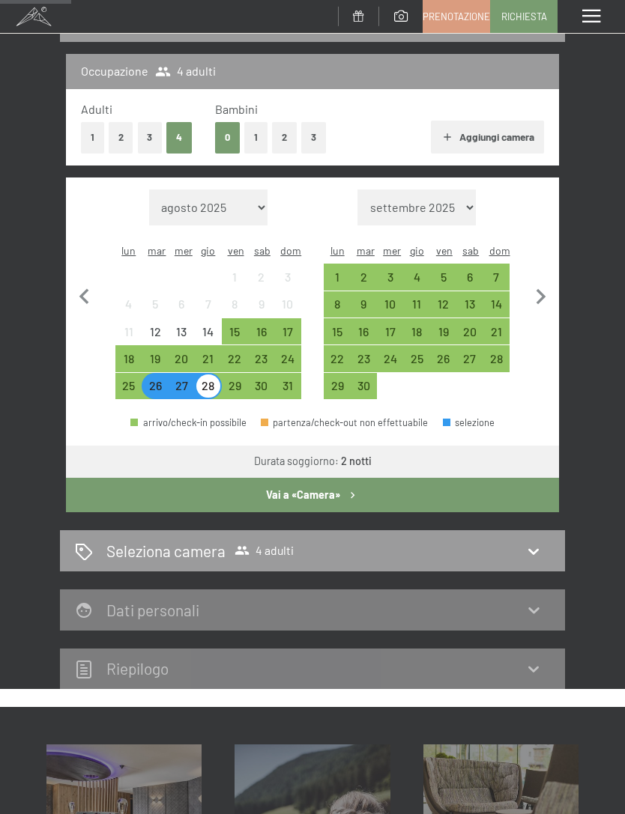
click at [216, 374] on div "28" at bounding box center [207, 385] width 23 height 23
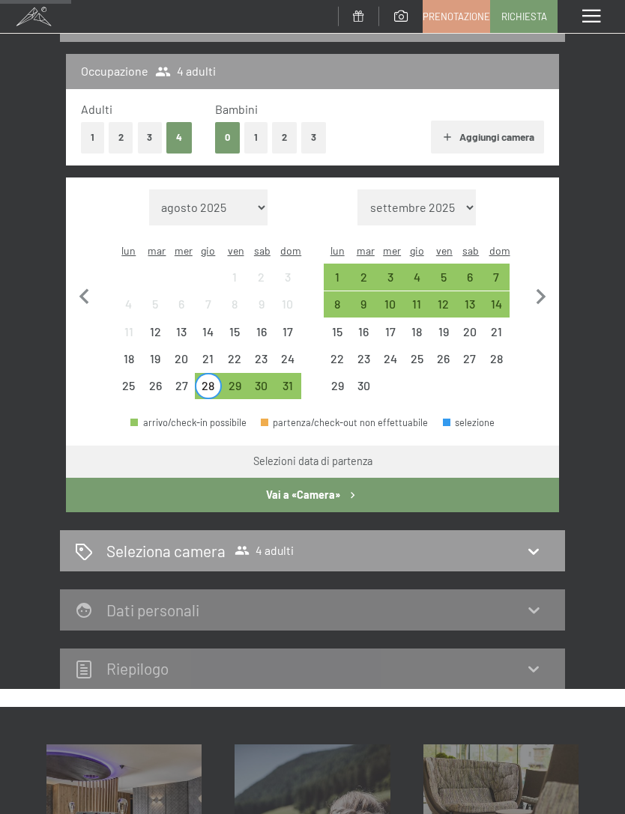
click at [261, 380] on div "30" at bounding box center [260, 391] width 23 height 23
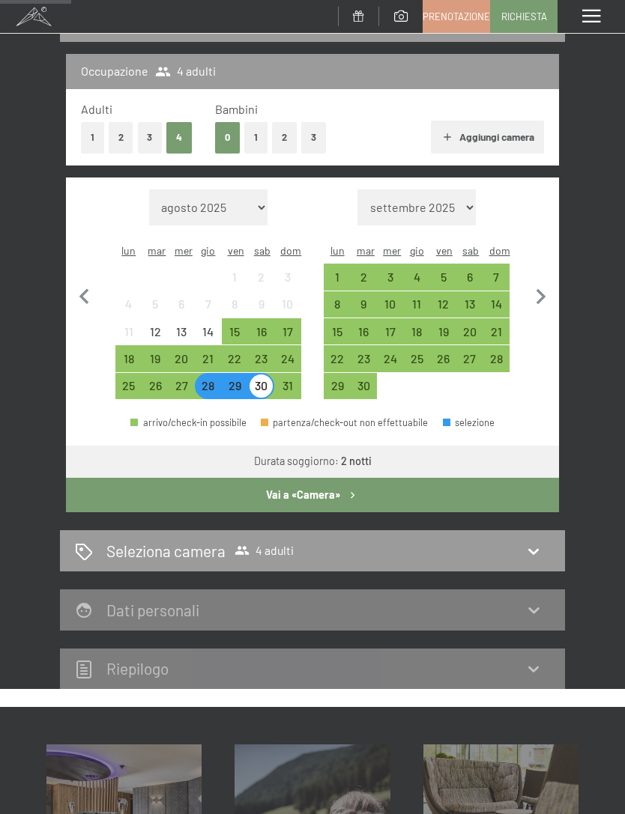
click at [437, 478] on button "Vai a «Camera»" at bounding box center [312, 495] width 493 height 34
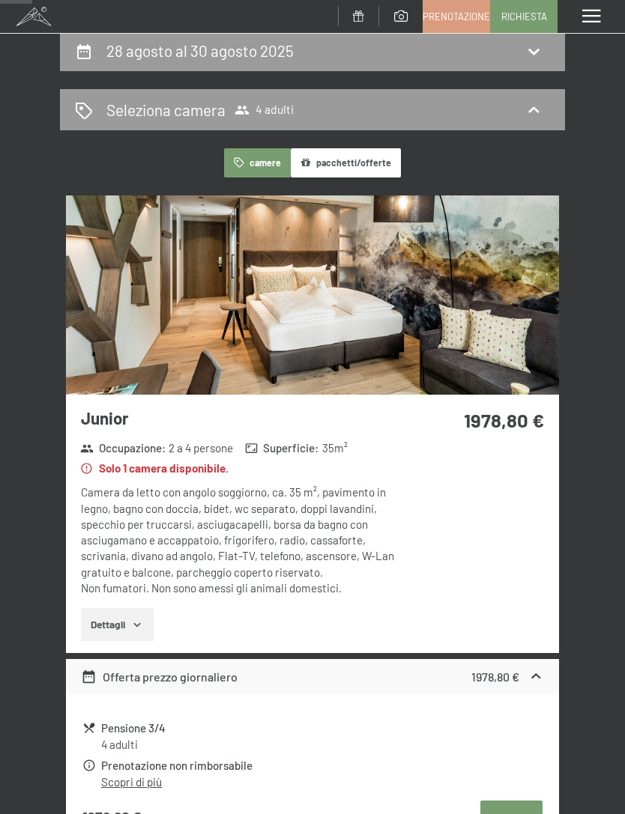
scroll to position [0, 0]
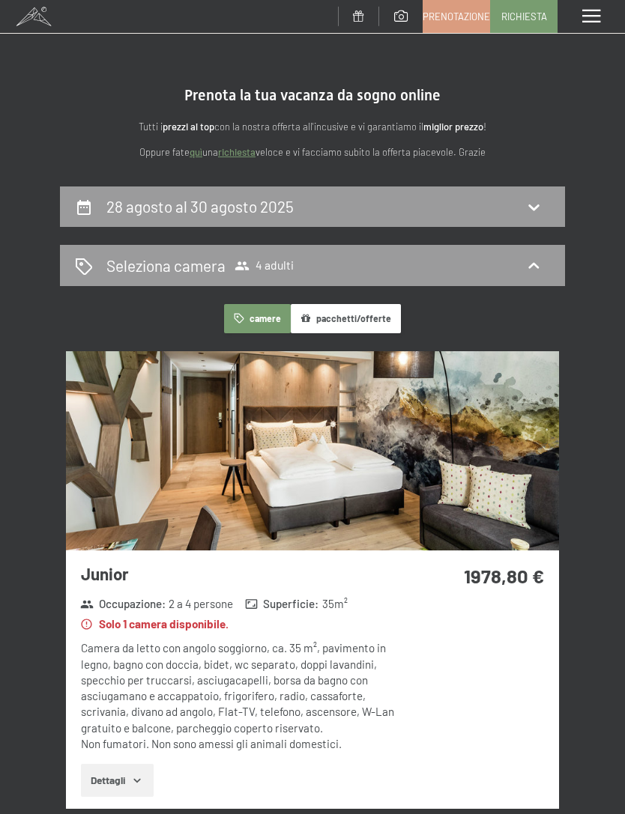
click at [532, 208] on icon at bounding box center [533, 207] width 10 height 6
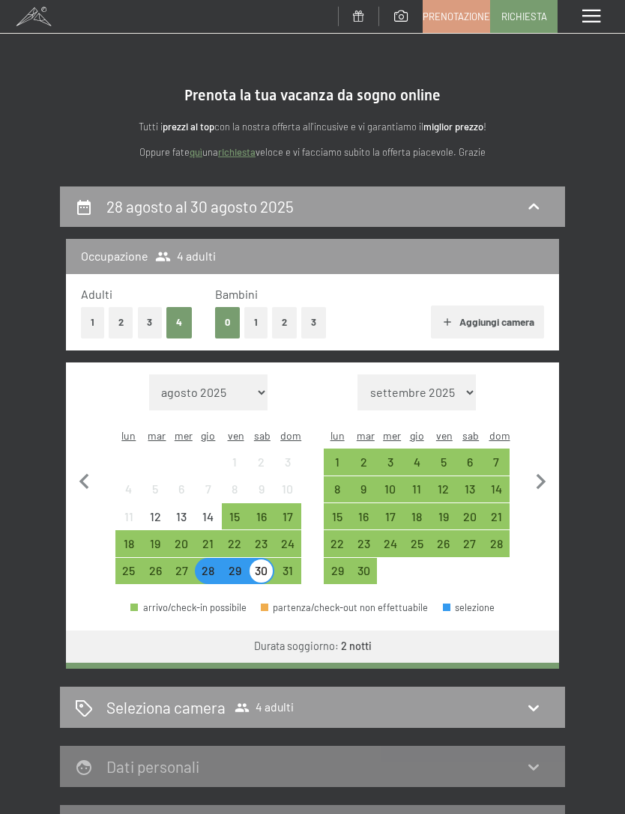
scroll to position [185, 0]
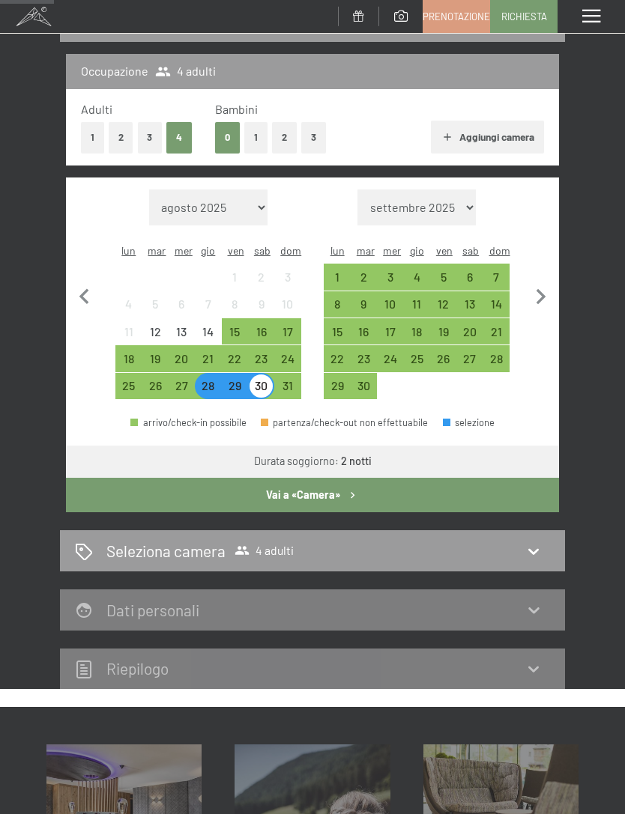
click at [162, 373] on div "26" at bounding box center [155, 386] width 26 height 26
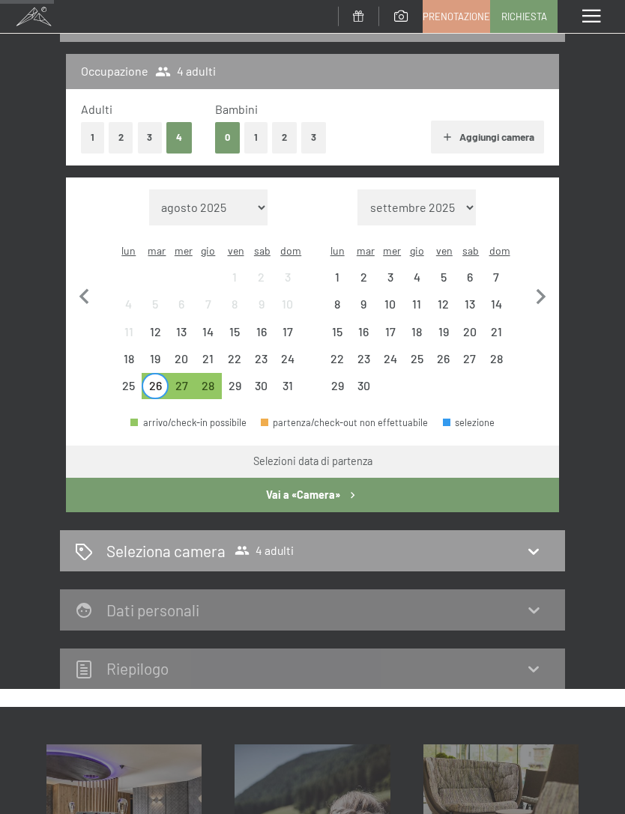
click at [216, 373] on div "28" at bounding box center [208, 386] width 26 height 26
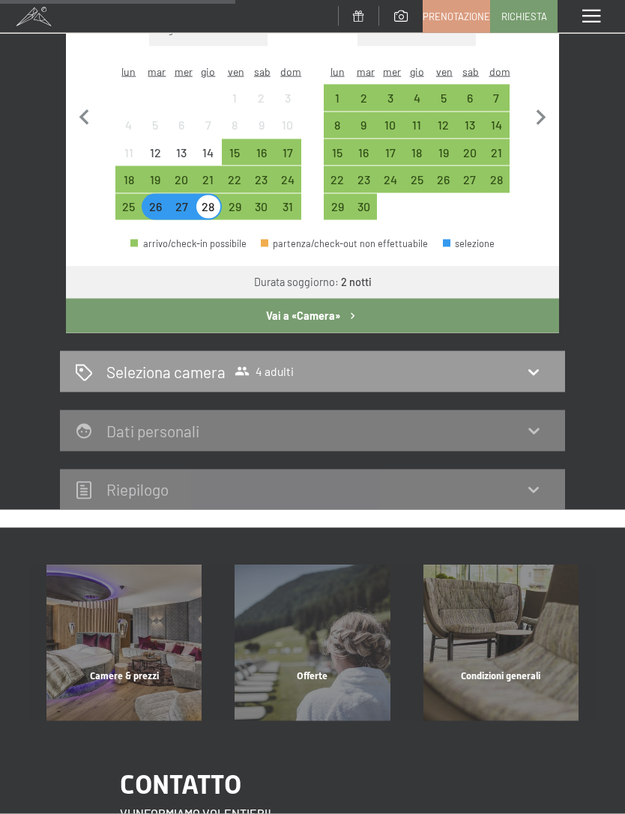
scroll to position [355, 0]
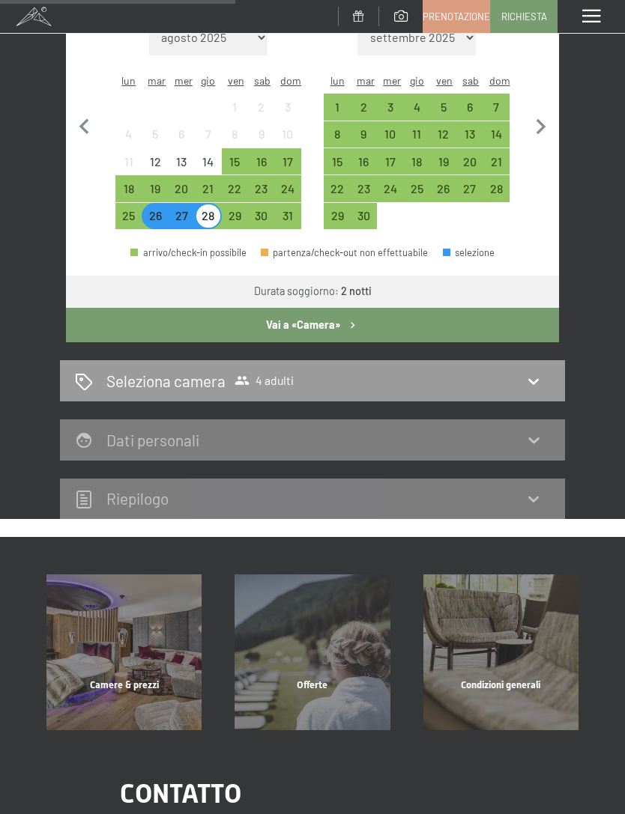
click at [261, 210] on div "30" at bounding box center [260, 221] width 23 height 23
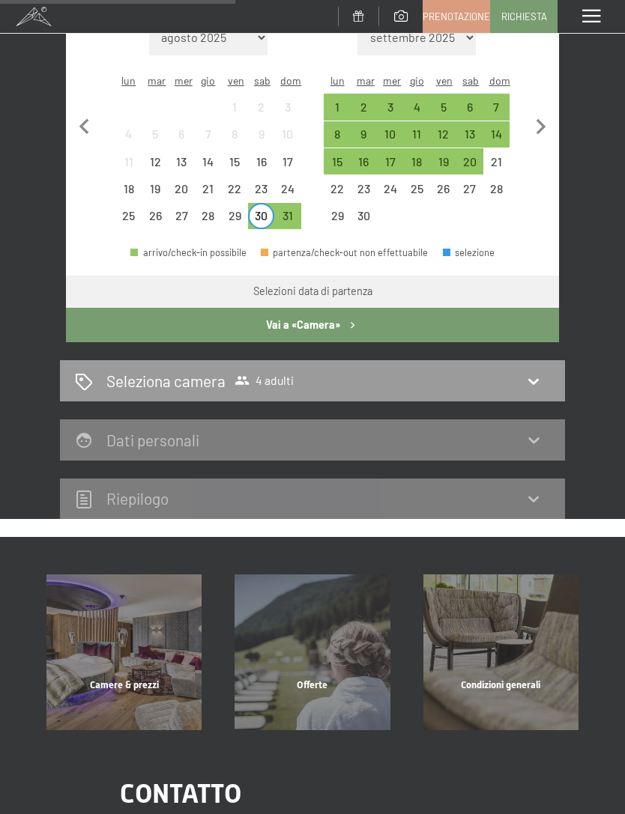
click at [154, 210] on div "26" at bounding box center [154, 221] width 23 height 23
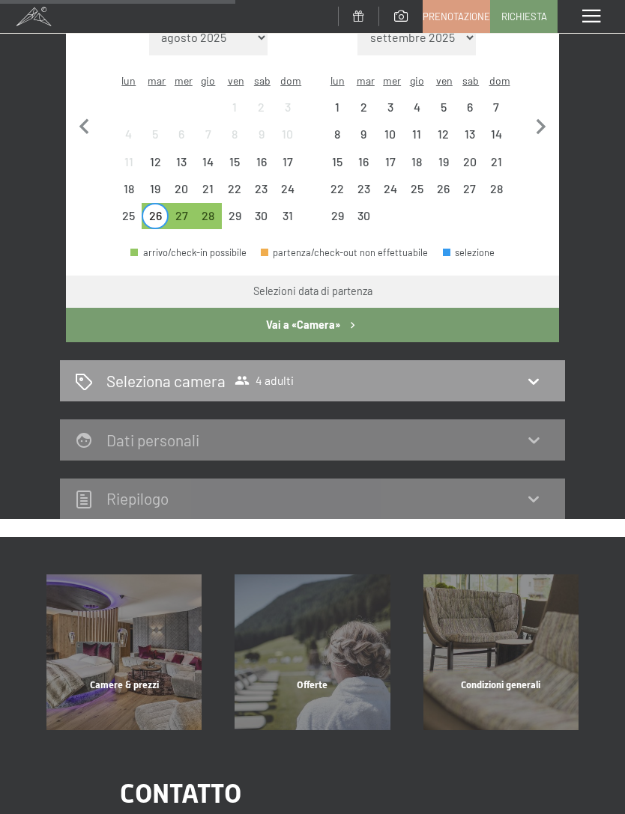
click at [268, 210] on div "30" at bounding box center [260, 221] width 23 height 23
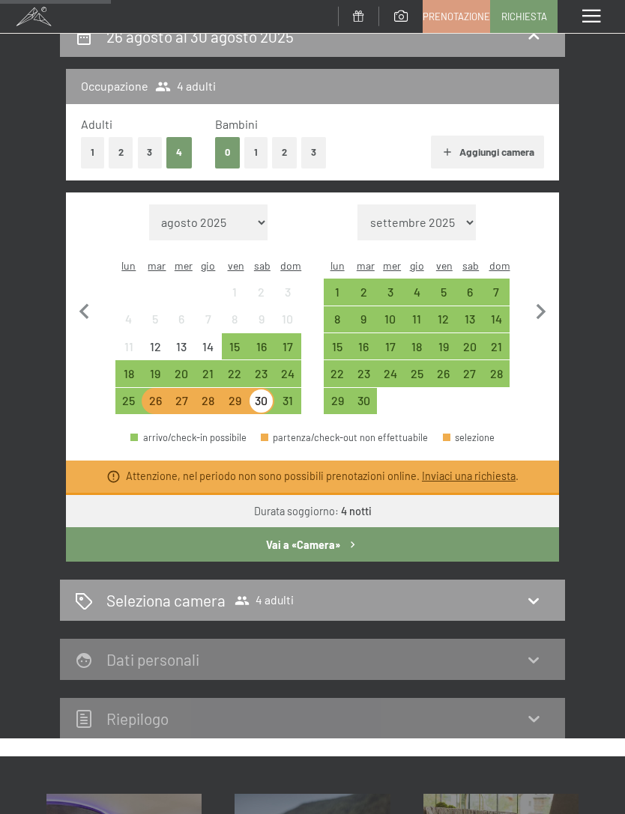
scroll to position [0, 0]
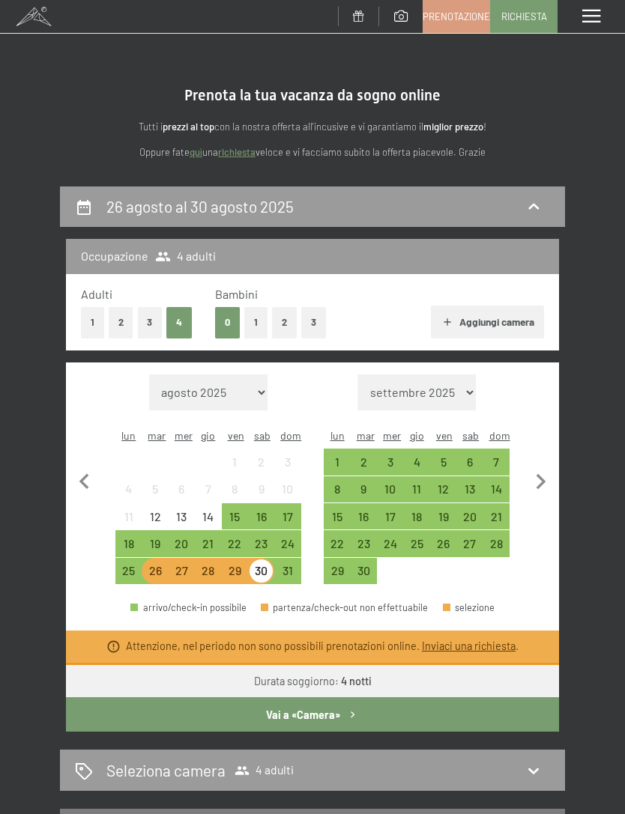
click at [153, 565] on div "26" at bounding box center [154, 576] width 23 height 23
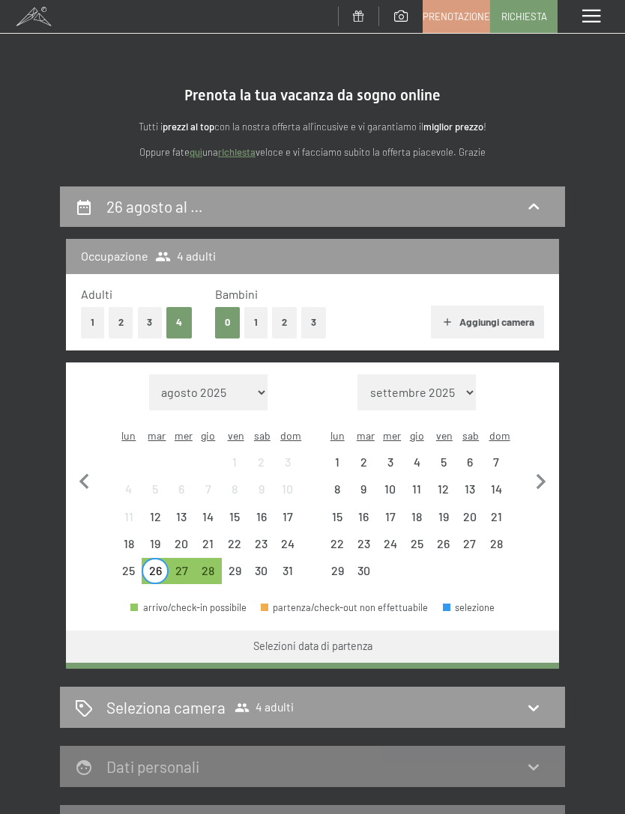
click at [207, 559] on div "28" at bounding box center [207, 570] width 23 height 23
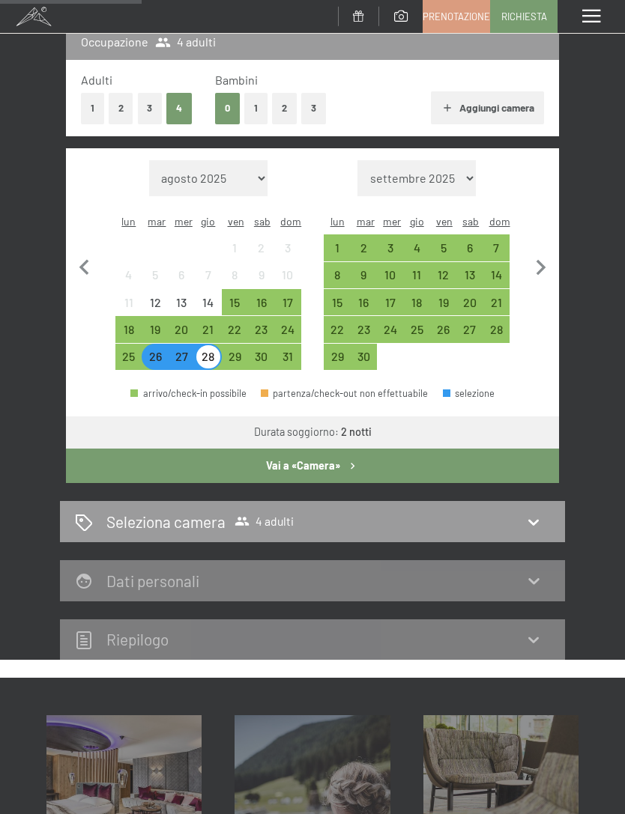
click at [528, 449] on button "Vai a «Camera»" at bounding box center [312, 466] width 493 height 34
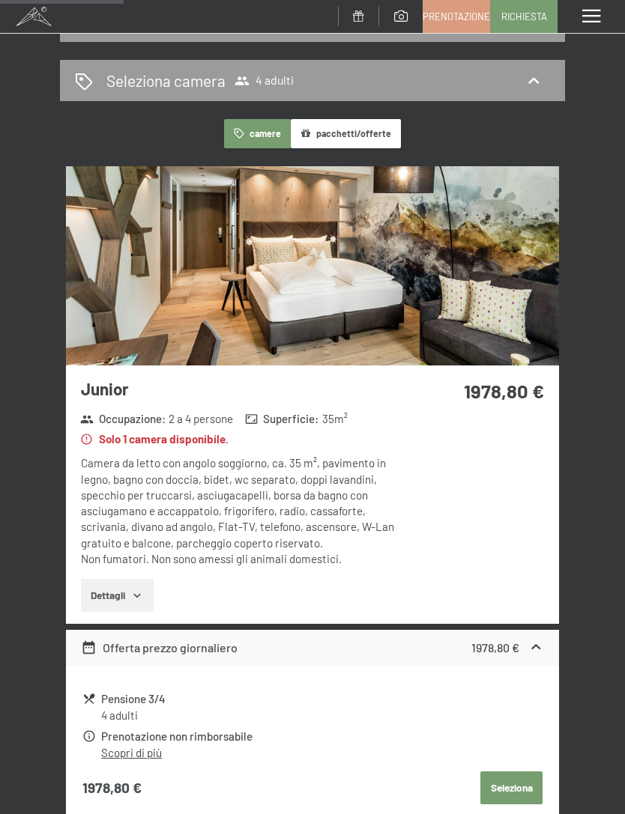
click at [109, 589] on button "Dettagli" at bounding box center [117, 595] width 73 height 33
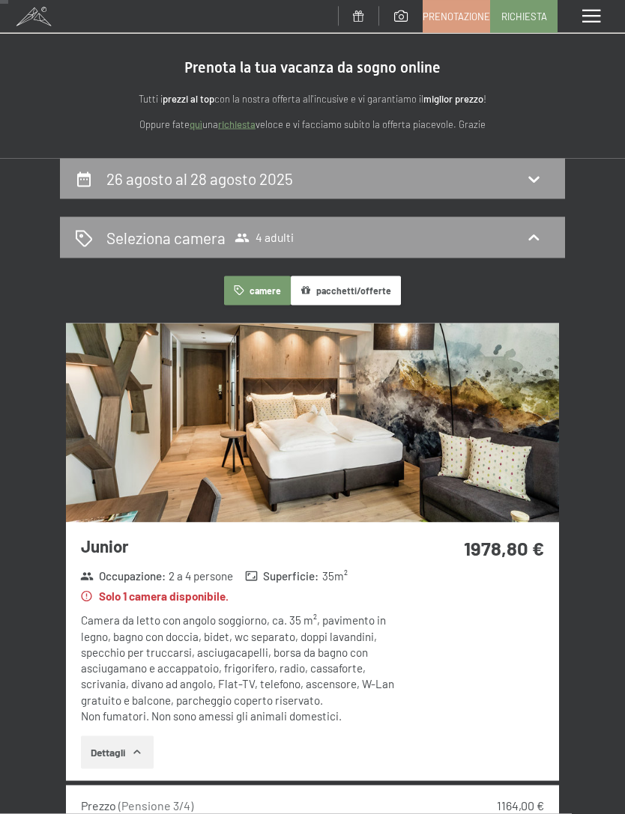
scroll to position [0, 0]
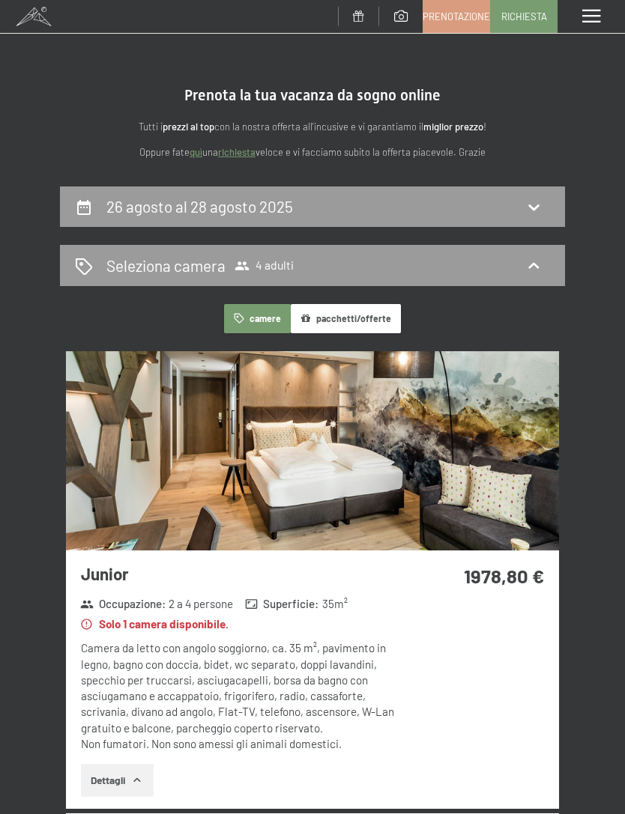
click at [392, 214] on div "26 agosto al 28 agosto 2025" at bounding box center [312, 206] width 475 height 22
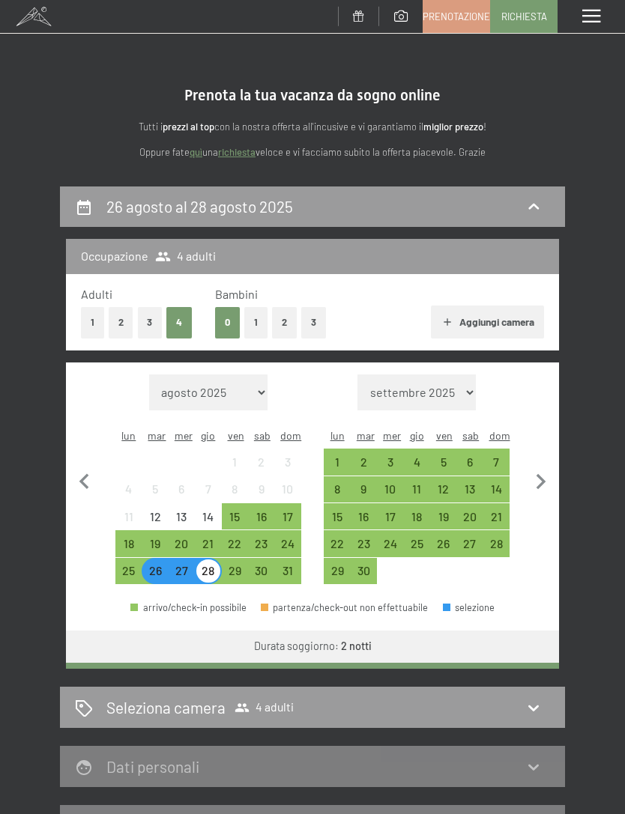
scroll to position [185, 0]
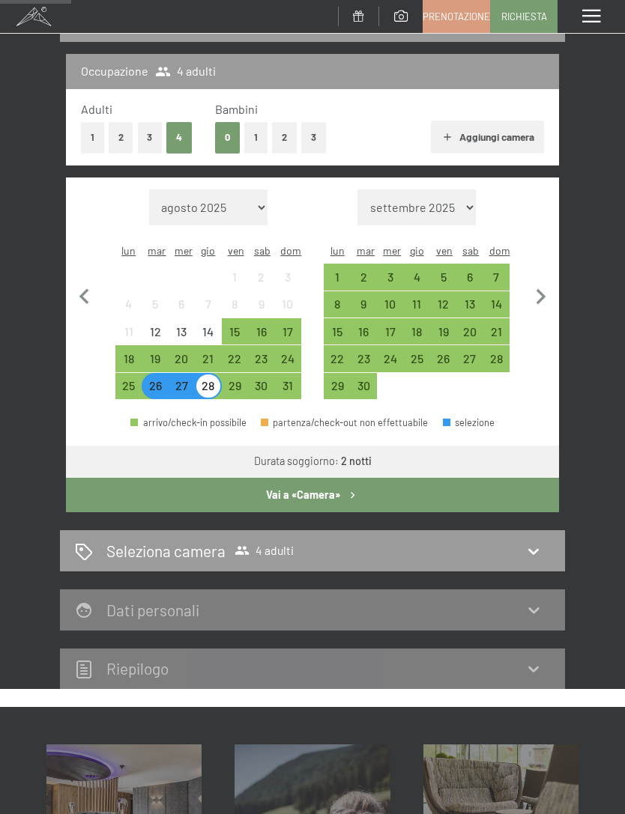
click at [209, 380] on div "28" at bounding box center [207, 391] width 23 height 23
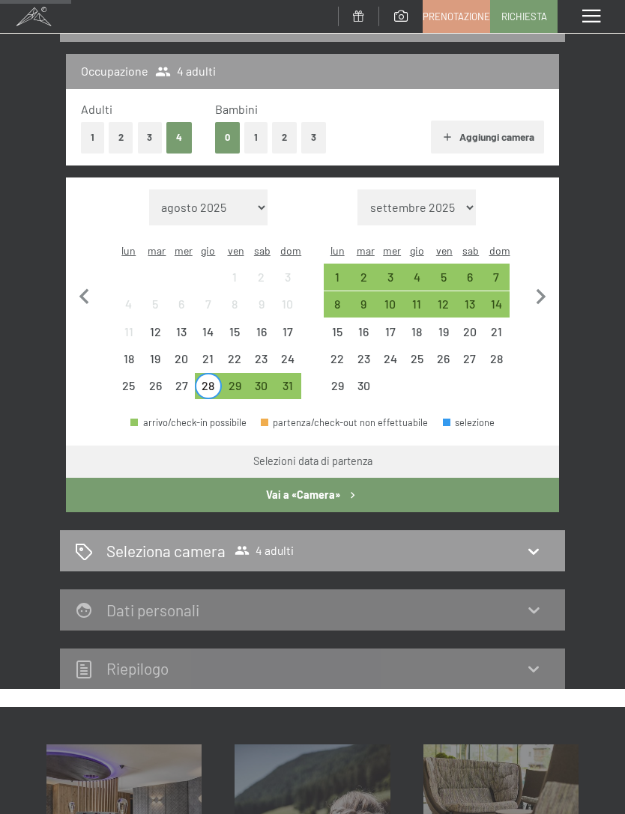
click at [262, 380] on div "30" at bounding box center [260, 391] width 23 height 23
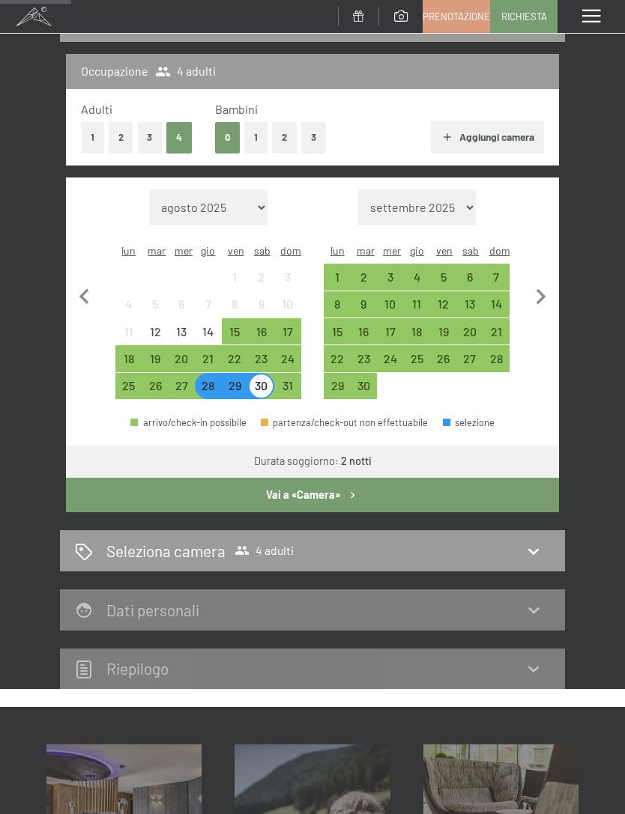
click at [367, 481] on button "Vai a «Camera»" at bounding box center [312, 495] width 493 height 34
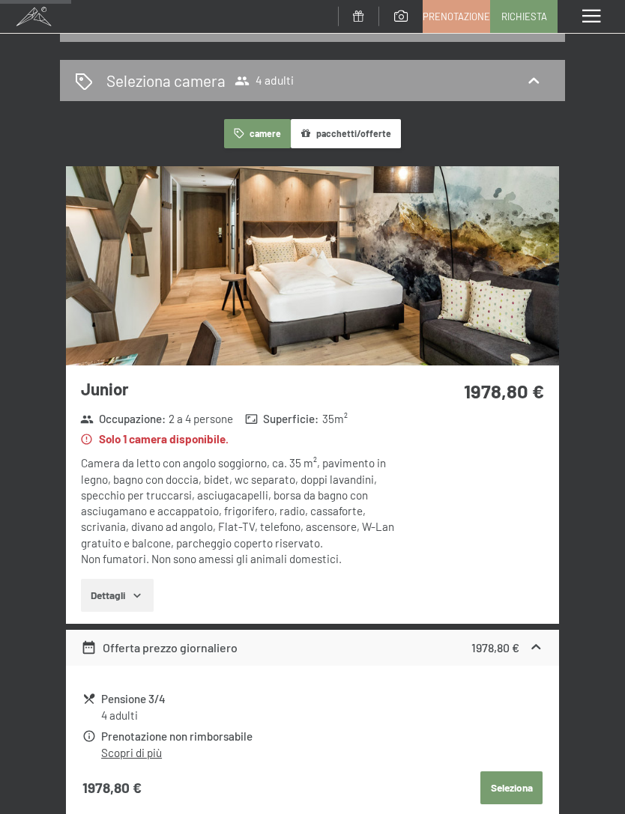
scroll to position [0, 0]
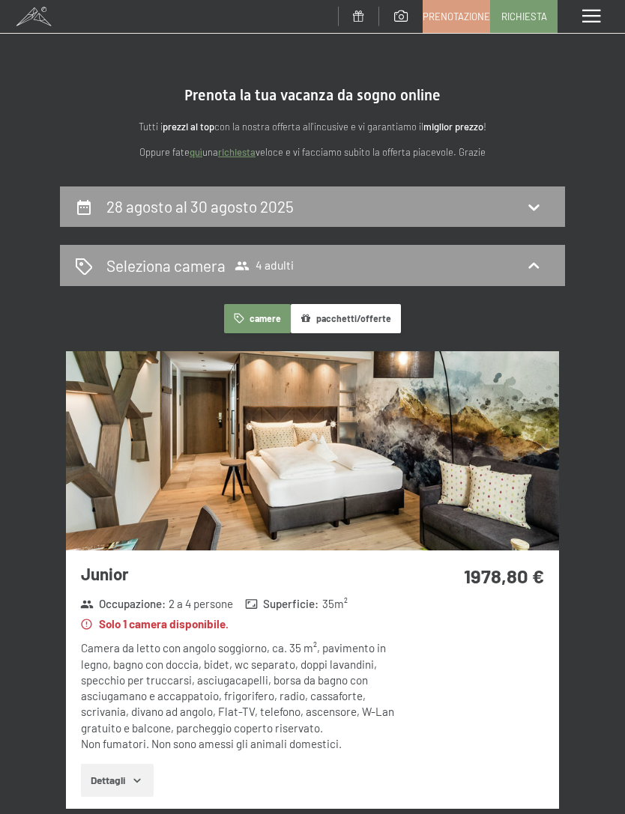
click at [591, 16] on span at bounding box center [591, 16] width 18 height 13
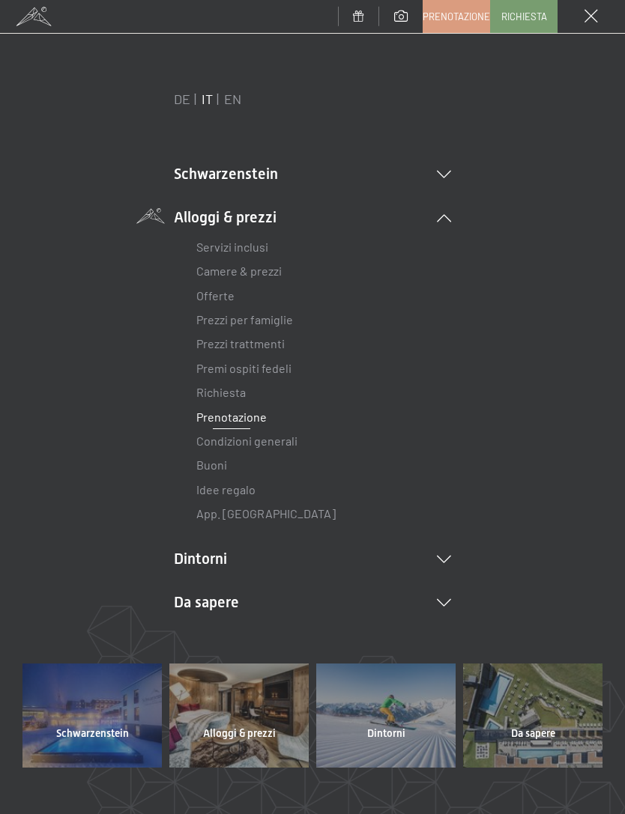
click at [272, 276] on link "Camere & prezzi" at bounding box center [238, 271] width 85 height 14
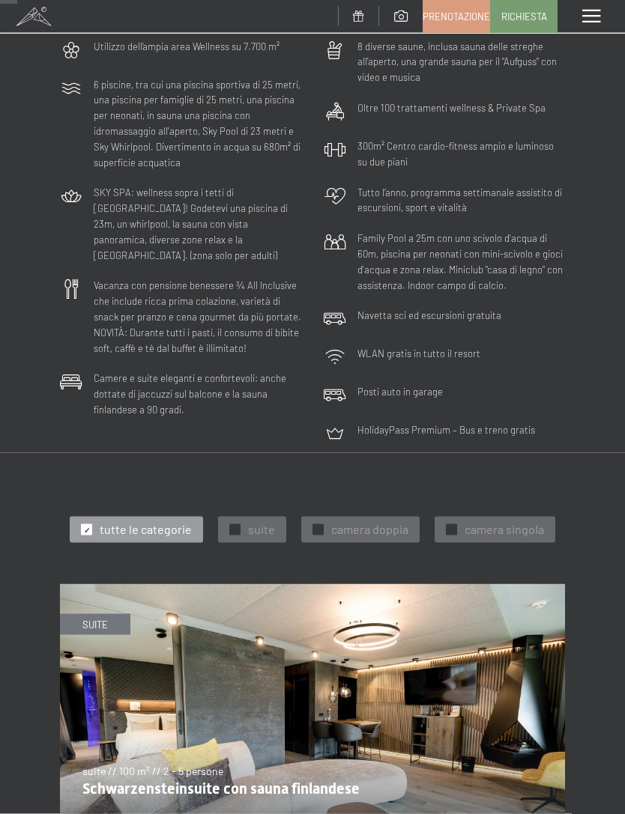
scroll to position [164, 0]
click at [256, 523] on span "suite" at bounding box center [261, 528] width 27 height 16
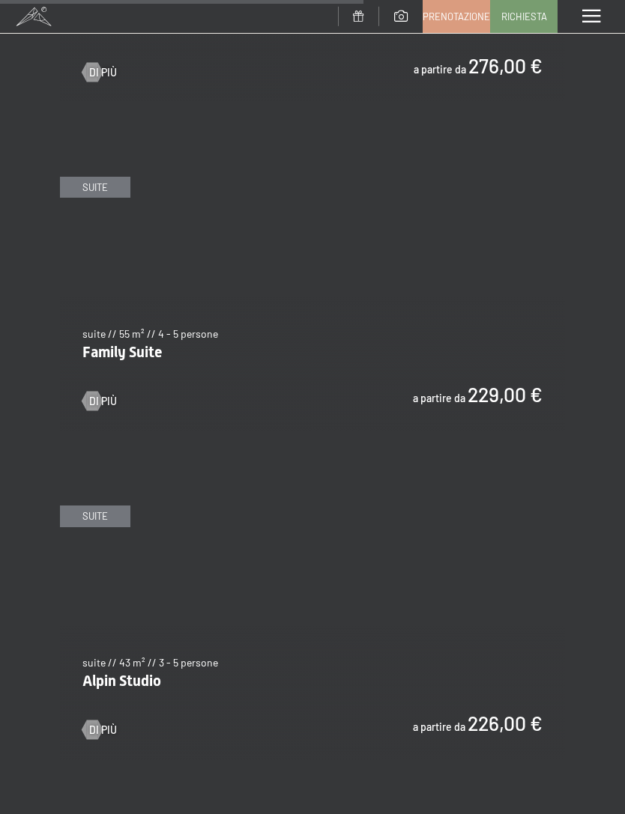
scroll to position [2038, 0]
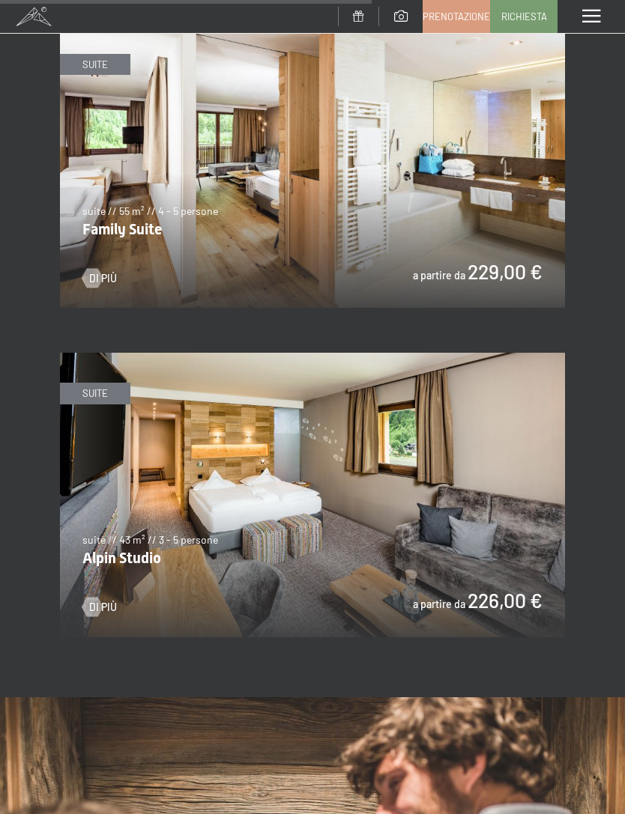
click at [400, 517] on img at bounding box center [312, 495] width 505 height 284
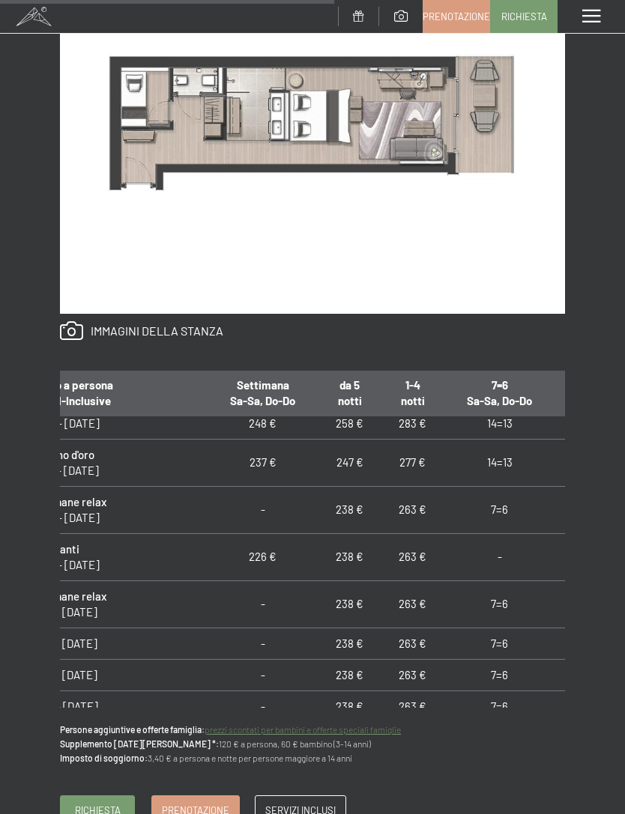
scroll to position [151, 47]
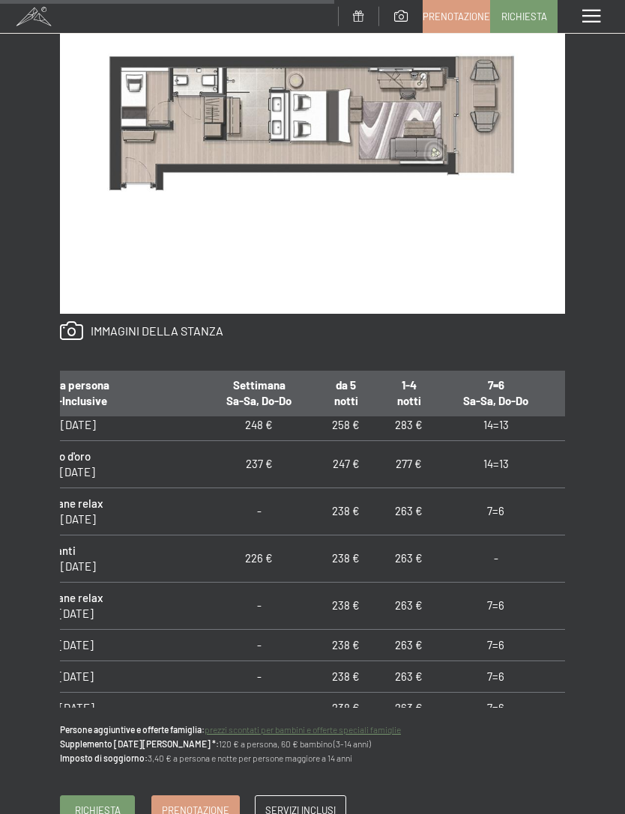
click at [207, 803] on span "Prenotazione" at bounding box center [195, 809] width 67 height 13
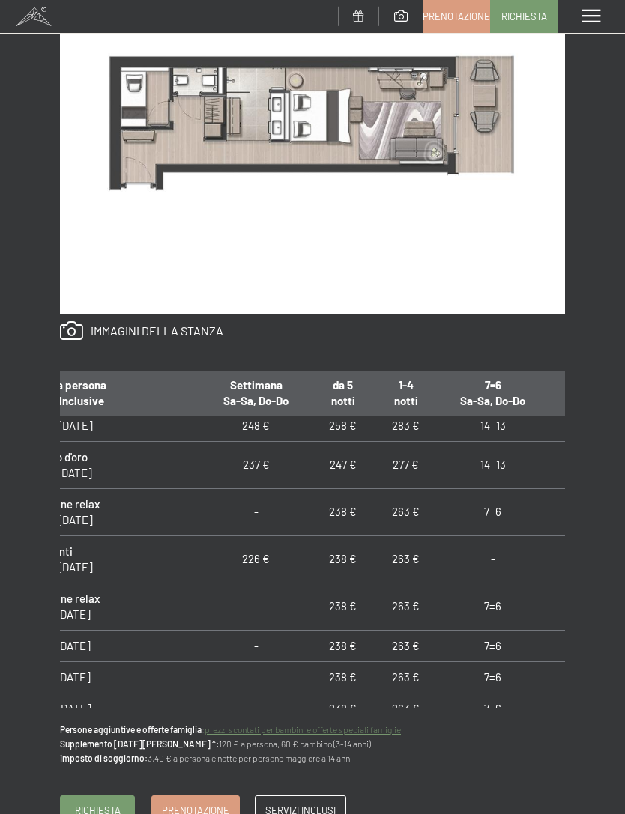
scroll to position [0, 0]
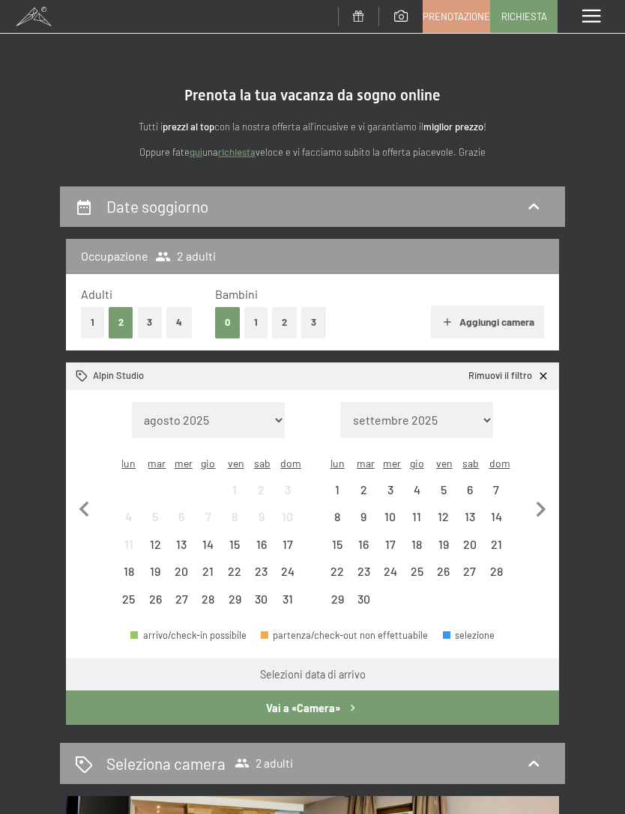
click at [166, 593] on div "26" at bounding box center [154, 604] width 23 height 23
click at [257, 593] on div "30" at bounding box center [260, 604] width 23 height 23
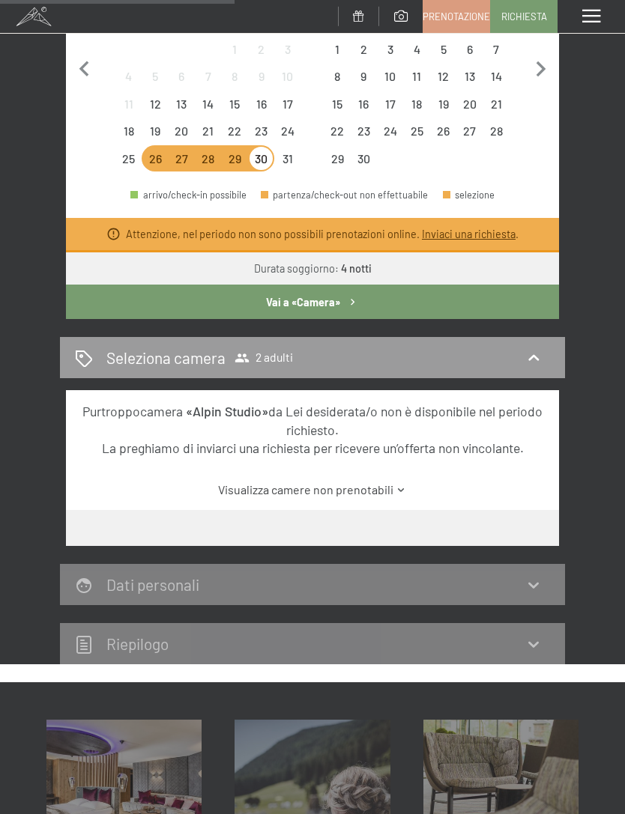
scroll to position [442, 0]
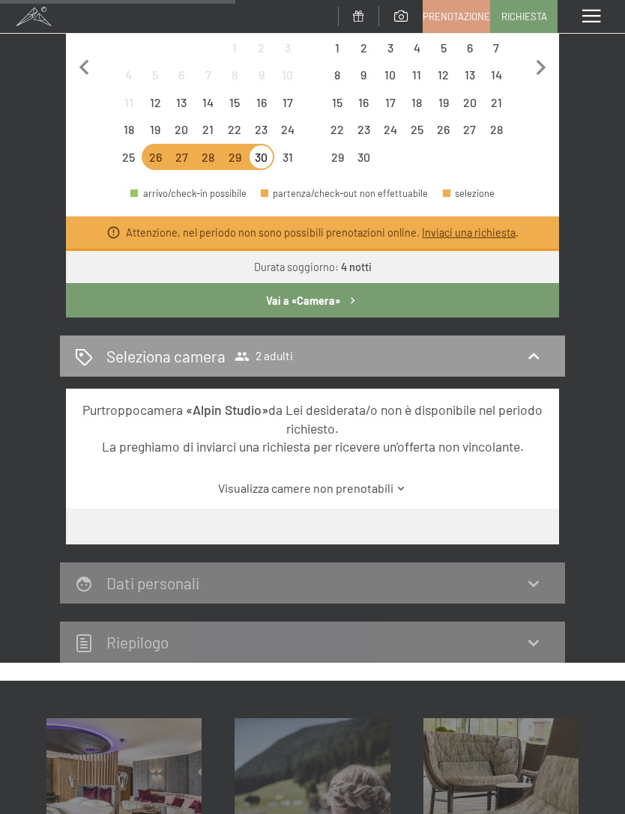
click at [389, 480] on link "Visualizza camere non prenotabili" at bounding box center [313, 488] width 464 height 16
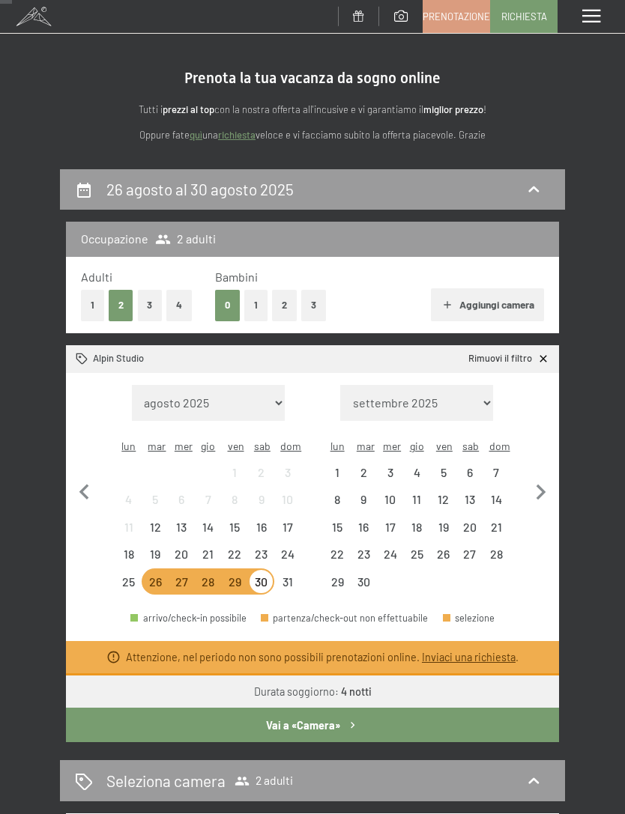
scroll to position [0, 0]
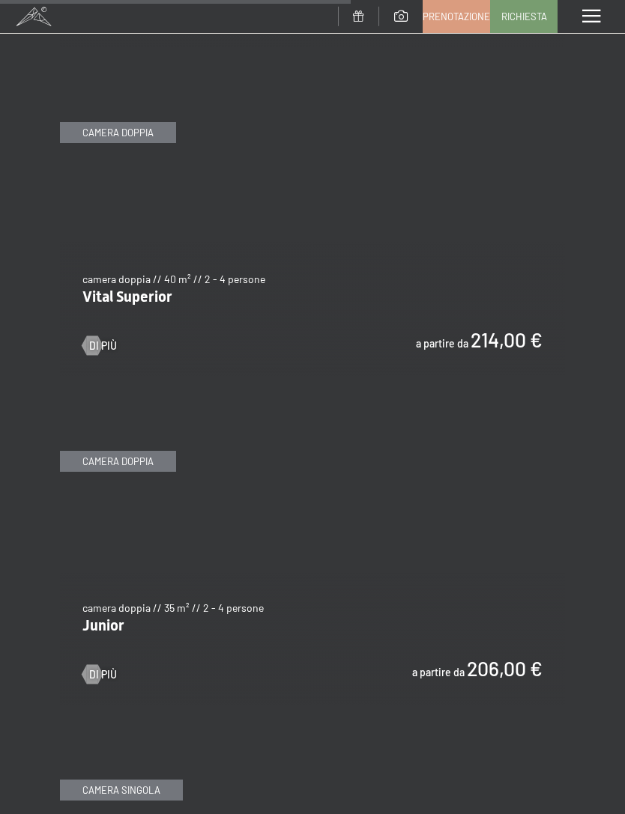
scroll to position [3179, 0]
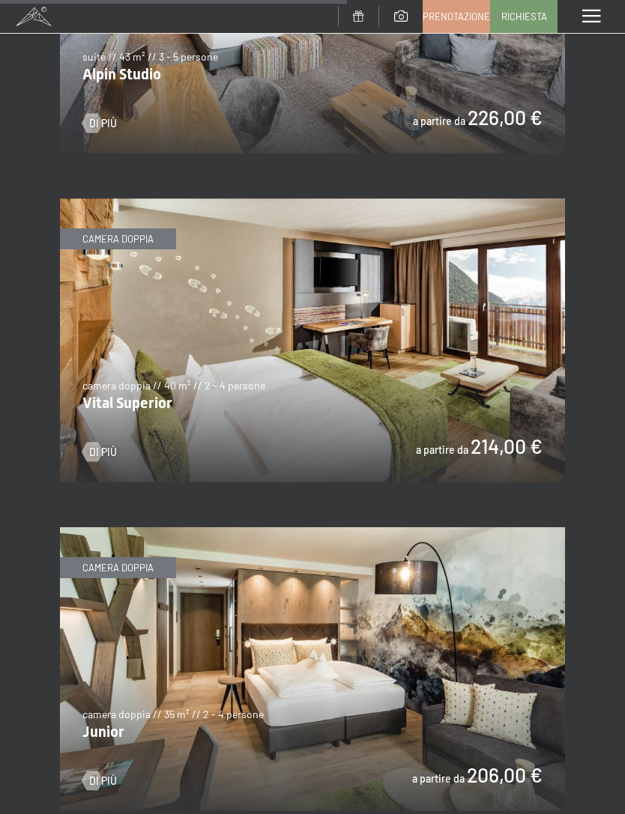
click at [461, 329] on img at bounding box center [312, 340] width 505 height 284
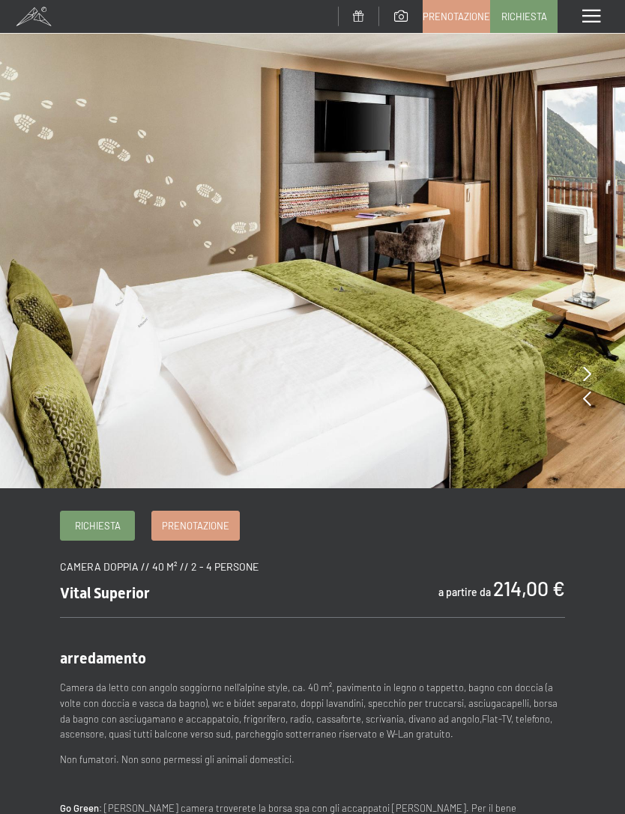
click at [577, 375] on img at bounding box center [312, 244] width 625 height 488
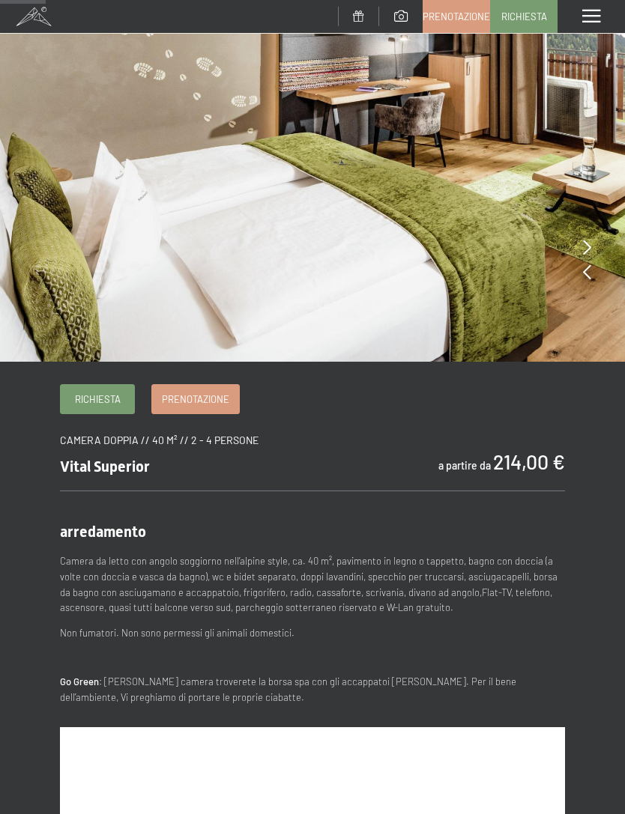
scroll to position [126, 0]
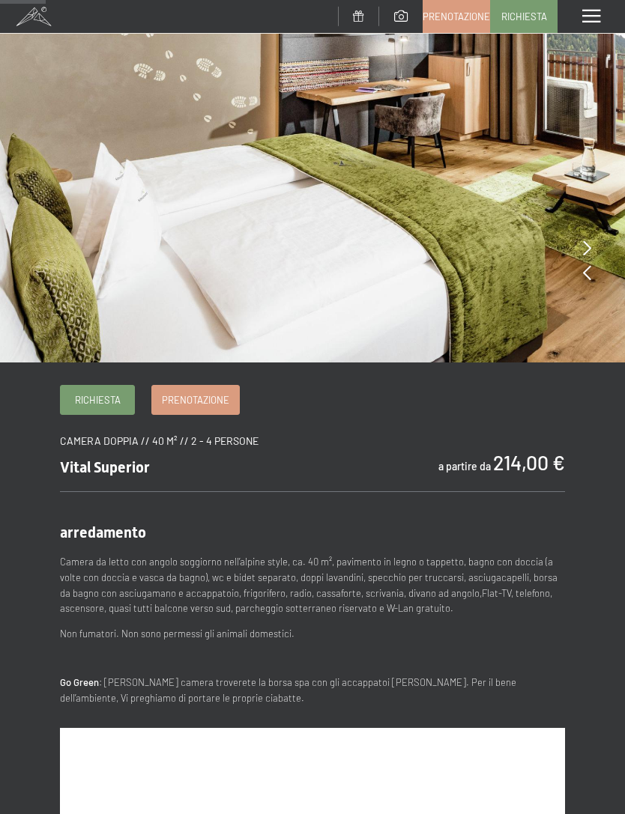
click at [120, 395] on span "Richiesta" at bounding box center [98, 399] width 46 height 13
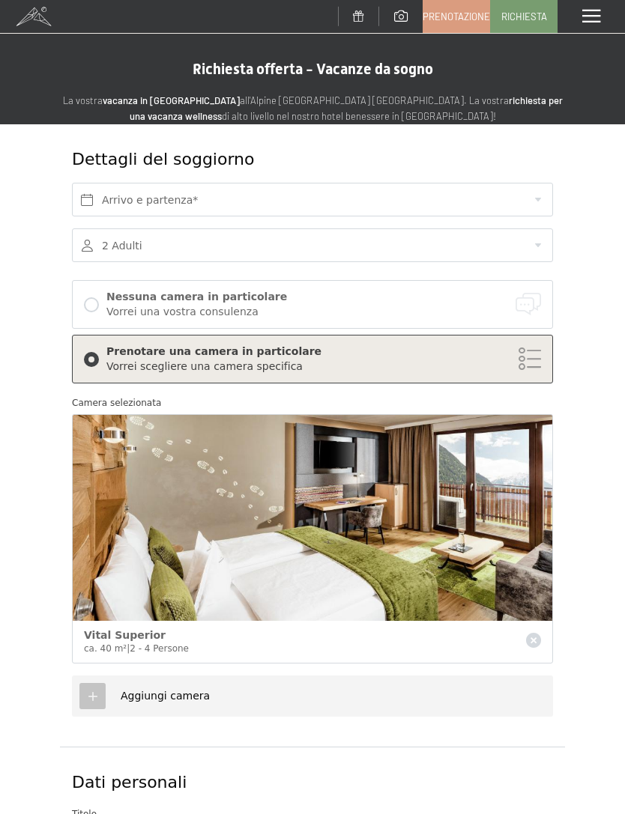
click at [222, 249] on div at bounding box center [312, 245] width 481 height 34
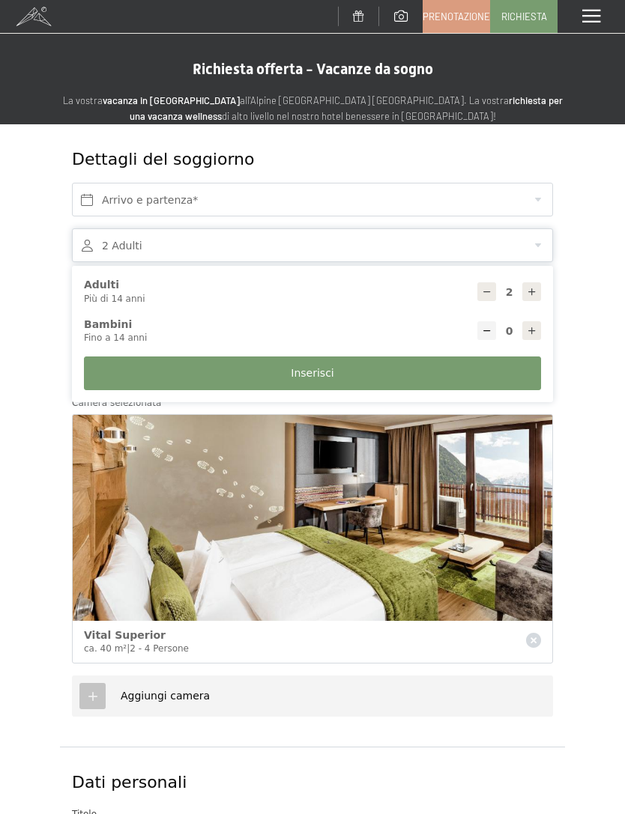
click at [534, 289] on icon at bounding box center [531, 292] width 10 height 10
click at [532, 291] on icon at bounding box center [531, 292] width 10 height 10
type input "4"
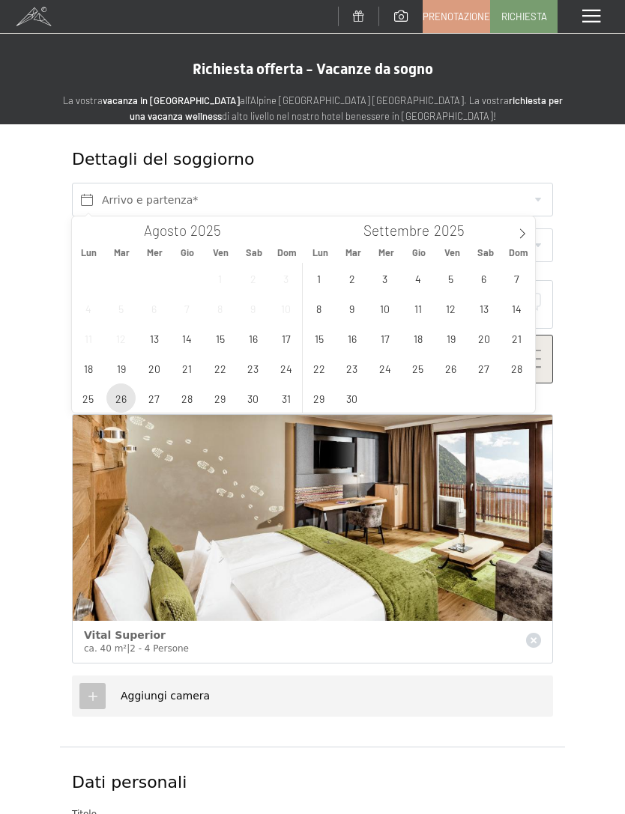
click at [119, 396] on span "26" at bounding box center [120, 397] width 29 height 29
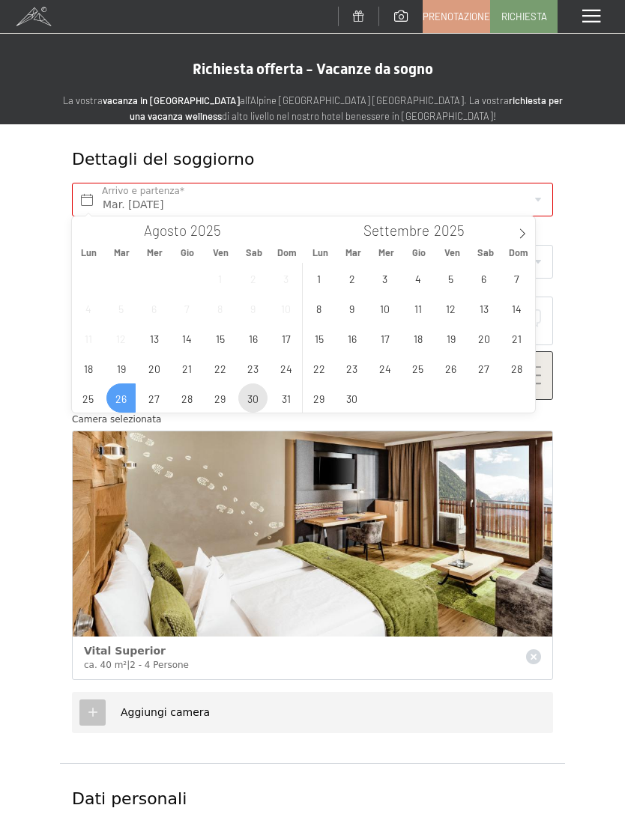
click at [249, 386] on span "30" at bounding box center [252, 397] width 29 height 29
type input "Mar. 26/08/2025 - Sab. 30/08/2025"
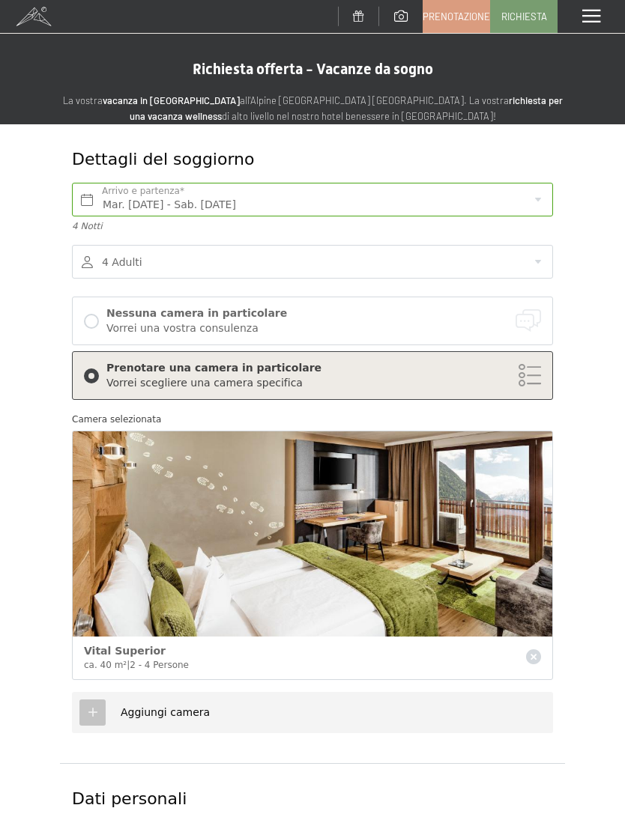
click at [98, 320] on div at bounding box center [91, 321] width 15 height 15
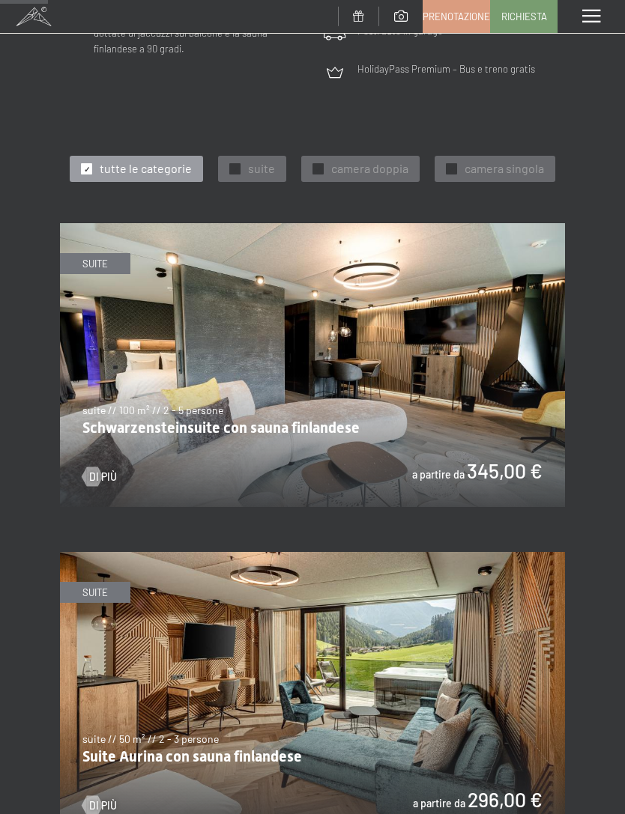
scroll to position [600, 0]
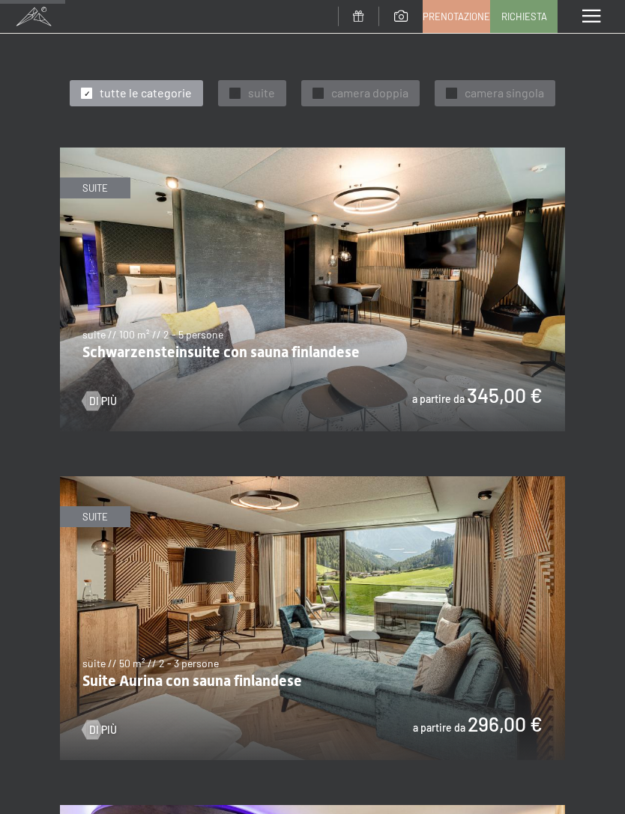
click at [491, 574] on img at bounding box center [312, 618] width 505 height 284
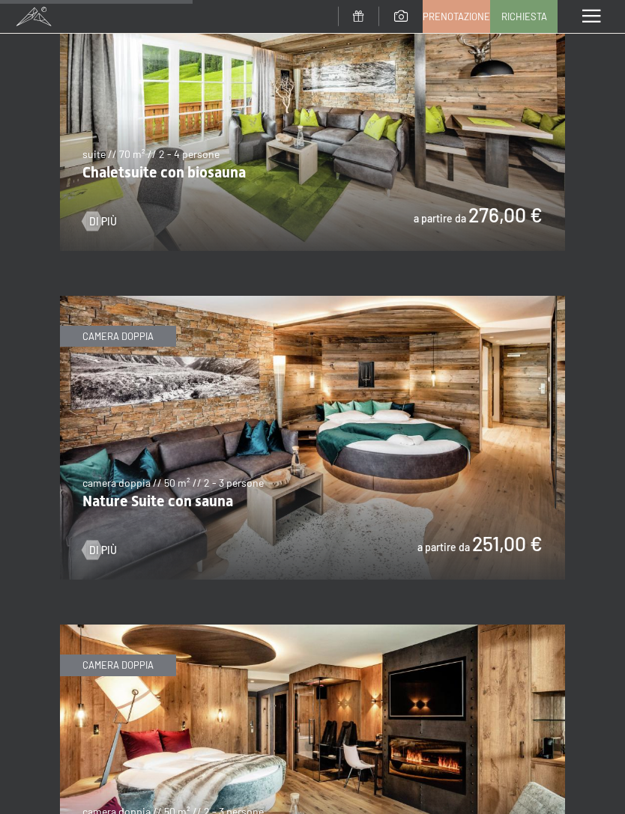
scroll to position [1769, 0]
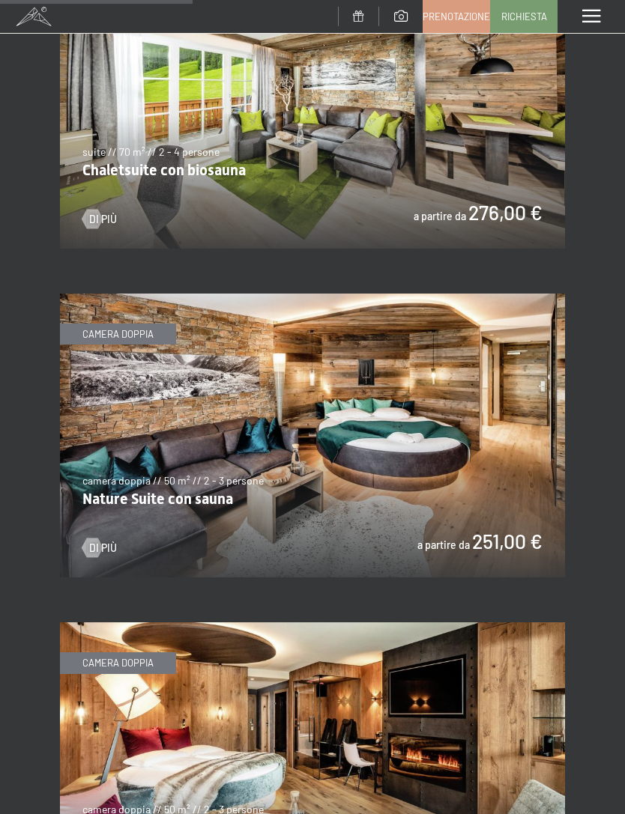
click at [388, 493] on img at bounding box center [312, 436] width 505 height 284
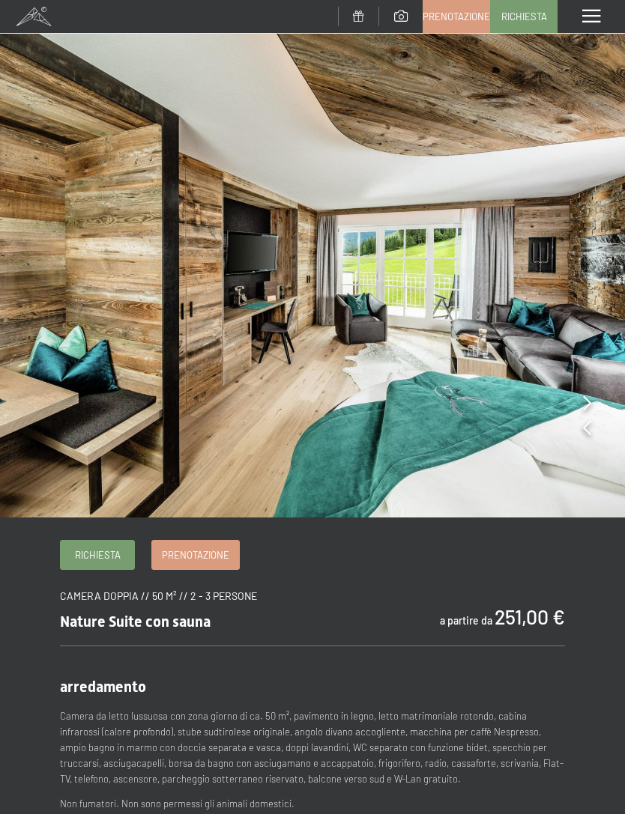
click at [597, 26] on div "Menu" at bounding box center [590, 16] width 67 height 33
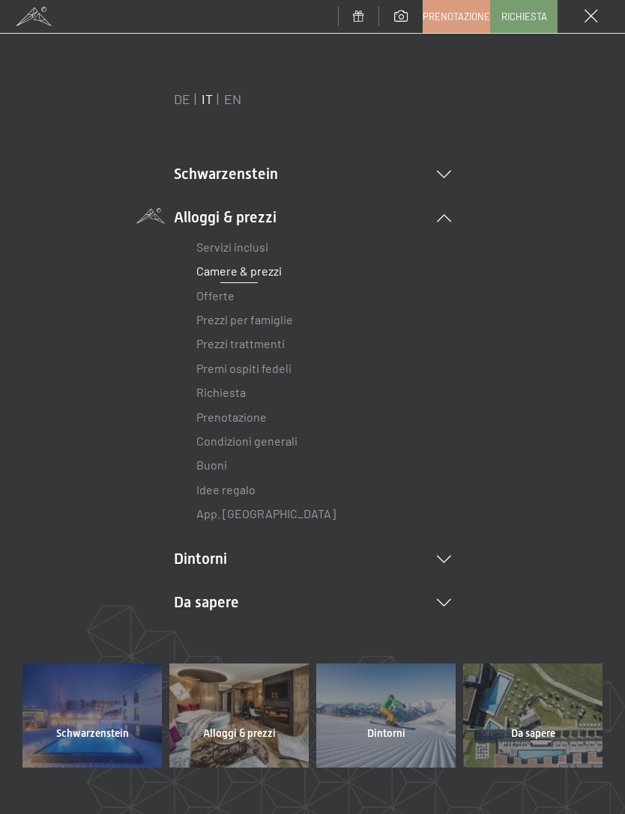
click at [228, 298] on link "Offerte" at bounding box center [215, 295] width 38 height 14
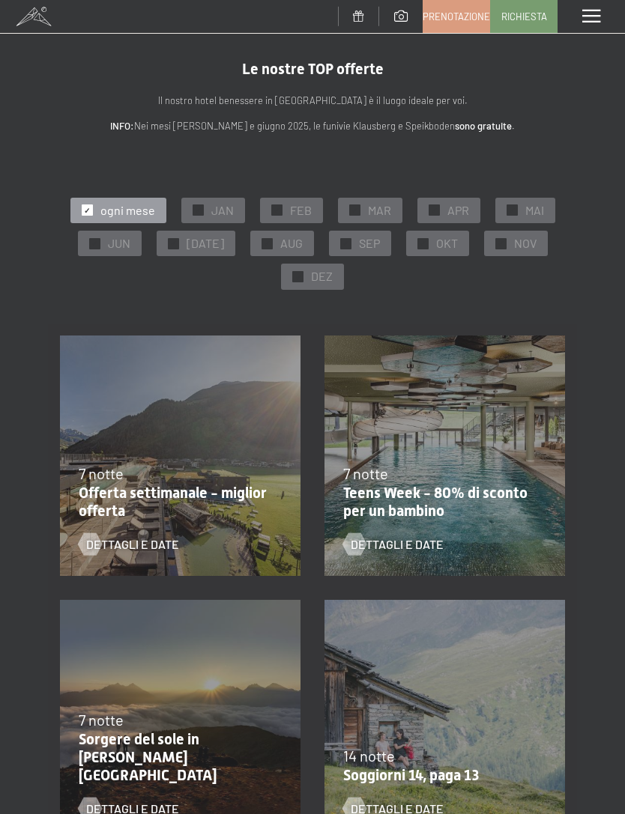
click at [288, 247] on span "AUG" at bounding box center [291, 243] width 22 height 16
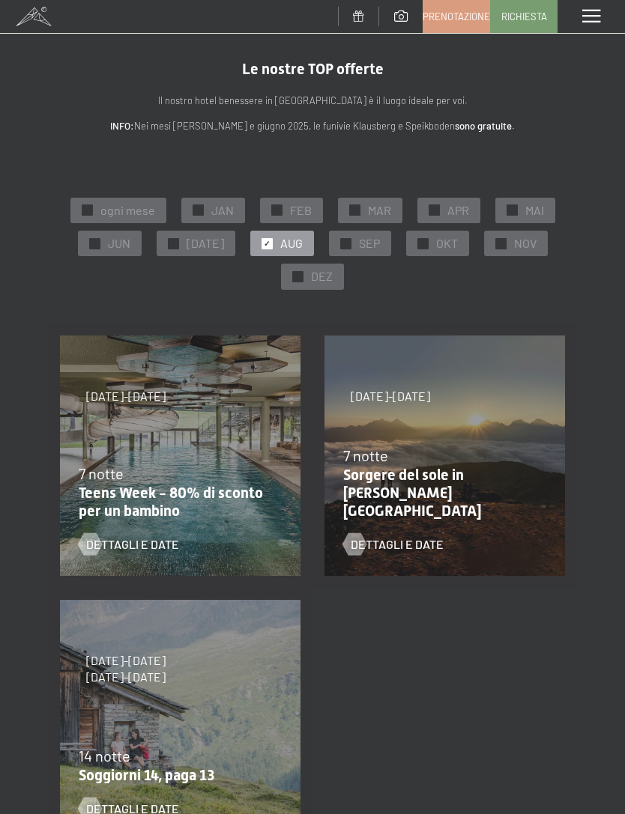
click at [423, 123] on p "INFO: Nei mesi di maggio e giugno 2025, le funivie Klausberg e Speikboden sono …" at bounding box center [312, 126] width 505 height 16
click at [125, 199] on div "✓ ogni mese" at bounding box center [118, 210] width 96 height 25
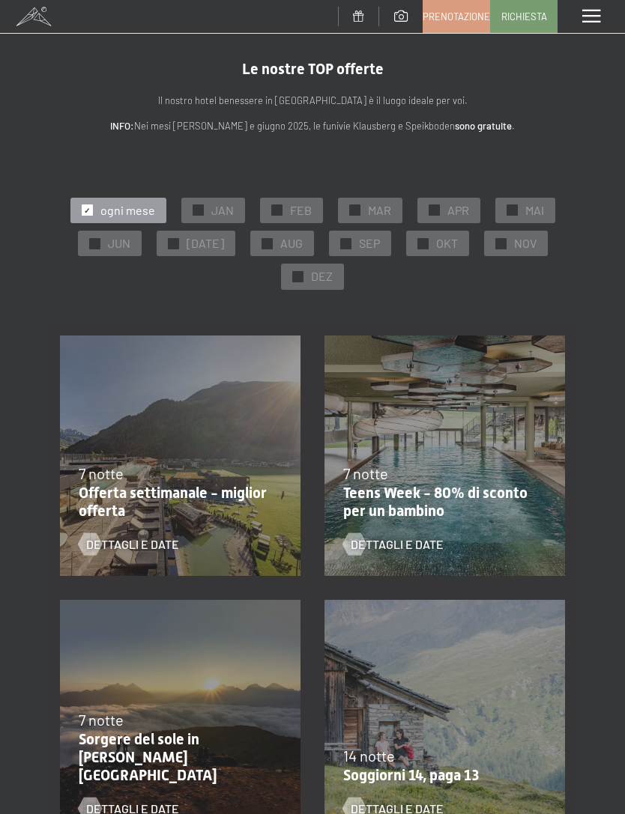
click at [598, 18] on span at bounding box center [591, 16] width 18 height 13
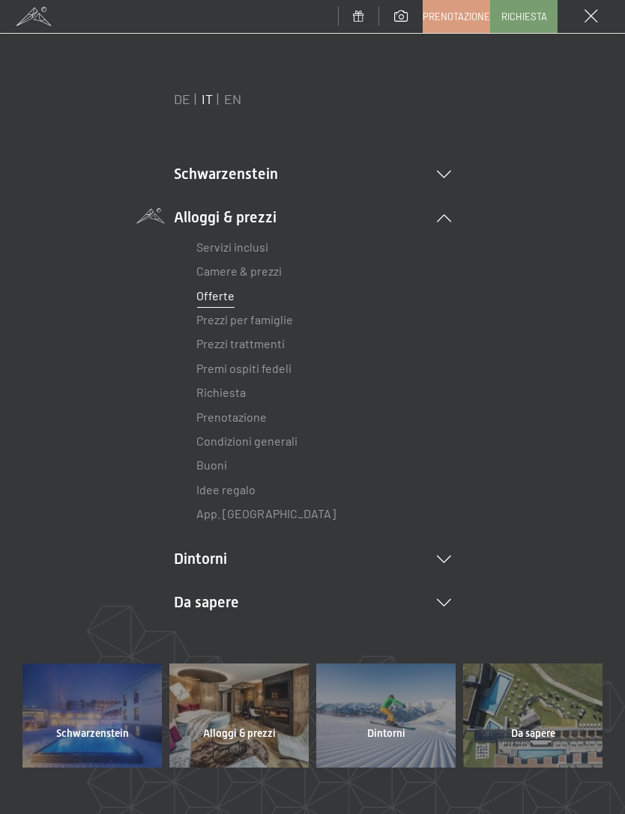
click at [255, 276] on link "Camere & prezzi" at bounding box center [238, 271] width 85 height 14
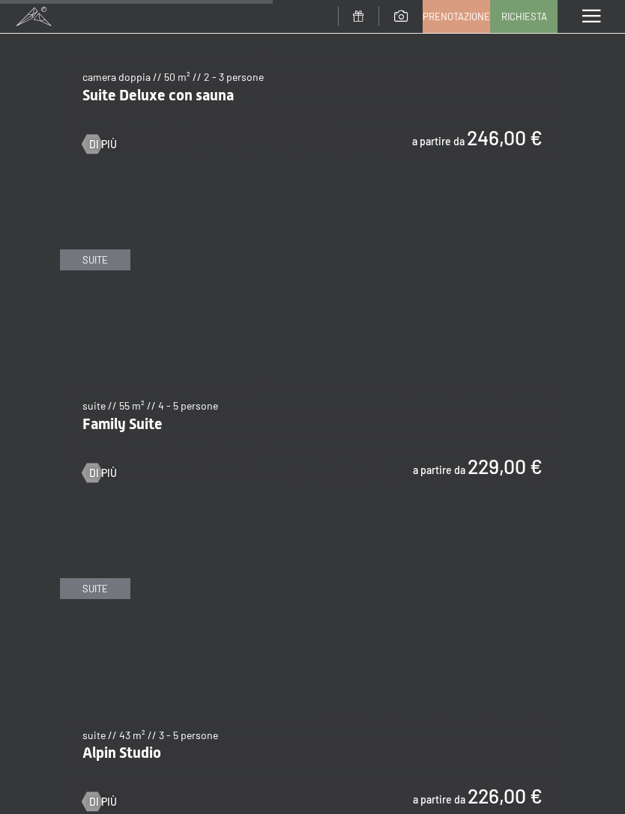
scroll to position [2500, 0]
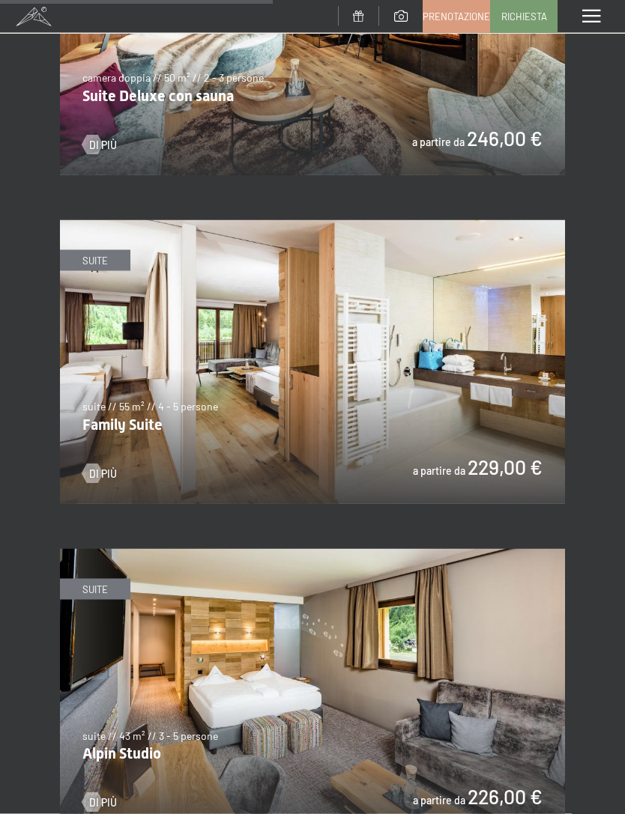
click at [441, 386] on img at bounding box center [312, 362] width 505 height 284
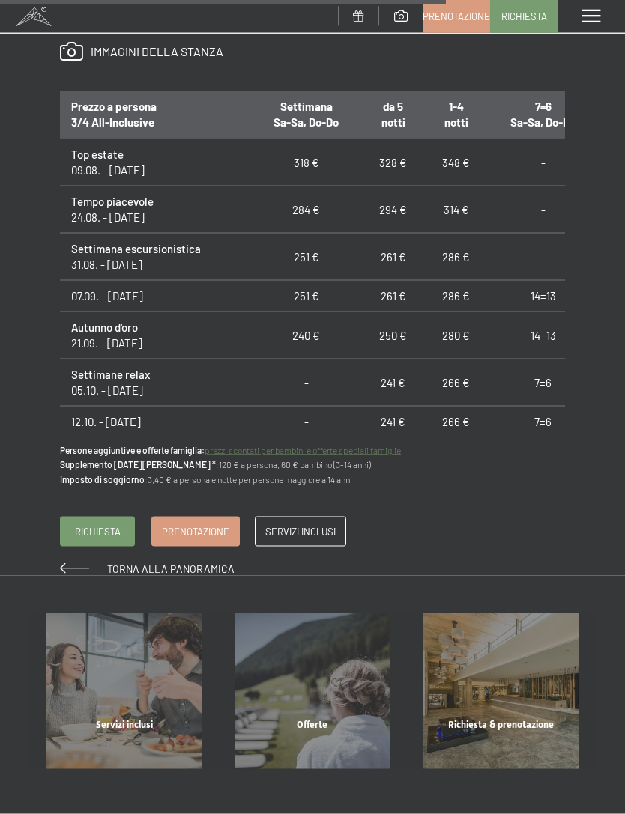
scroll to position [1227, 0]
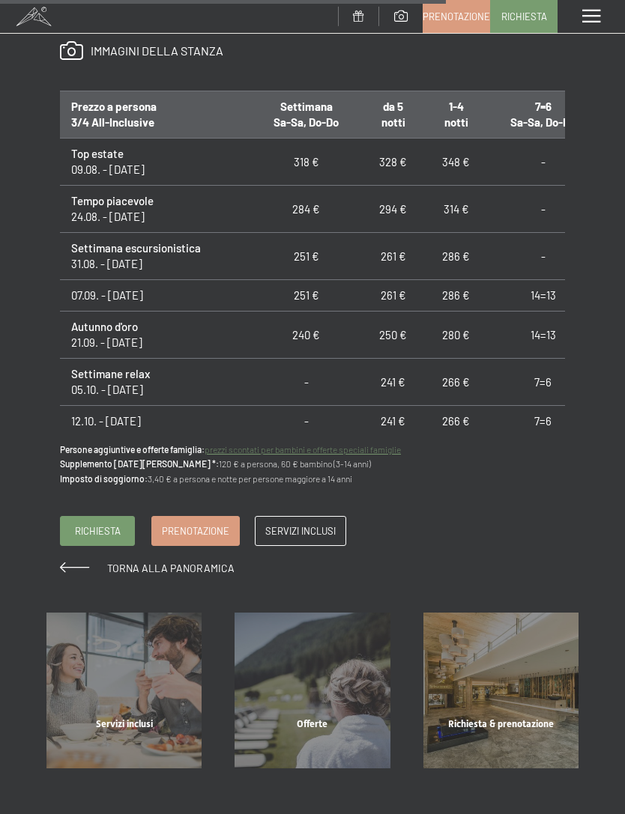
click at [202, 524] on span "Prenotazione" at bounding box center [195, 530] width 67 height 13
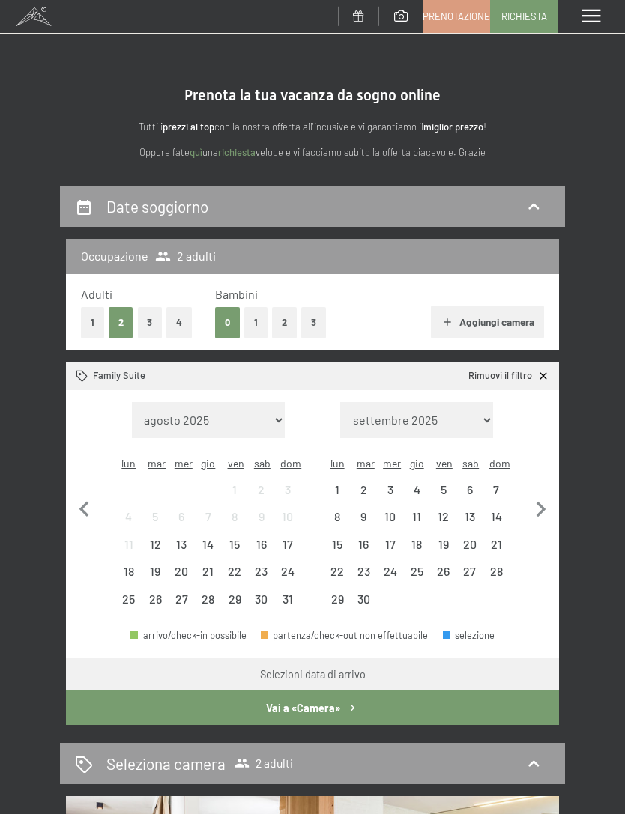
click at [159, 593] on div "26" at bounding box center [154, 604] width 23 height 23
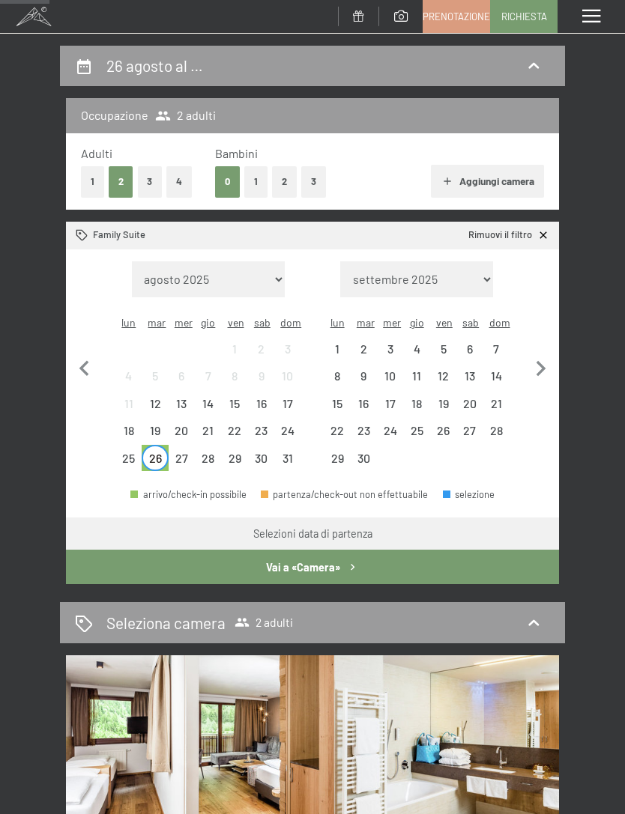
scroll to position [145, 0]
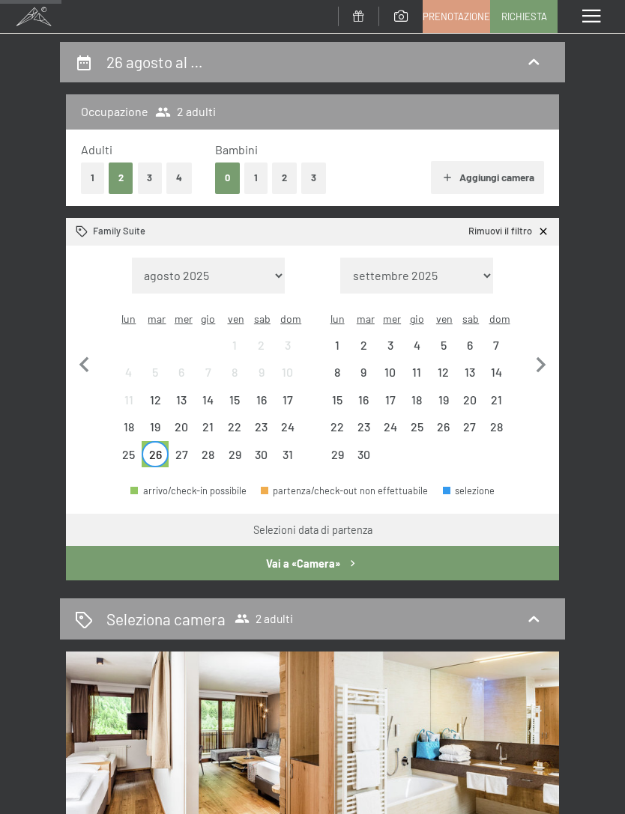
click at [186, 443] on div "27" at bounding box center [181, 454] width 23 height 23
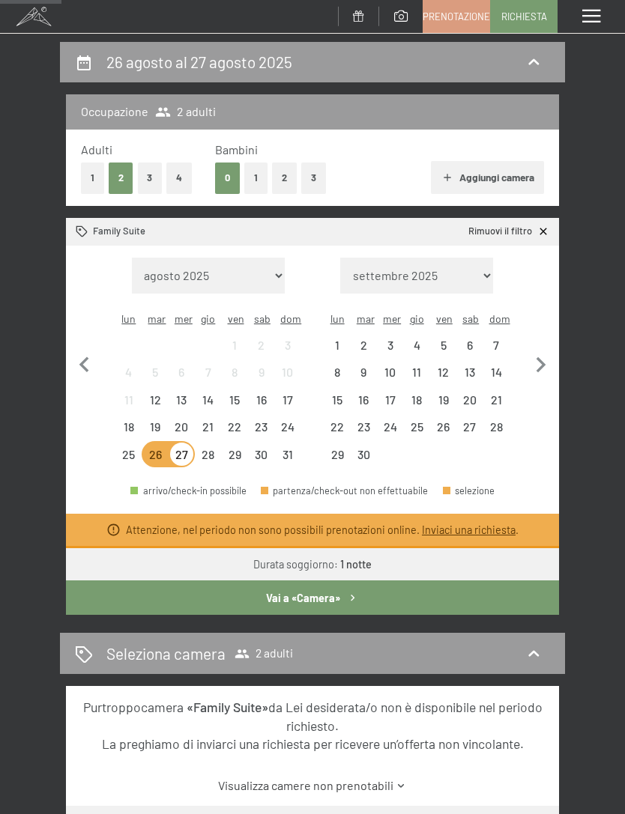
click at [163, 443] on div "26" at bounding box center [154, 454] width 23 height 23
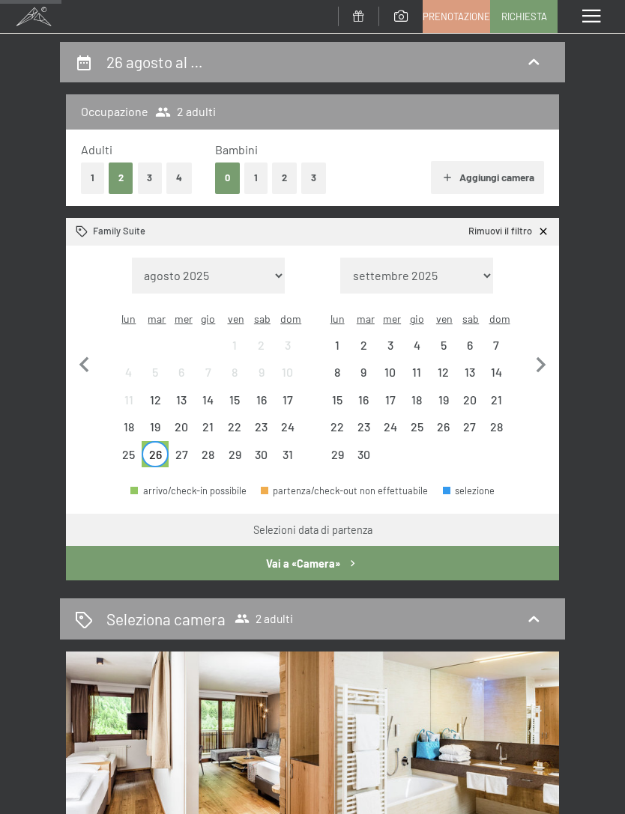
click at [213, 443] on div "28" at bounding box center [207, 454] width 23 height 23
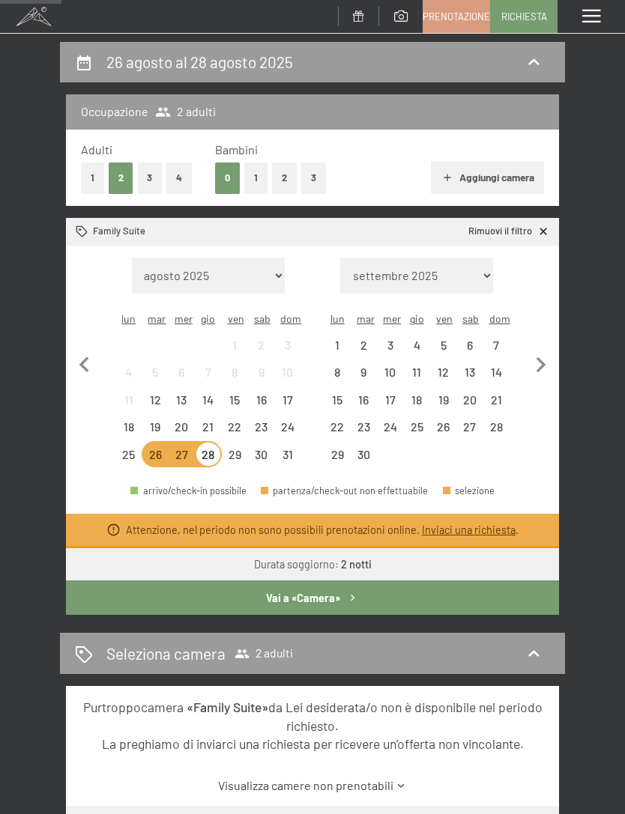
click at [159, 449] on div "26" at bounding box center [154, 460] width 23 height 23
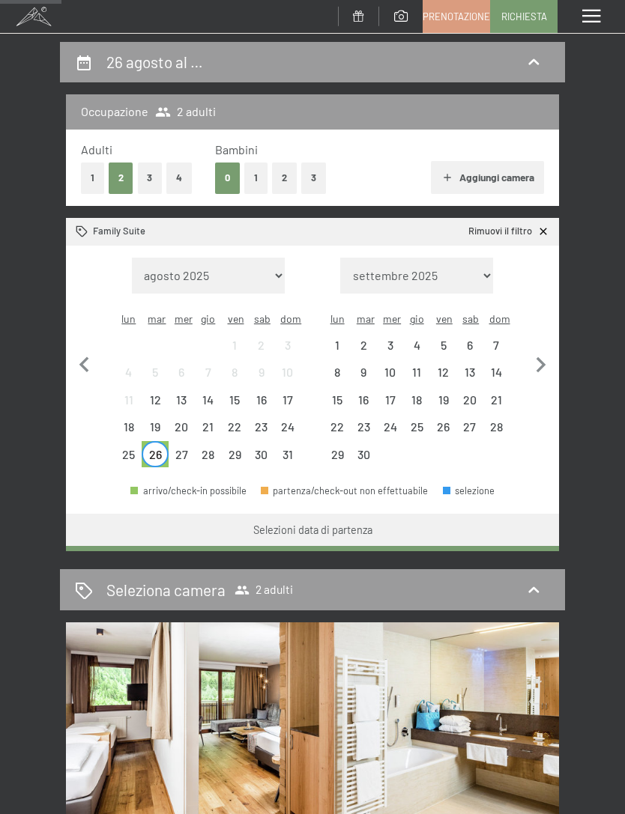
click at [240, 443] on div "29" at bounding box center [234, 454] width 23 height 23
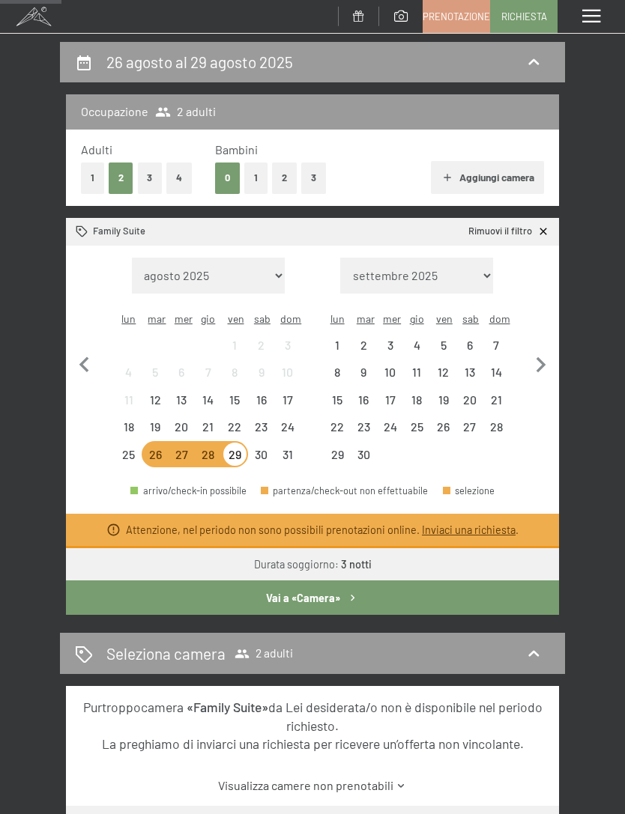
click at [213, 449] on div "28" at bounding box center [207, 460] width 23 height 23
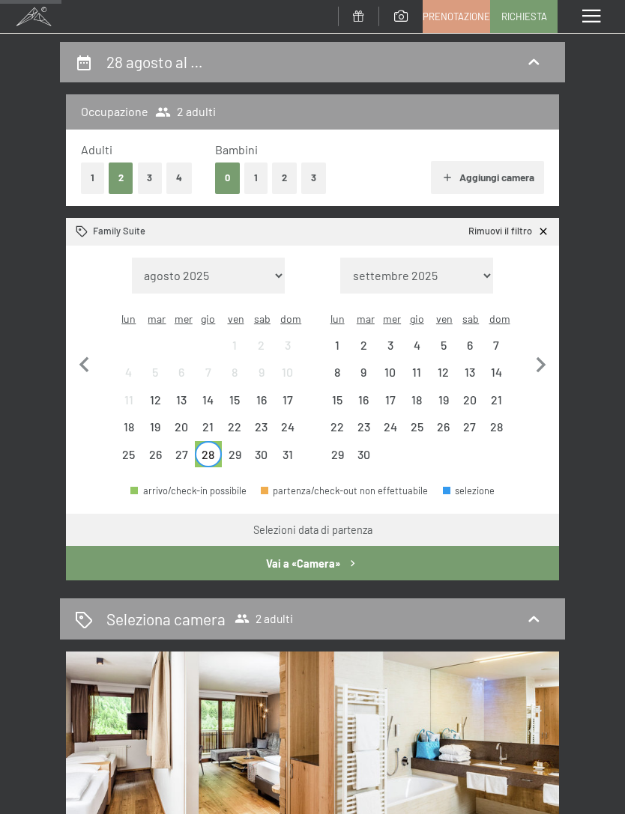
click at [243, 443] on div "29" at bounding box center [234, 454] width 23 height 23
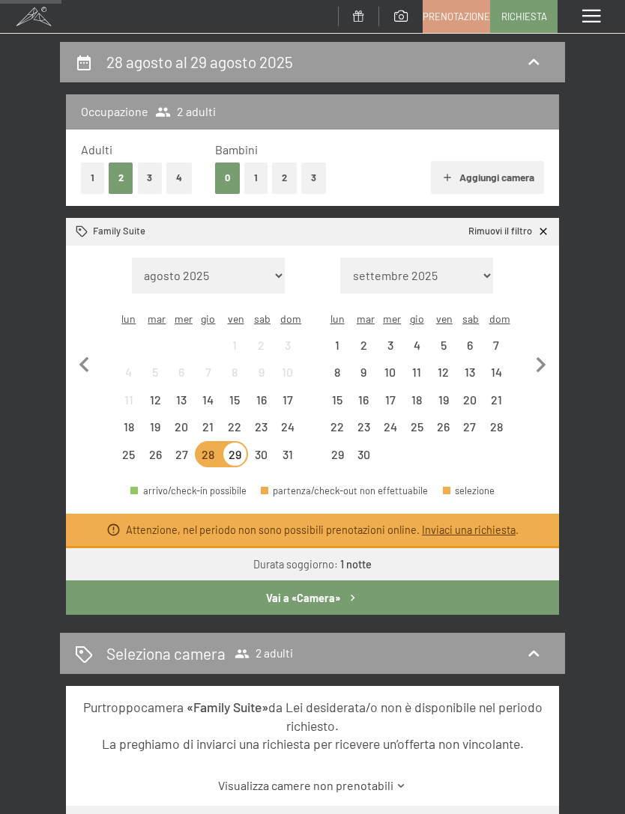
click at [211, 449] on div "28" at bounding box center [207, 460] width 23 height 23
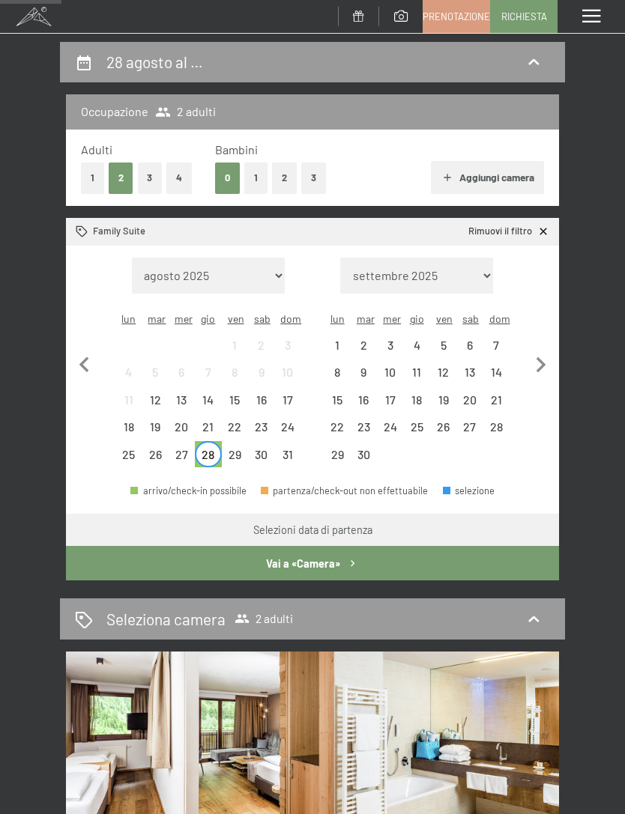
click at [264, 422] on div "23" at bounding box center [260, 432] width 23 height 23
click at [215, 443] on div "28" at bounding box center [207, 454] width 23 height 23
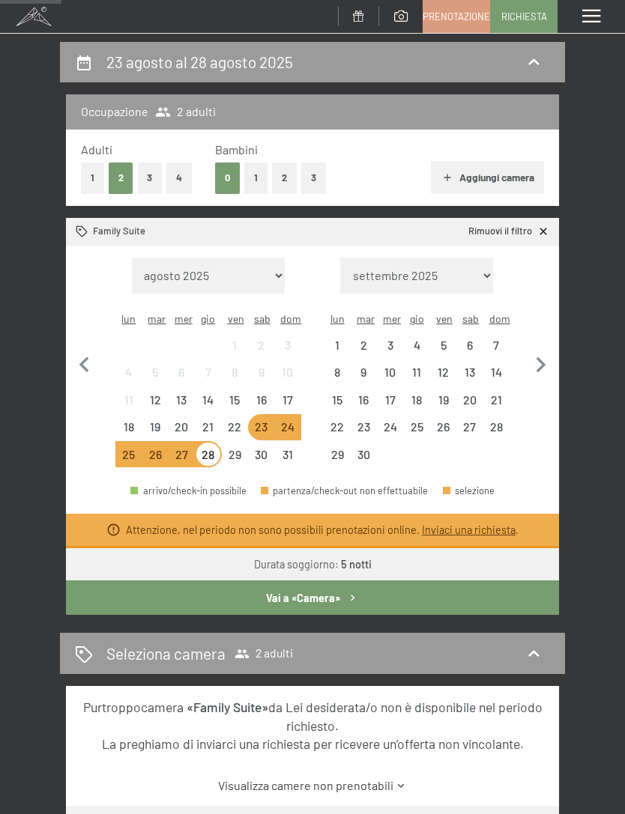
click at [213, 449] on div "28" at bounding box center [207, 460] width 23 height 23
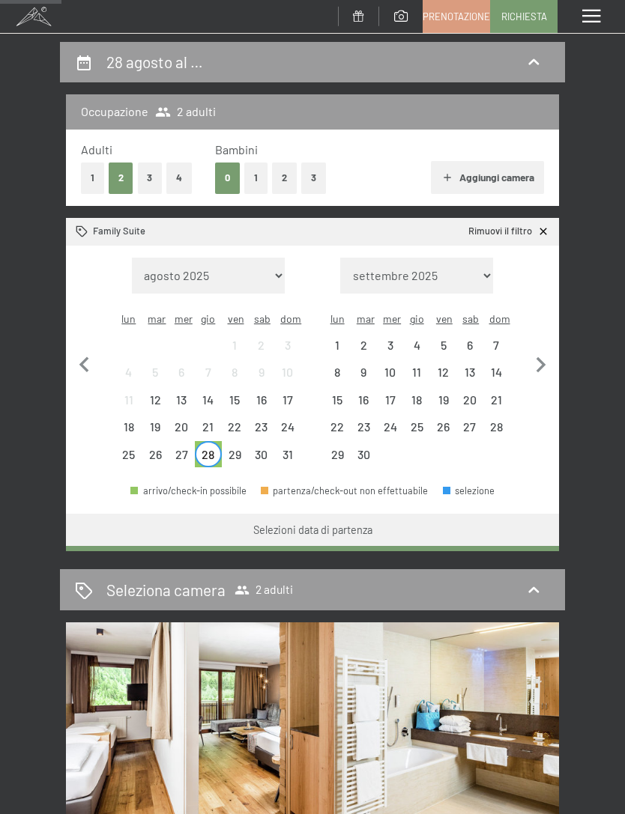
click at [260, 443] on div "30" at bounding box center [260, 454] width 23 height 23
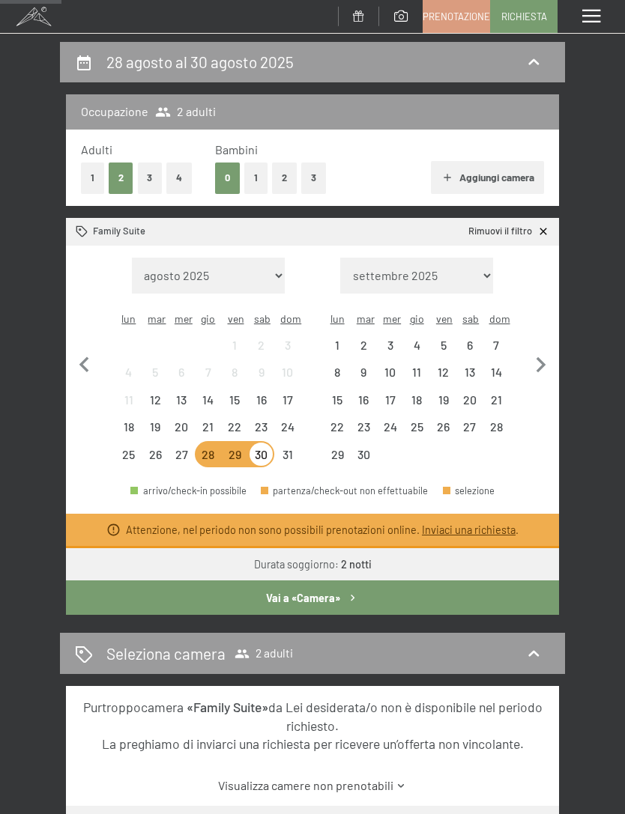
click at [183, 449] on div "27" at bounding box center [181, 460] width 23 height 23
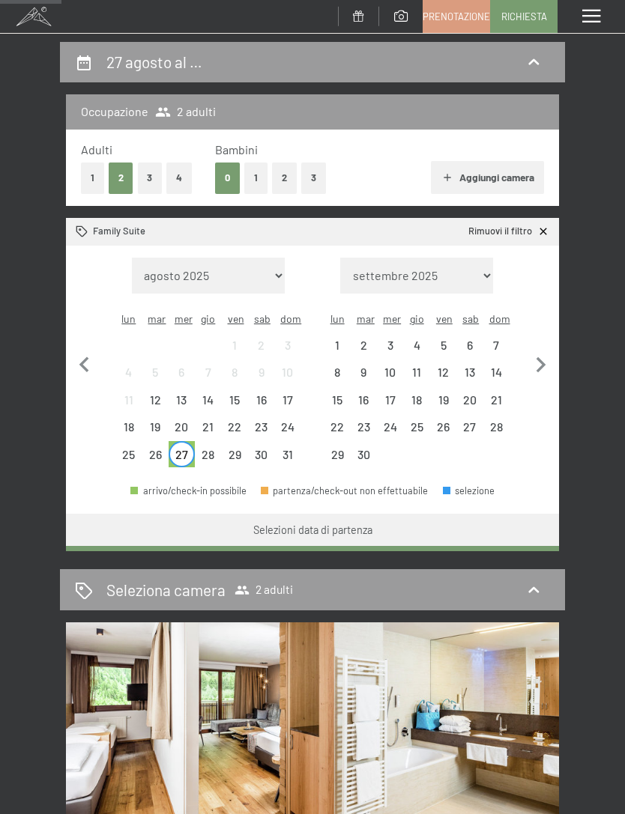
click at [261, 449] on div "30" at bounding box center [260, 460] width 23 height 23
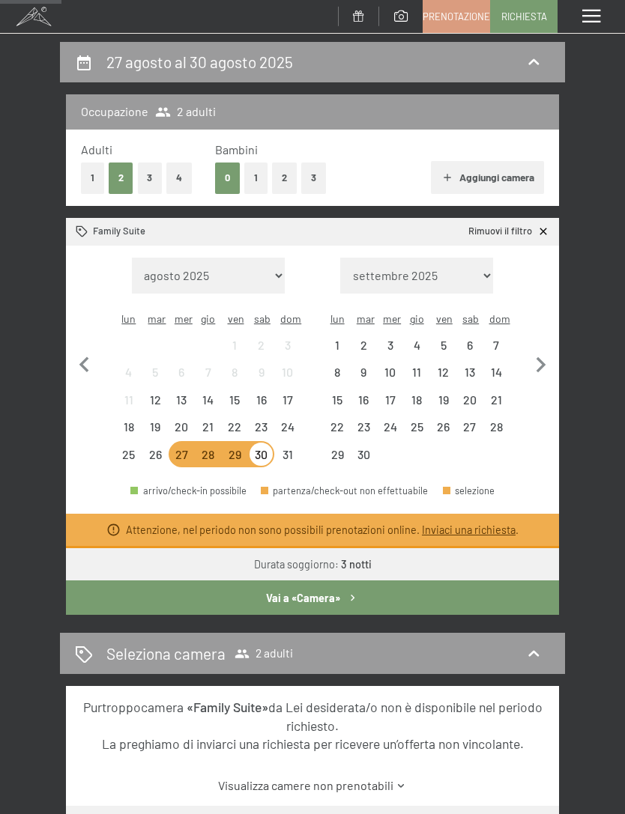
click at [243, 441] on div "29" at bounding box center [235, 454] width 26 height 26
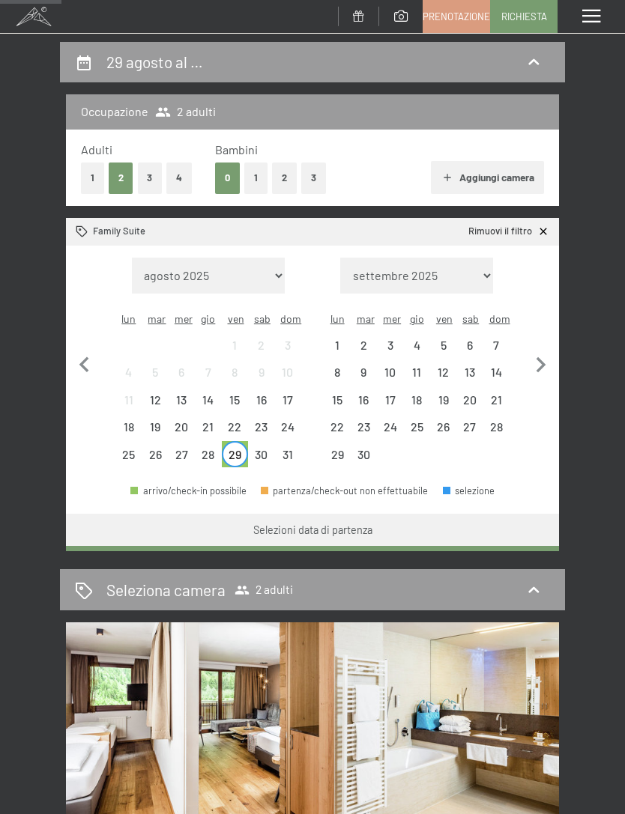
click at [293, 449] on div "31" at bounding box center [287, 460] width 23 height 23
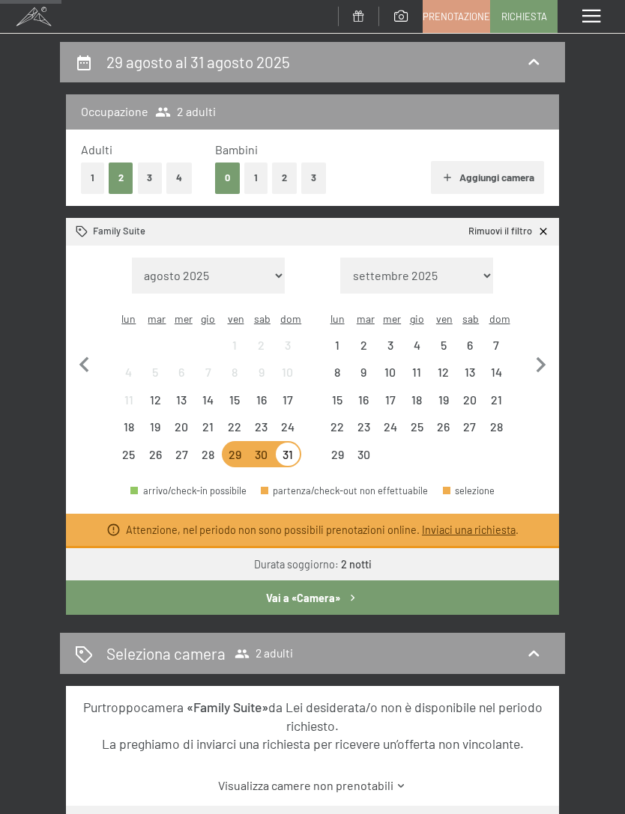
click at [345, 421] on div "22" at bounding box center [336, 432] width 23 height 23
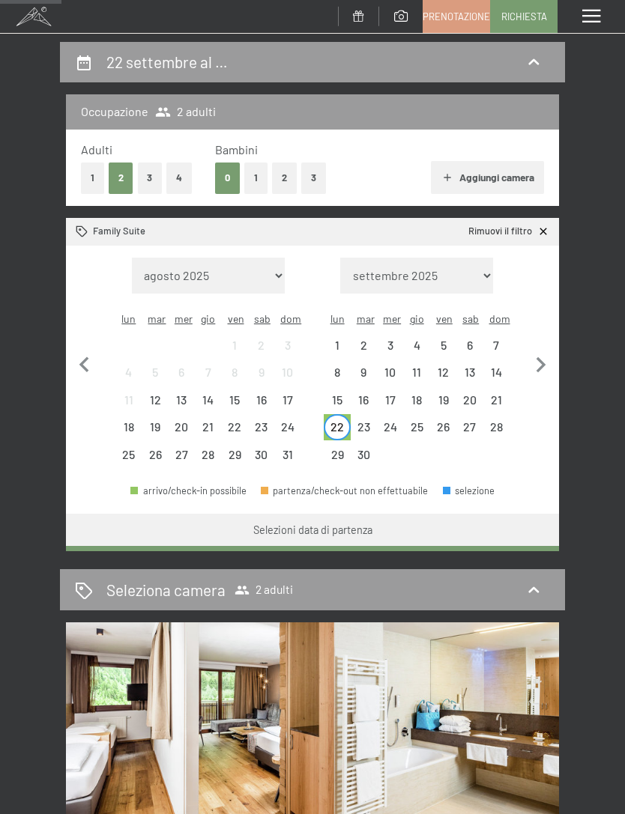
click at [344, 421] on div "22" at bounding box center [336, 432] width 23 height 23
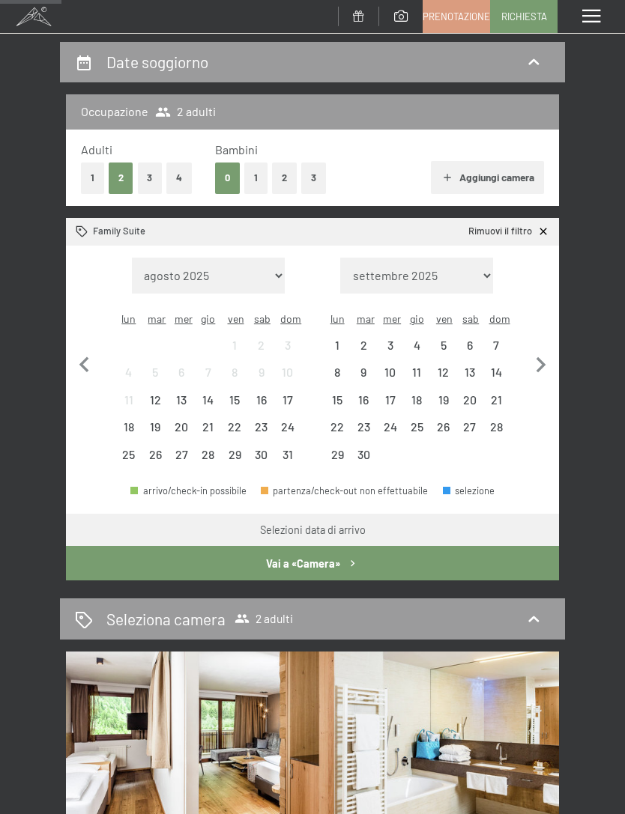
click at [368, 421] on div "23" at bounding box center [363, 432] width 23 height 23
click at [401, 414] on div "24" at bounding box center [390, 427] width 26 height 26
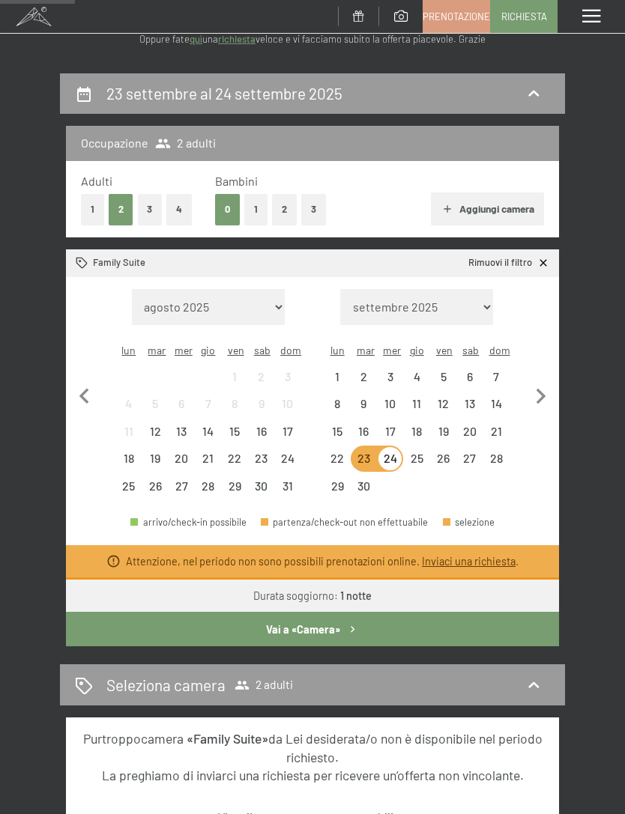
scroll to position [68, 0]
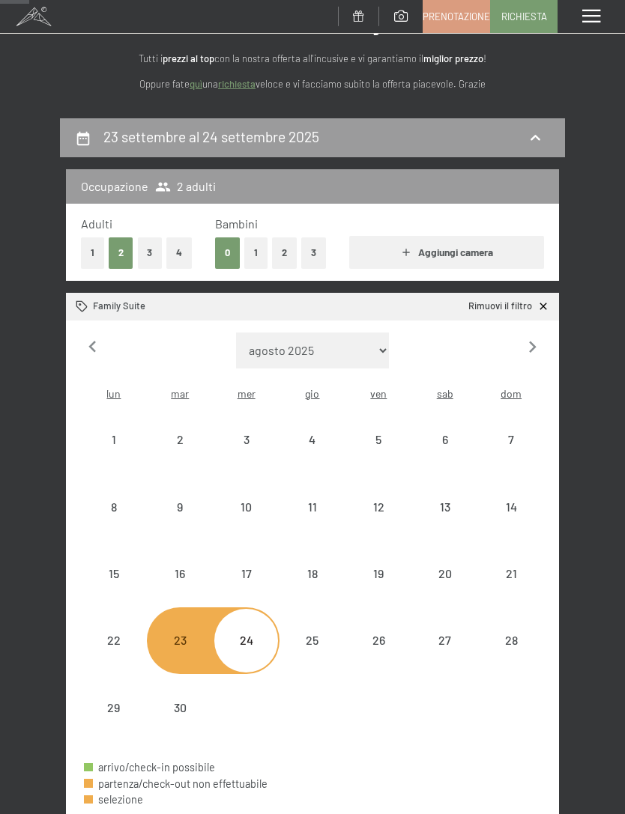
select select "[DATE]"
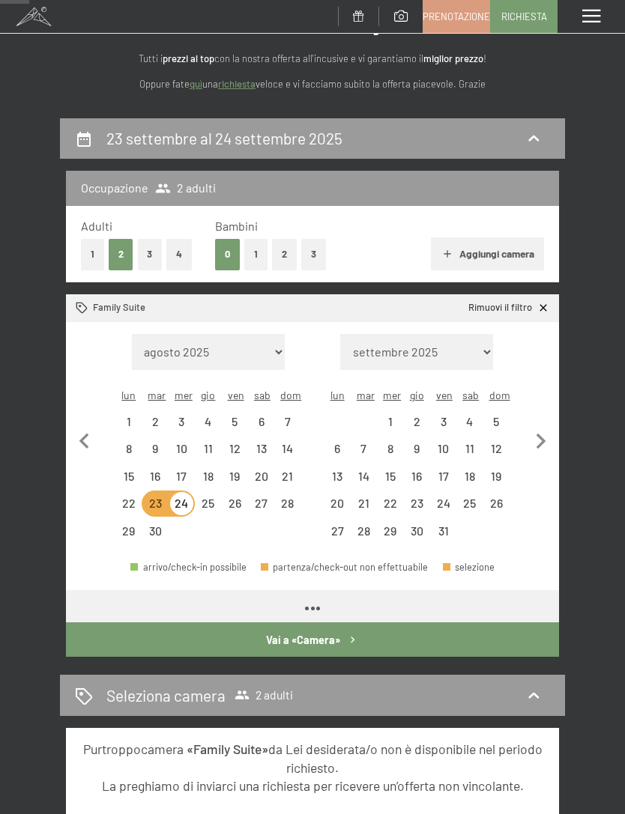
select select "[DATE]"
